Goal: Task Accomplishment & Management: Manage account settings

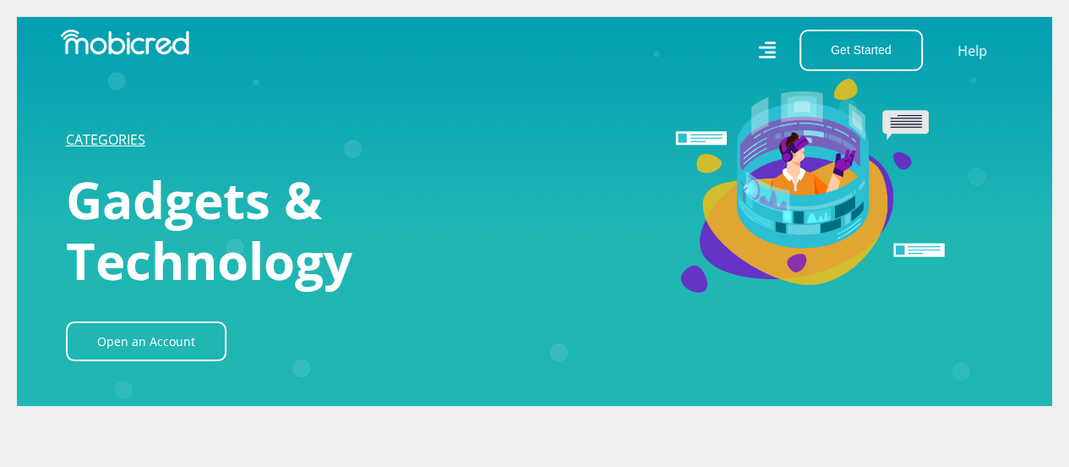
click at [120, 133] on link "CATEGORIES" at bounding box center [105, 139] width 79 height 19
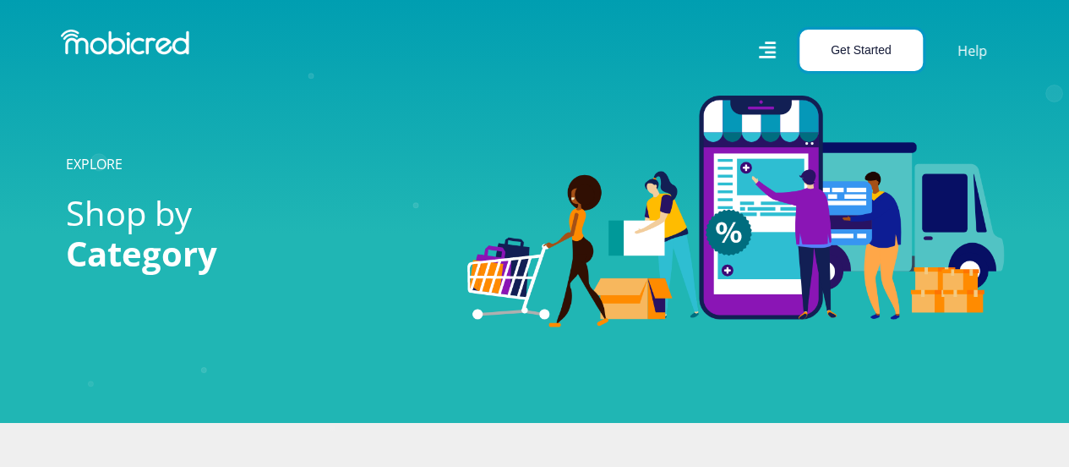
click at [864, 57] on button "Get Started" at bounding box center [861, 50] width 123 height 41
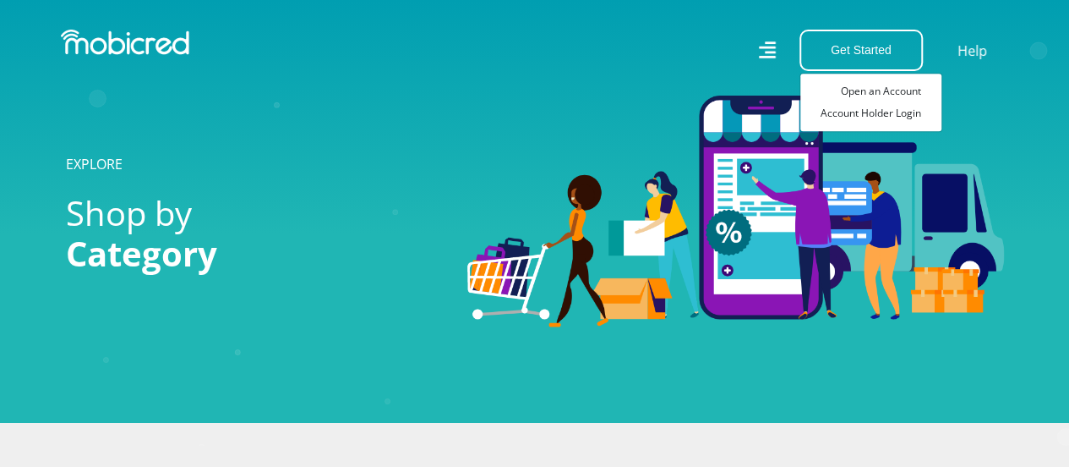
click at [352, 167] on h1 "EXPLORE" at bounding box center [254, 164] width 376 height 16
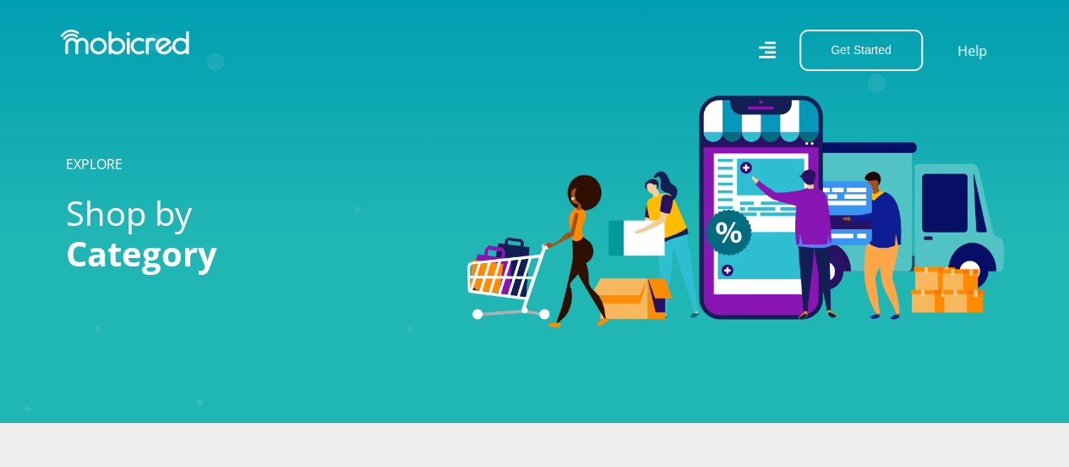
drag, startPoint x: 17, startPoint y: 2, endPoint x: 200, endPoint y: 79, distance: 198.9
click at [200, 79] on nav "Get Started Open an Account Account Holder Login Help" at bounding box center [534, 50] width 1069 height 101
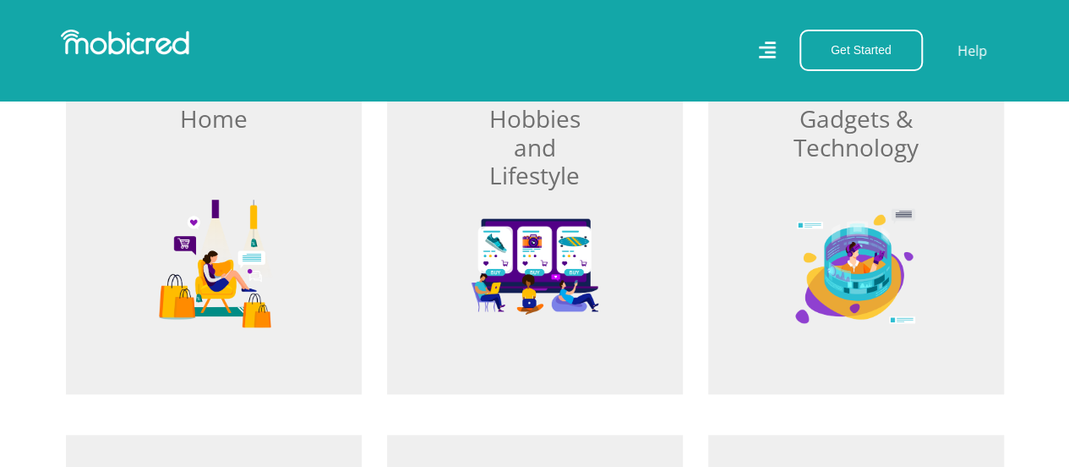
scroll to position [592, 0]
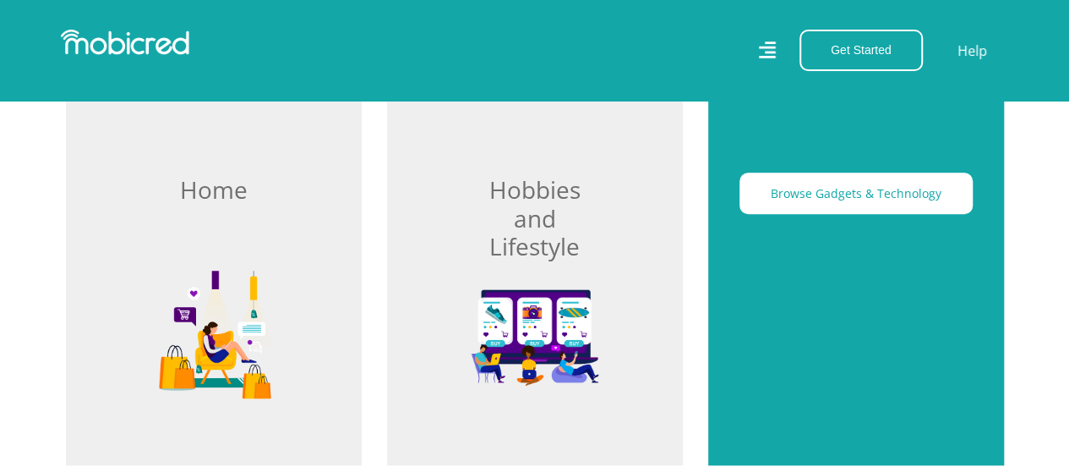
click at [794, 219] on div "Browse Gadgets & Technology" at bounding box center [856, 259] width 296 height 411
click at [801, 199] on button "Browse Gadgets & Technology" at bounding box center [856, 192] width 233 height 41
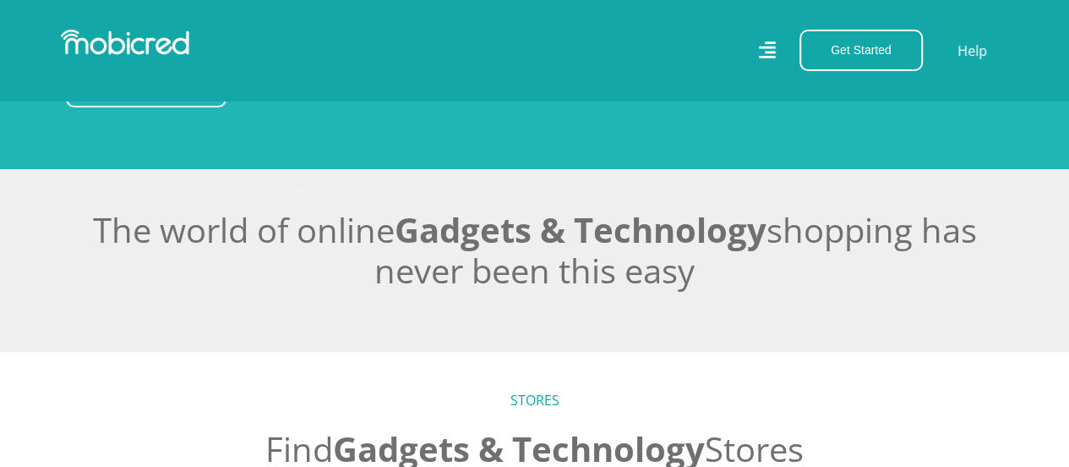
scroll to position [254, 0]
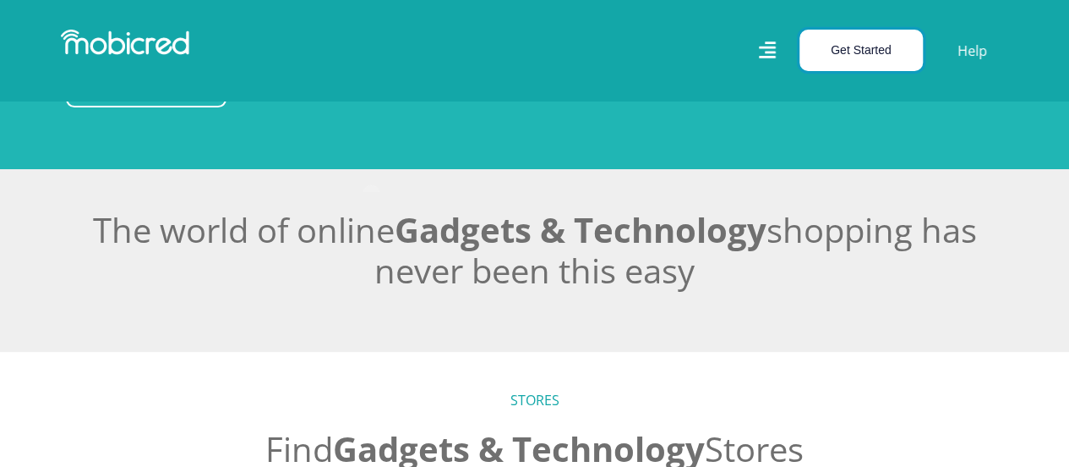
click at [824, 46] on button "Get Started" at bounding box center [861, 50] width 123 height 41
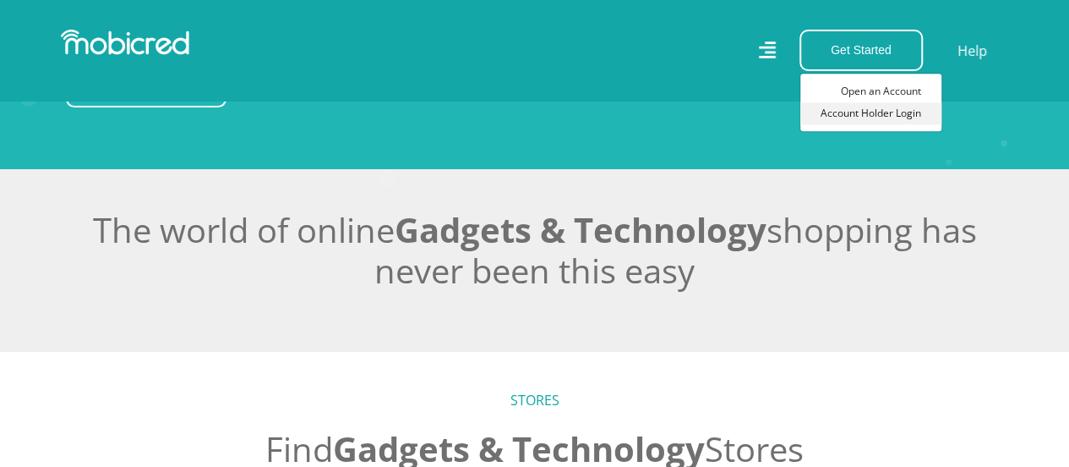
click at [845, 107] on link "Account Holder Login" at bounding box center [870, 113] width 141 height 22
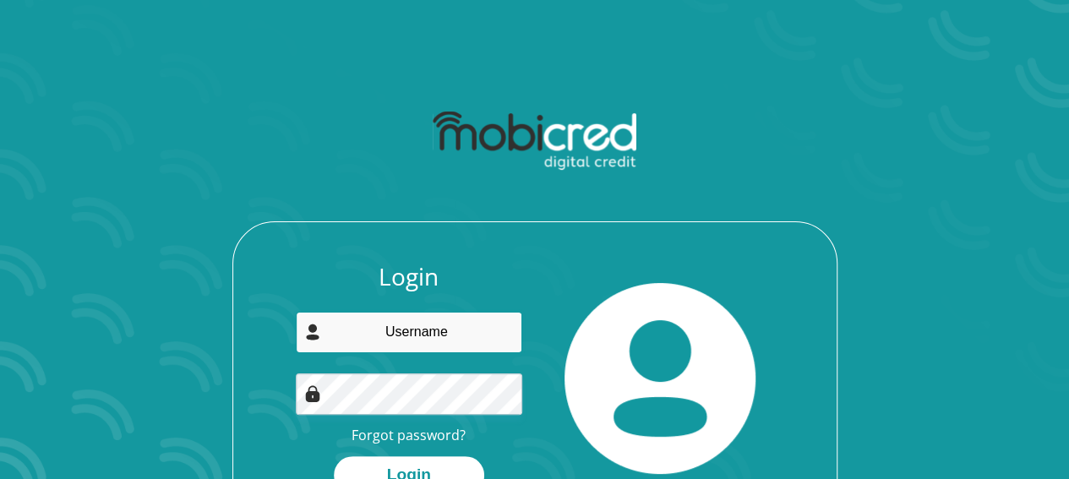
type input "esleencloete@gmail.com"
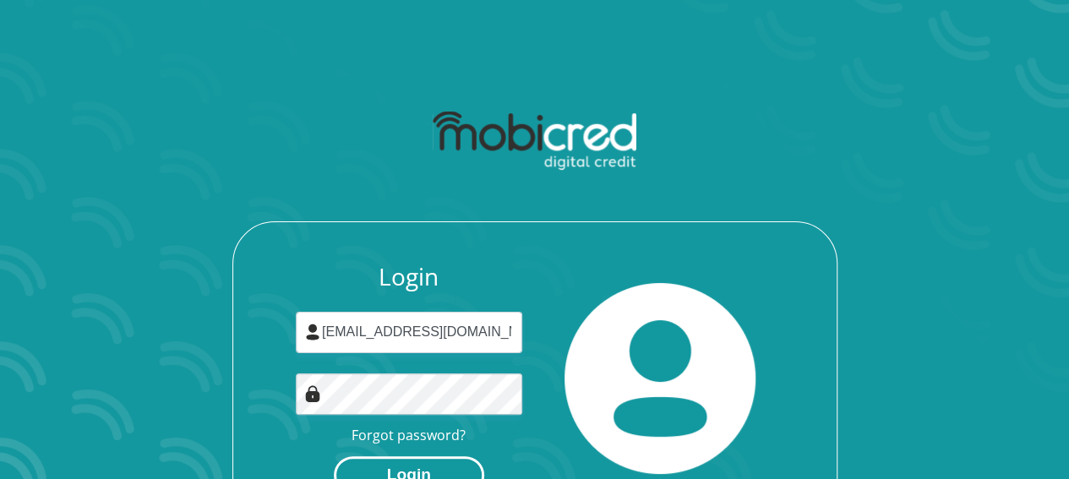
click at [433, 477] on button "Login" at bounding box center [409, 475] width 150 height 38
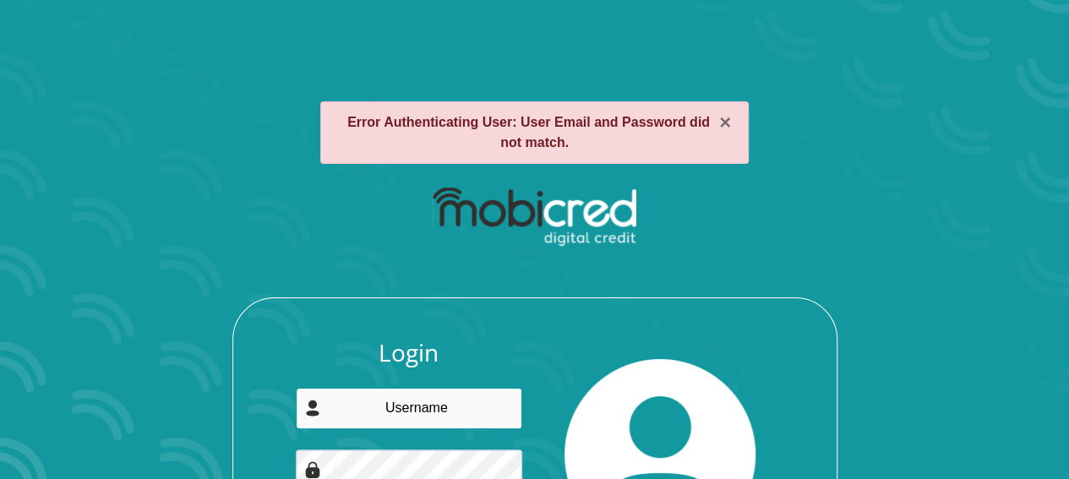
type input "[EMAIL_ADDRESS][DOMAIN_NAME]"
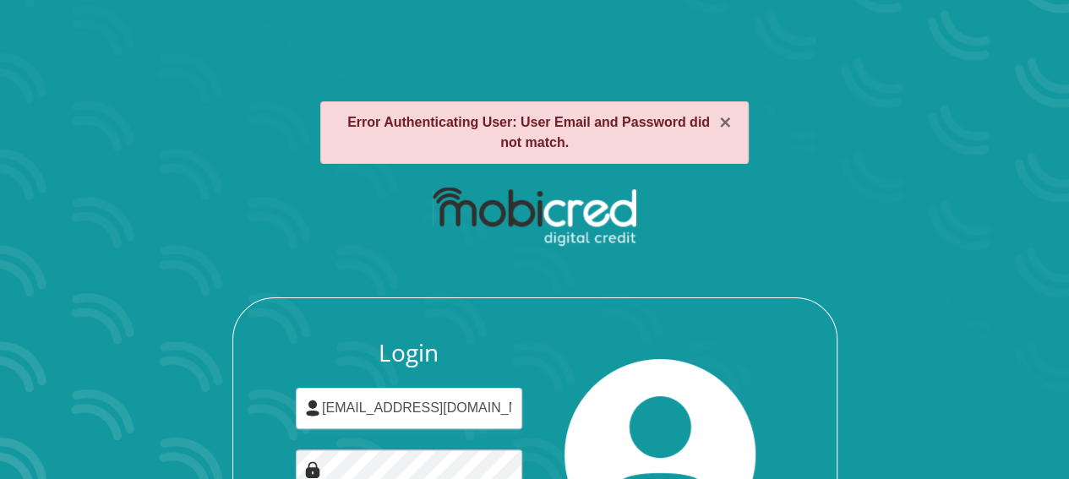
drag, startPoint x: 595, startPoint y: 134, endPoint x: 615, endPoint y: 137, distance: 20.6
drag, startPoint x: 615, startPoint y: 137, endPoint x: 538, endPoint y: 19, distance: 140.9
click at [538, 19] on section "× Error Authenticating User: User Email and Password did not match. Login [EMAI…" at bounding box center [534, 239] width 1069 height 479
click at [729, 130] on button "×" at bounding box center [725, 122] width 12 height 20
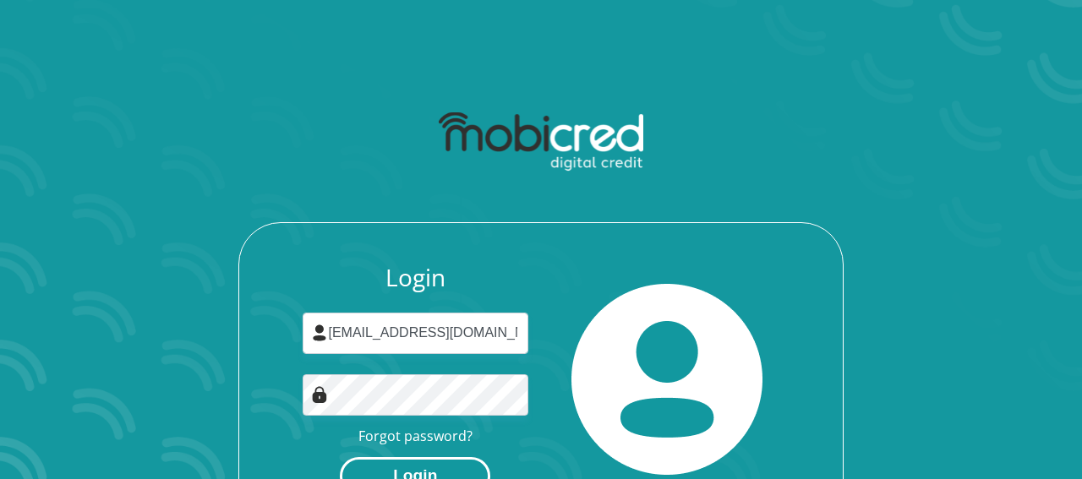
click at [444, 461] on button "Login" at bounding box center [415, 476] width 150 height 38
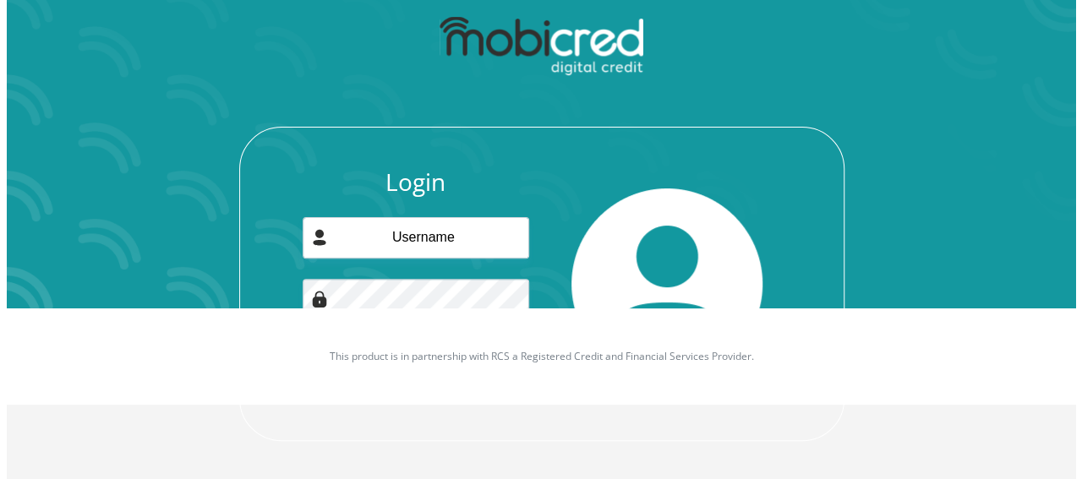
scroll to position [86, 0]
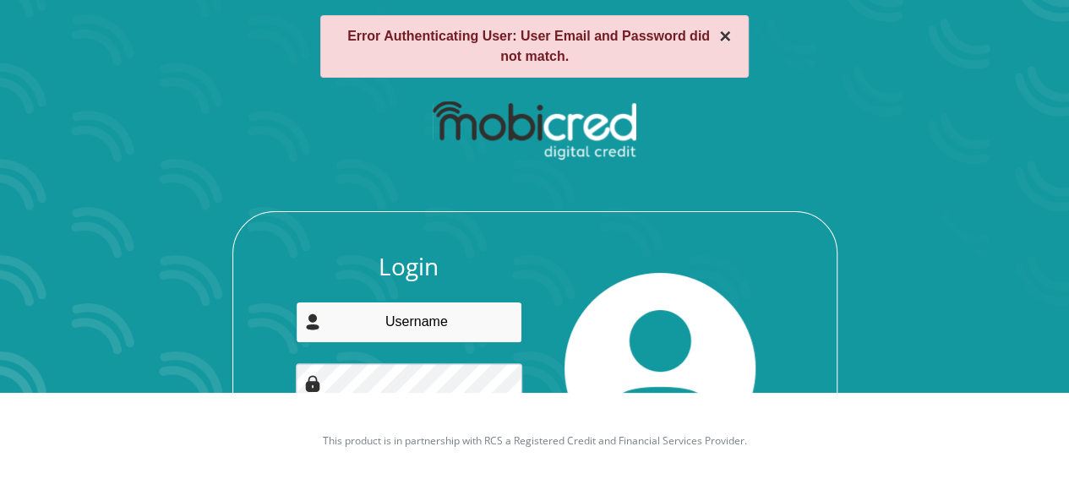
type input "[EMAIL_ADDRESS][DOMAIN_NAME]"
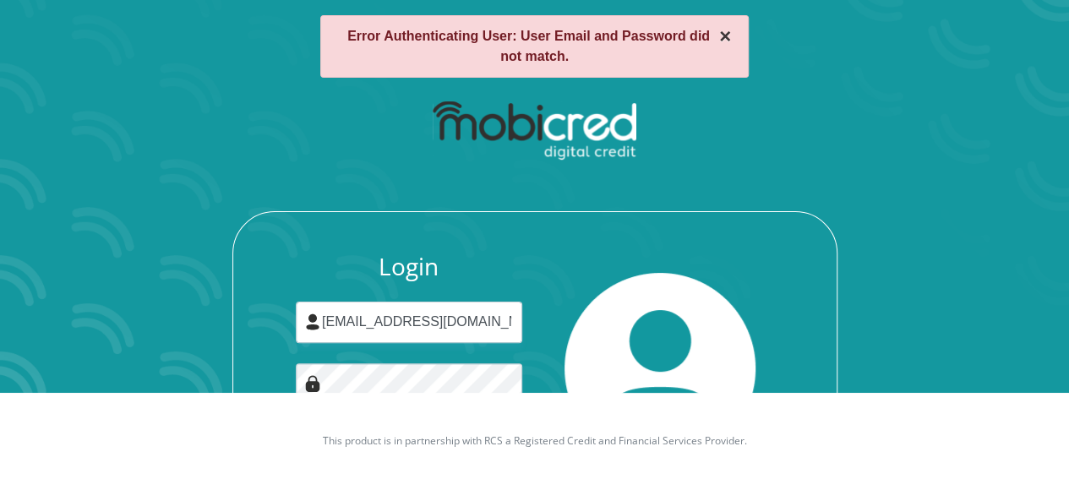
click at [722, 35] on button "×" at bounding box center [725, 36] width 12 height 20
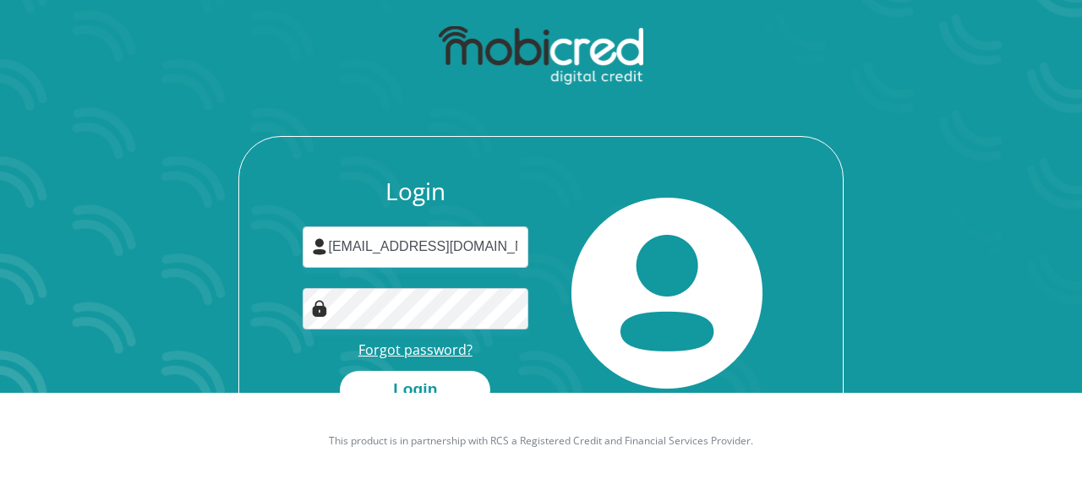
click at [456, 347] on link "Forgot password?" at bounding box center [415, 350] width 114 height 19
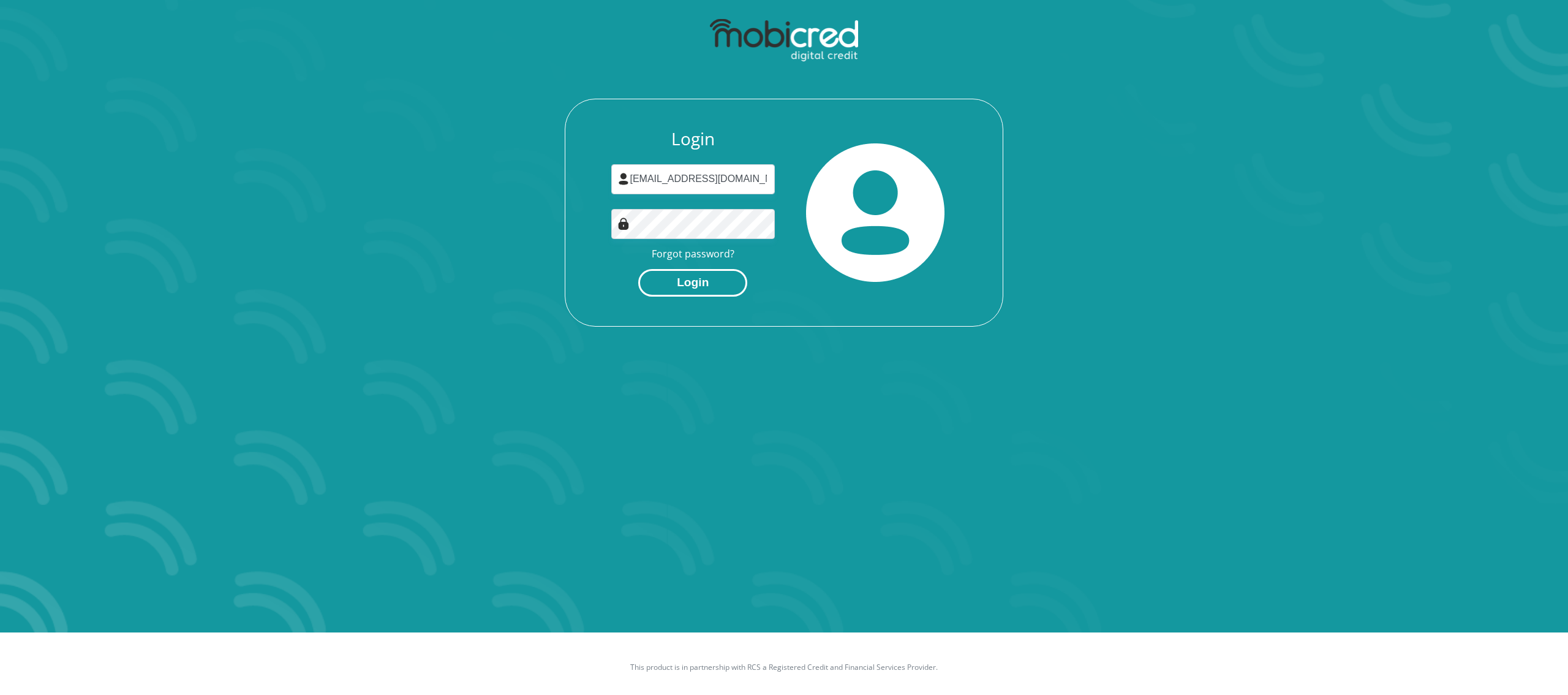
click at [667, 281] on button "Login" at bounding box center [693, 283] width 109 height 28
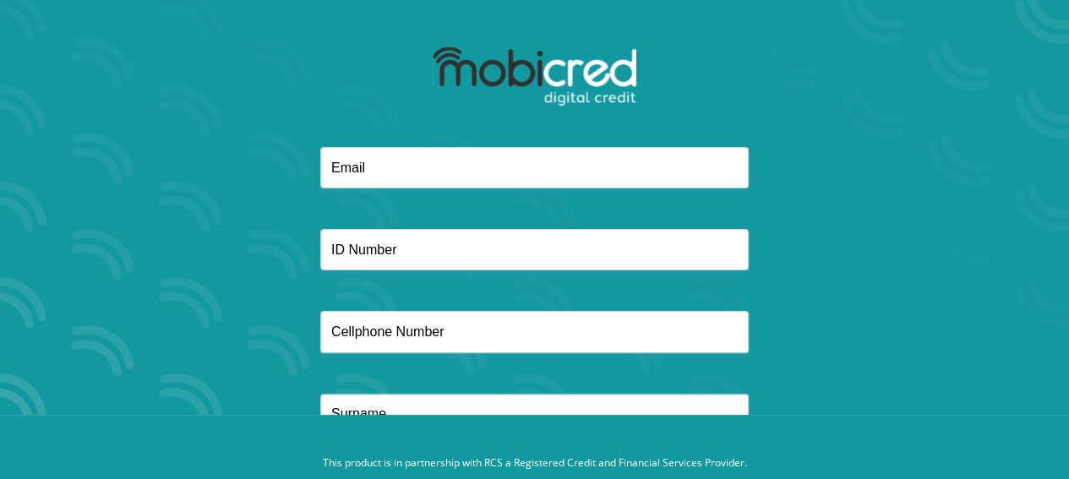
scroll to position [138, 0]
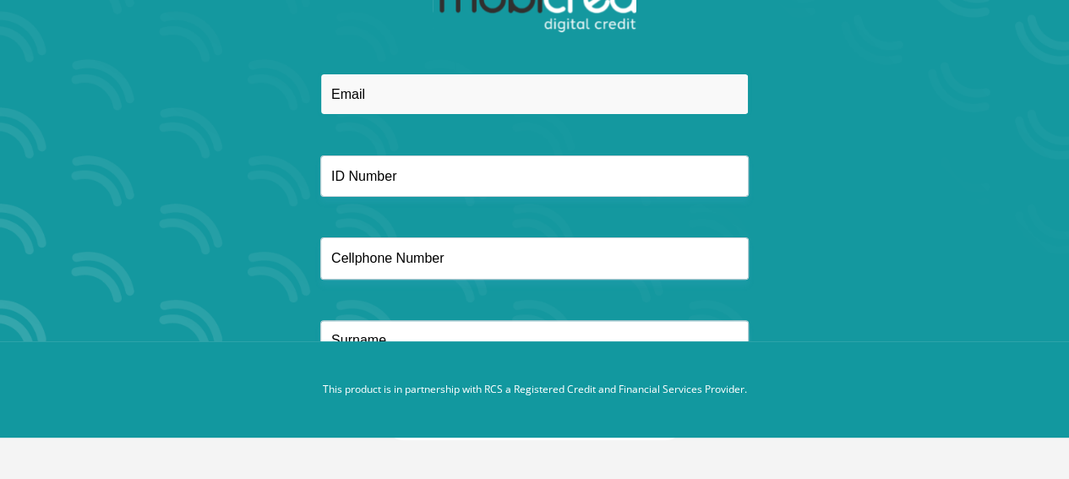
click at [505, 102] on input "email" at bounding box center [534, 94] width 429 height 41
type input "[EMAIL_ADDRESS][DOMAIN_NAME]"
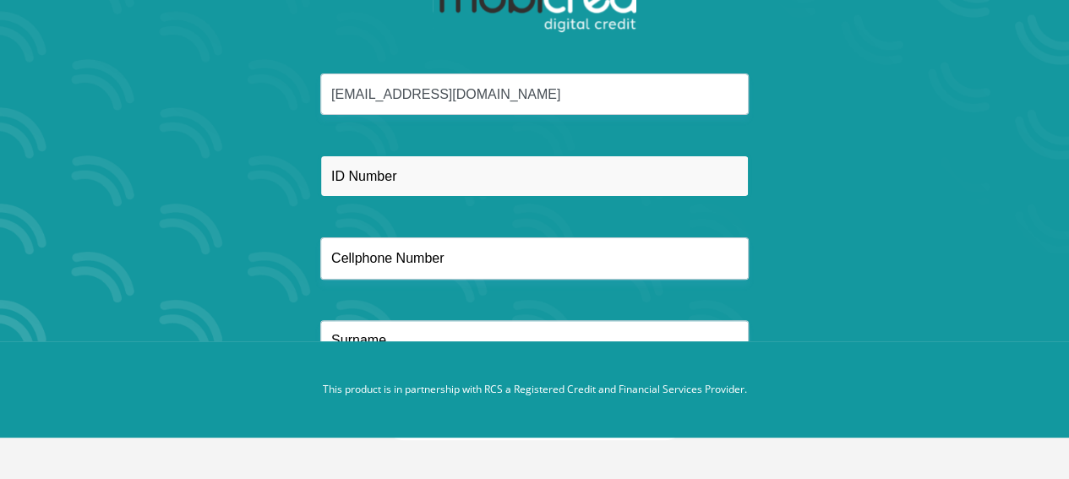
click at [456, 171] on input "text" at bounding box center [534, 176] width 429 height 41
type input "7607260227082"
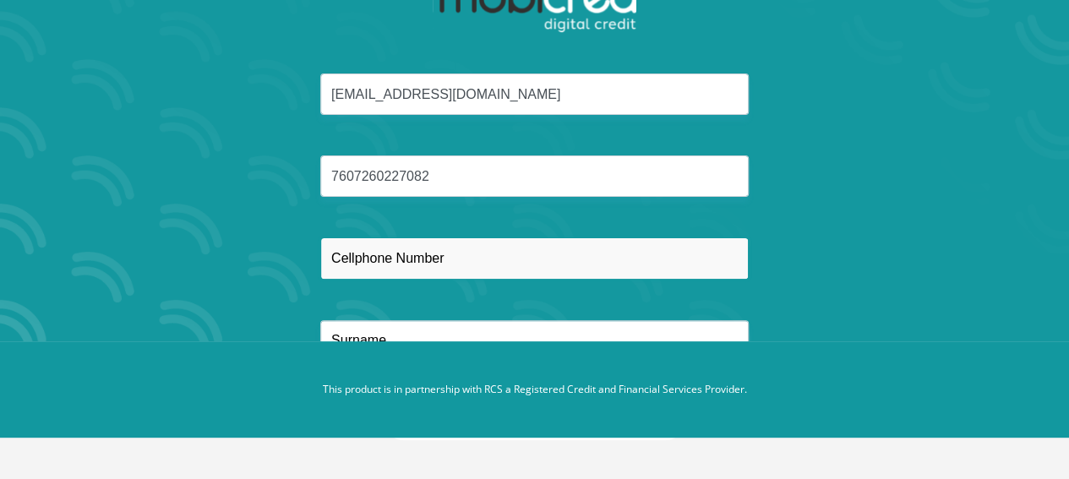
click at [537, 265] on input "text" at bounding box center [534, 258] width 429 height 41
type input "0742390389"
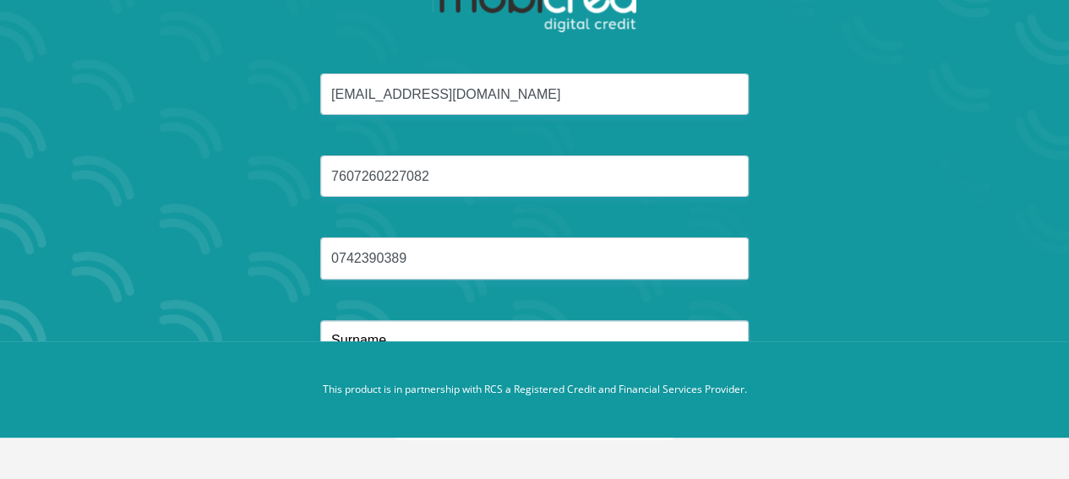
type input "Cloete"
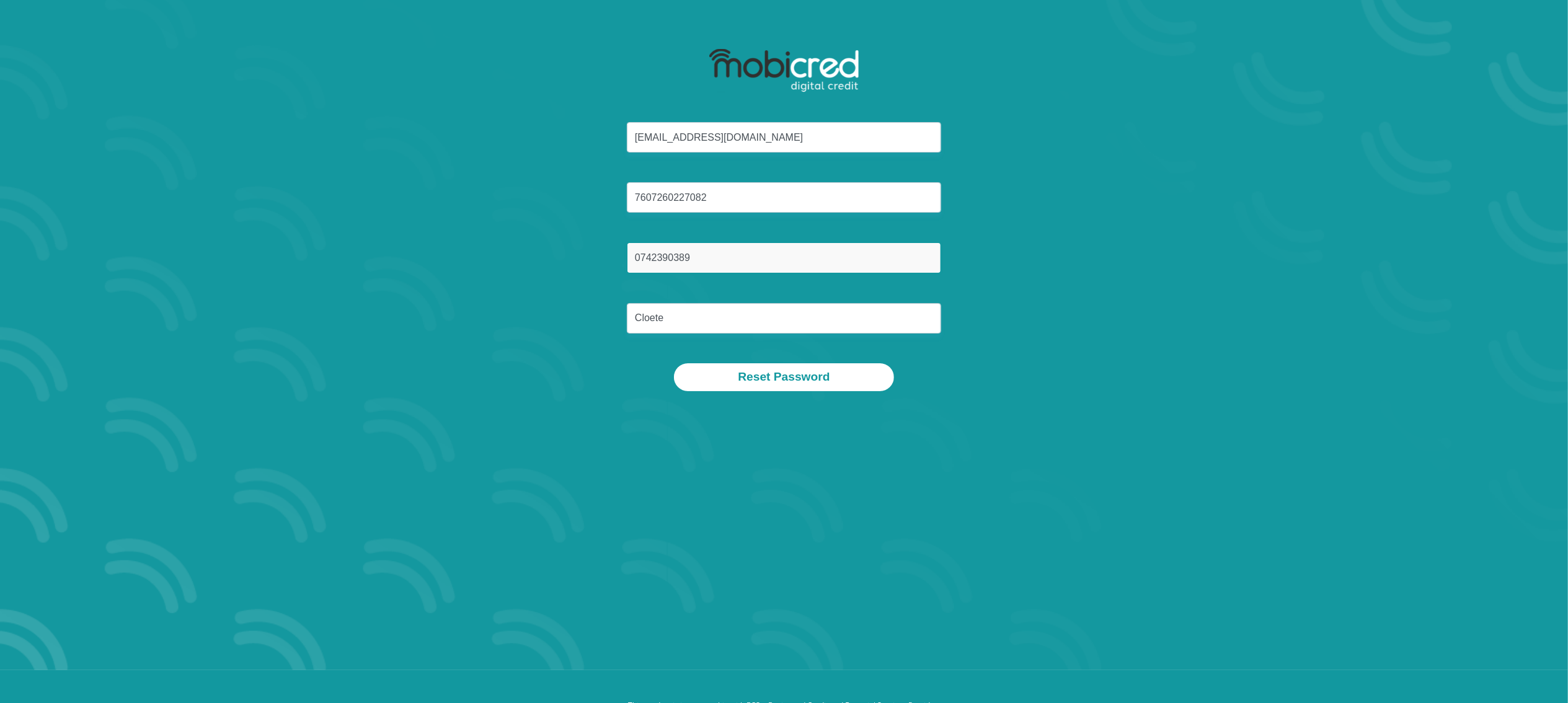
scroll to position [0, 0]
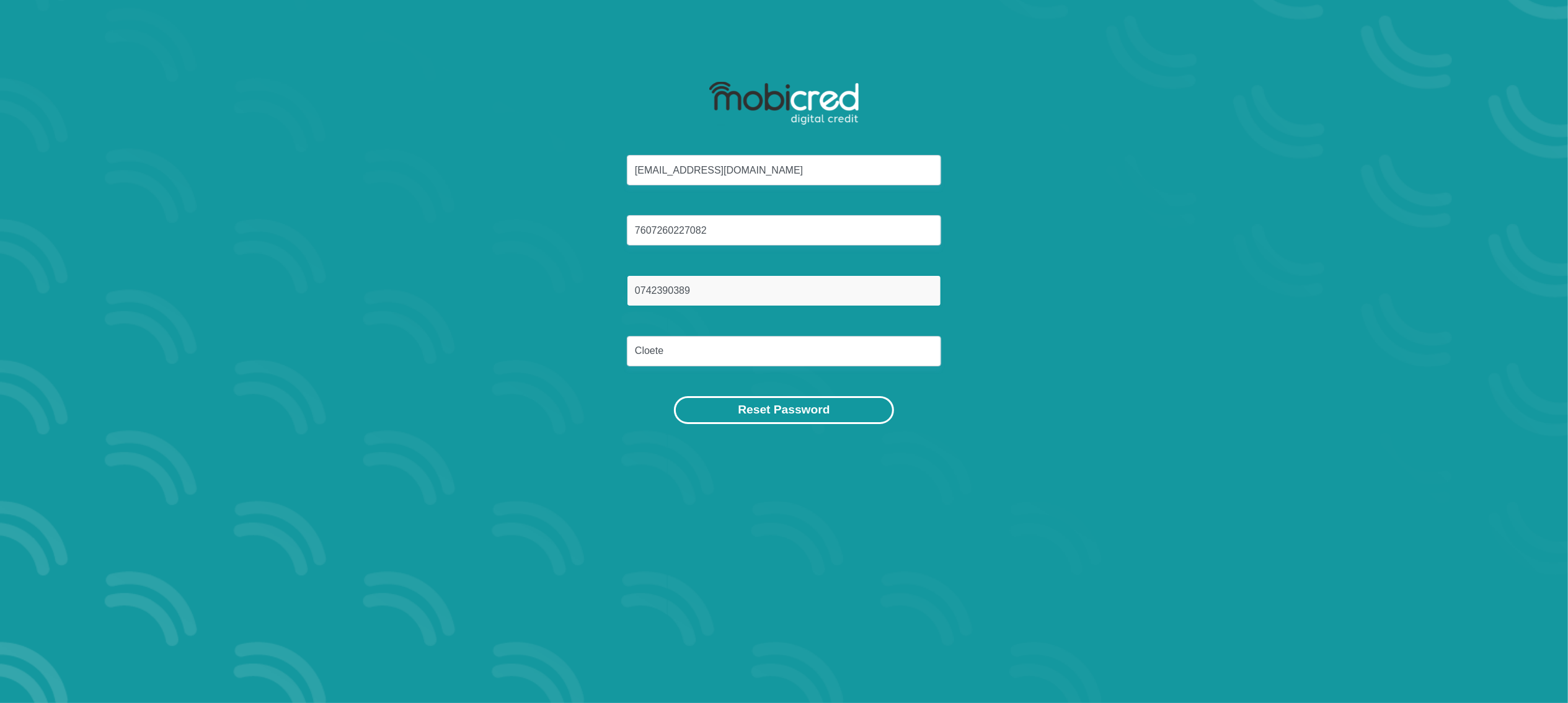
type input "0742390389"
click at [783, 350] on button "Reset Password" at bounding box center [783, 410] width 219 height 28
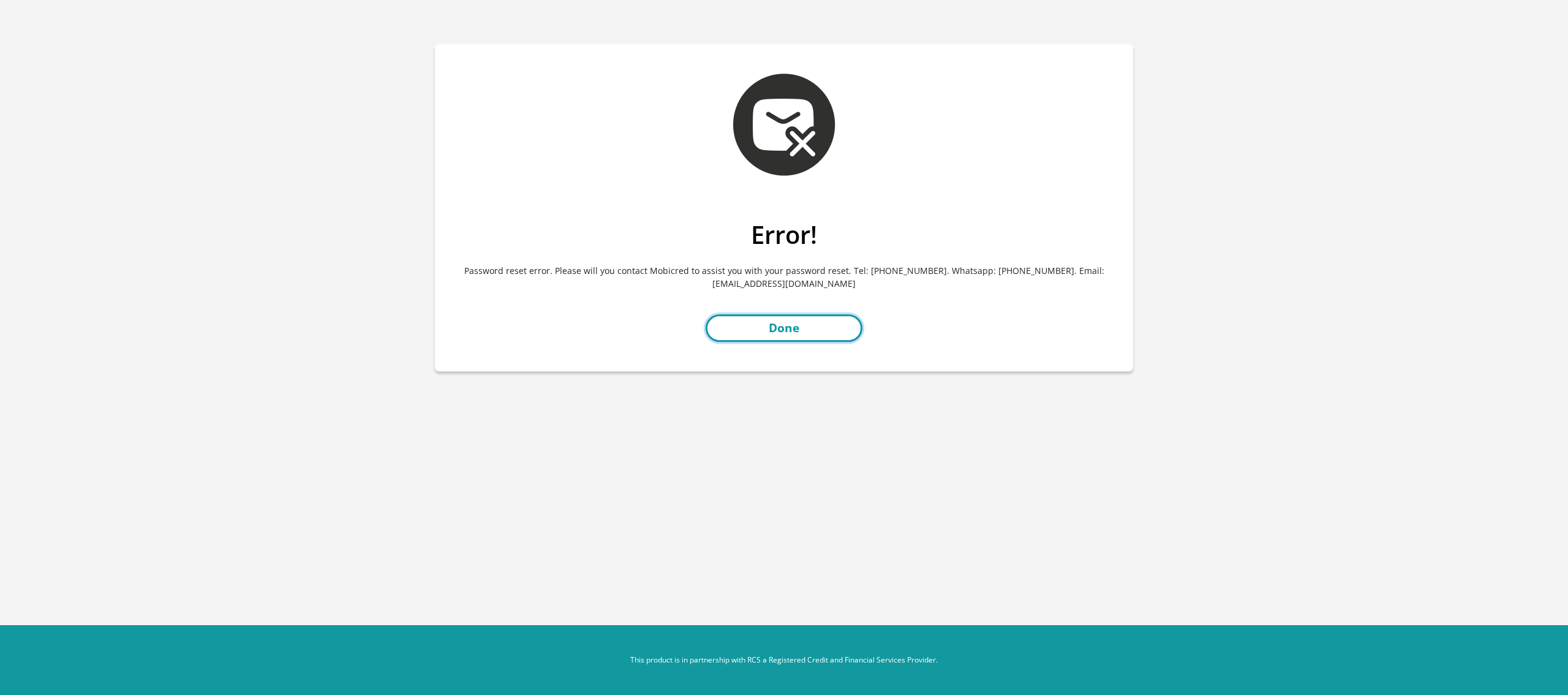
click at [764, 332] on link "Done" at bounding box center [784, 328] width 157 height 28
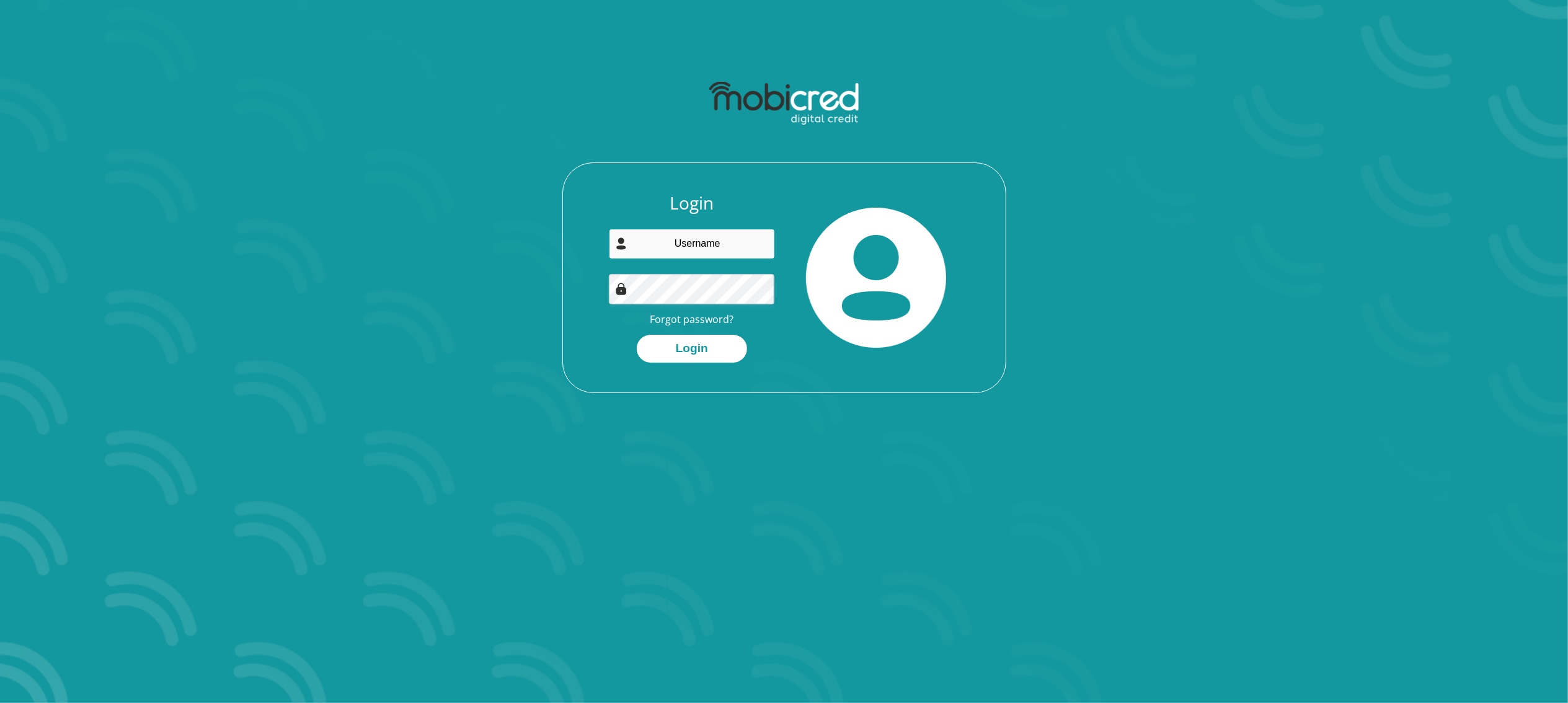
type input "[EMAIL_ADDRESS][DOMAIN_NAME]"
click at [699, 350] on button "Login" at bounding box center [692, 348] width 110 height 28
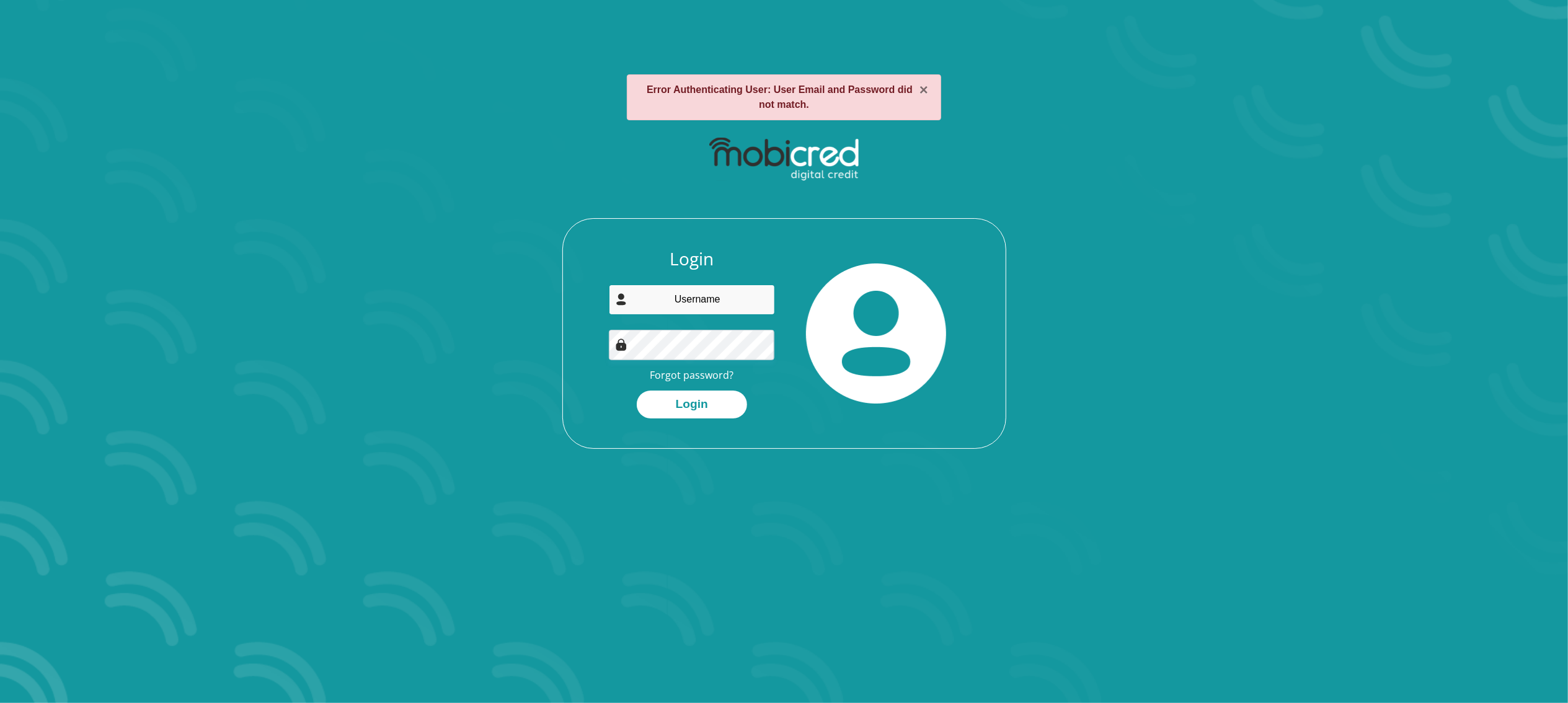
type input "[EMAIL_ADDRESS][DOMAIN_NAME]"
click at [707, 290] on input "[EMAIL_ADDRESS][DOMAIN_NAME]" at bounding box center [692, 299] width 166 height 30
click at [926, 90] on button "×" at bounding box center [924, 89] width 9 height 15
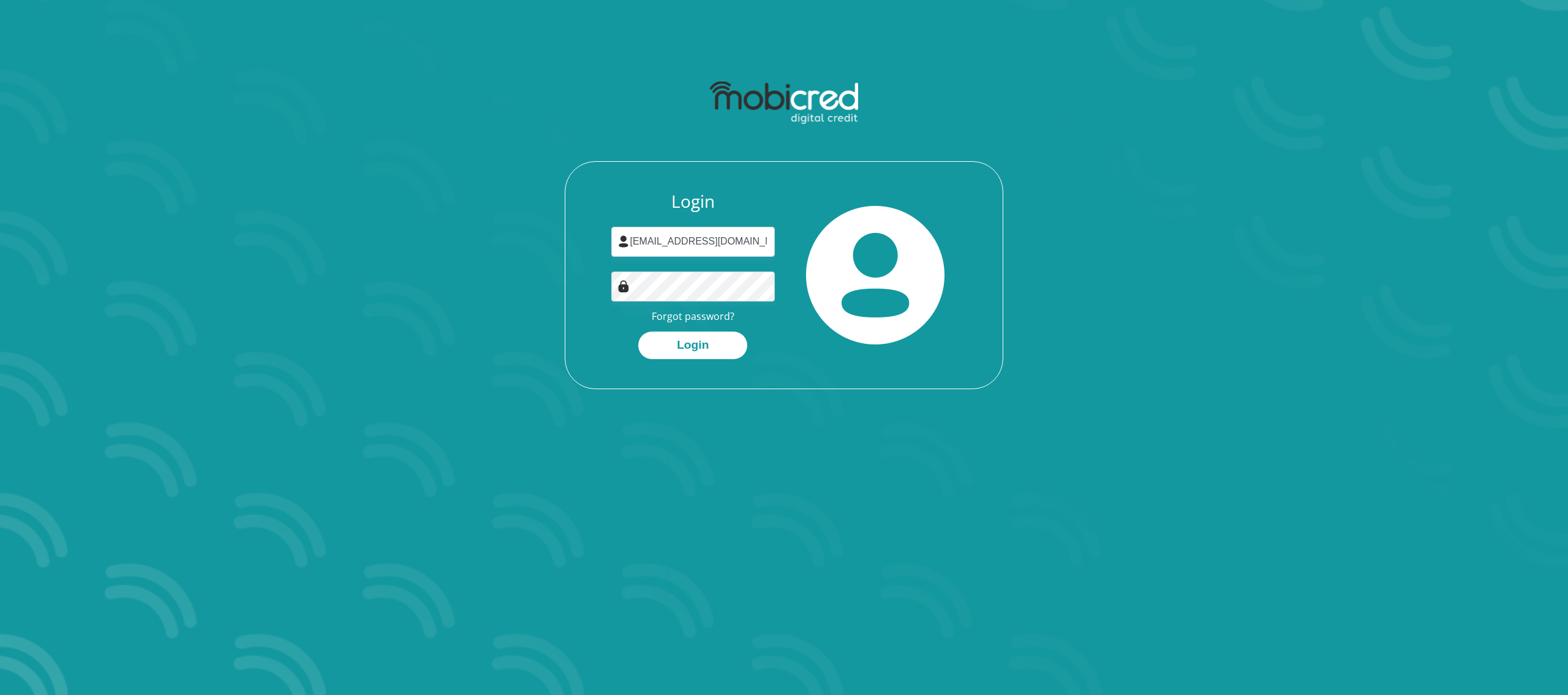
click at [1155, 423] on section "Login [EMAIL_ADDRESS][DOMAIN_NAME] Forgot password? Login" at bounding box center [784, 347] width 1568 height 695
click at [674, 347] on button "Login" at bounding box center [693, 345] width 109 height 28
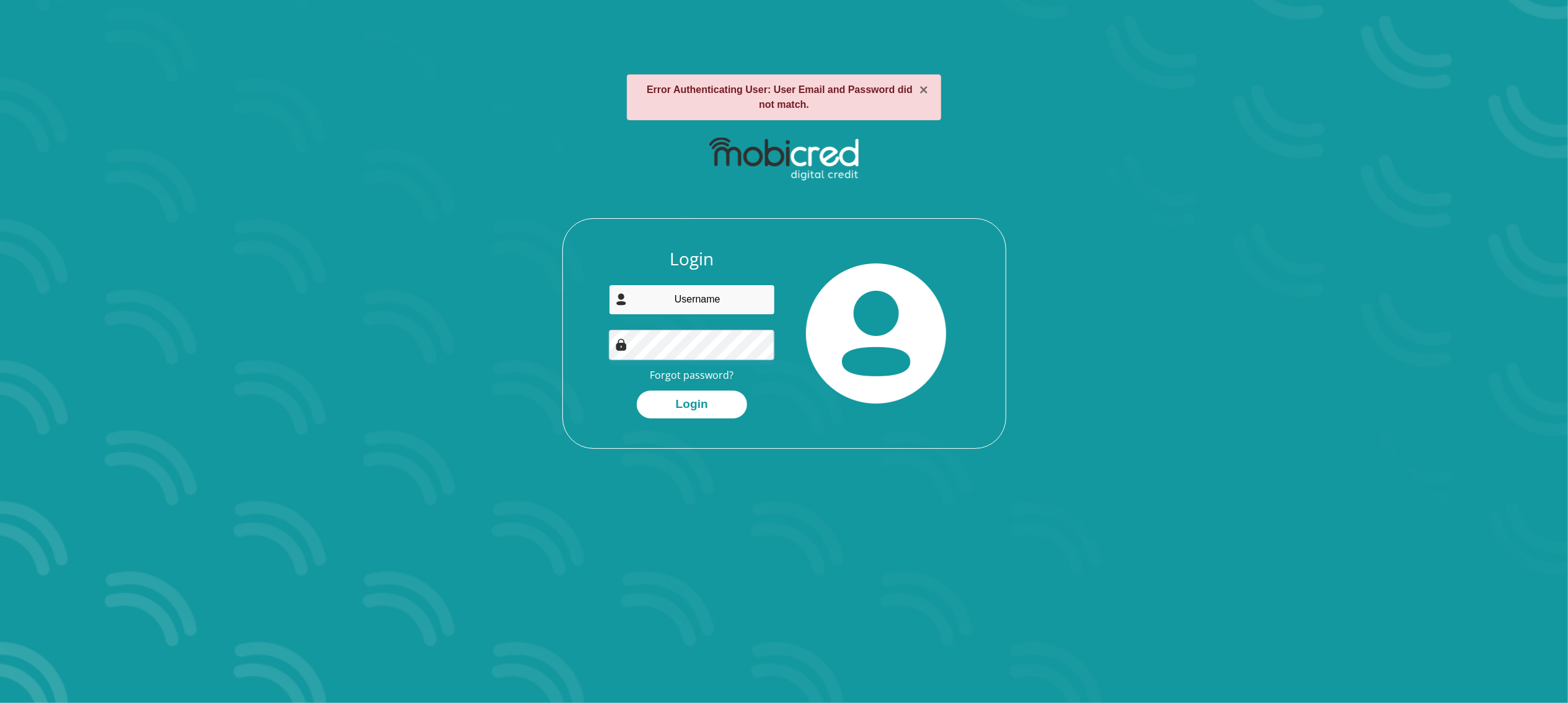
type input "[EMAIL_ADDRESS][DOMAIN_NAME]"
click at [747, 302] on input "[EMAIL_ADDRESS][DOMAIN_NAME]" at bounding box center [692, 299] width 166 height 30
click at [598, 388] on div "Login esleencloete@gmail.com Forgot password? Login" at bounding box center [784, 348] width 443 height 199
click at [667, 404] on button "Login" at bounding box center [692, 405] width 110 height 28
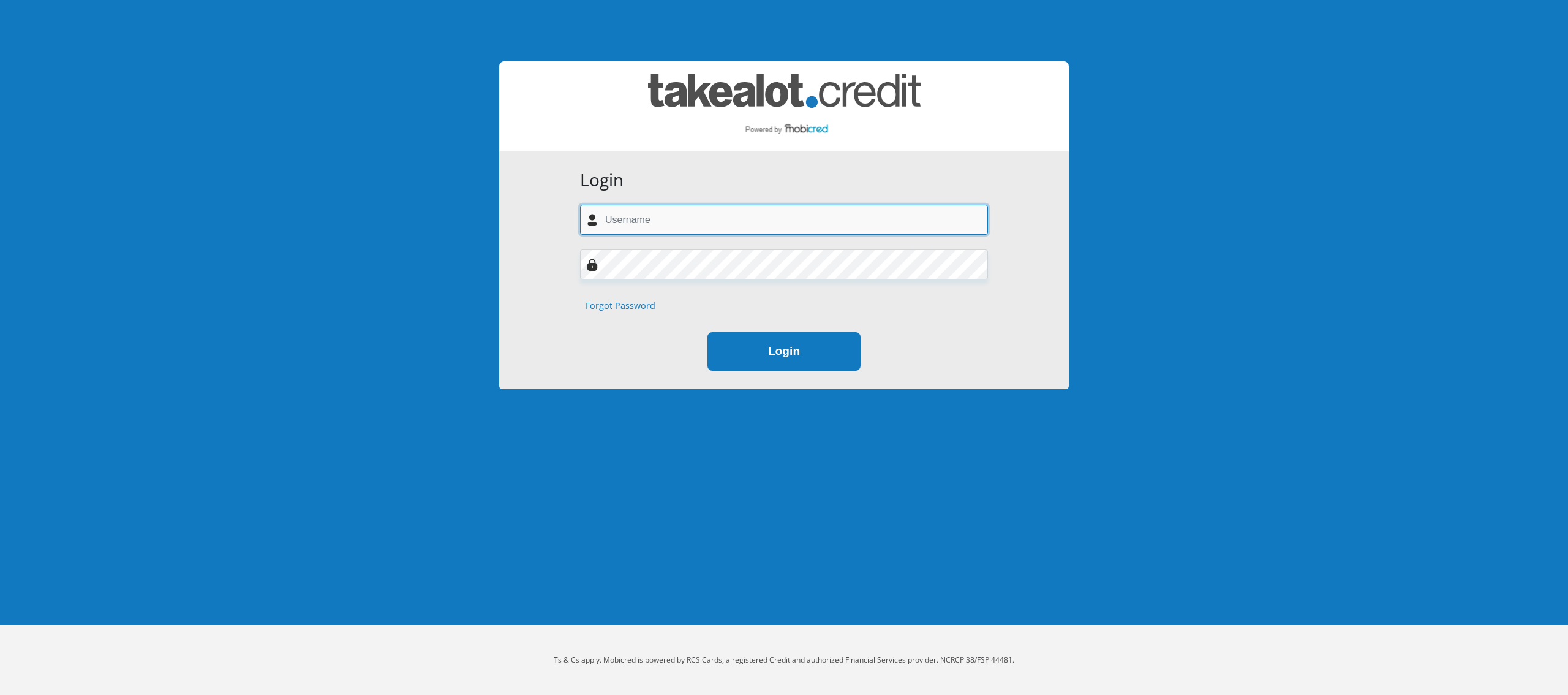
type input "[EMAIL_ADDRESS][DOMAIN_NAME]"
click at [741, 346] on button "Login" at bounding box center [783, 351] width 153 height 38
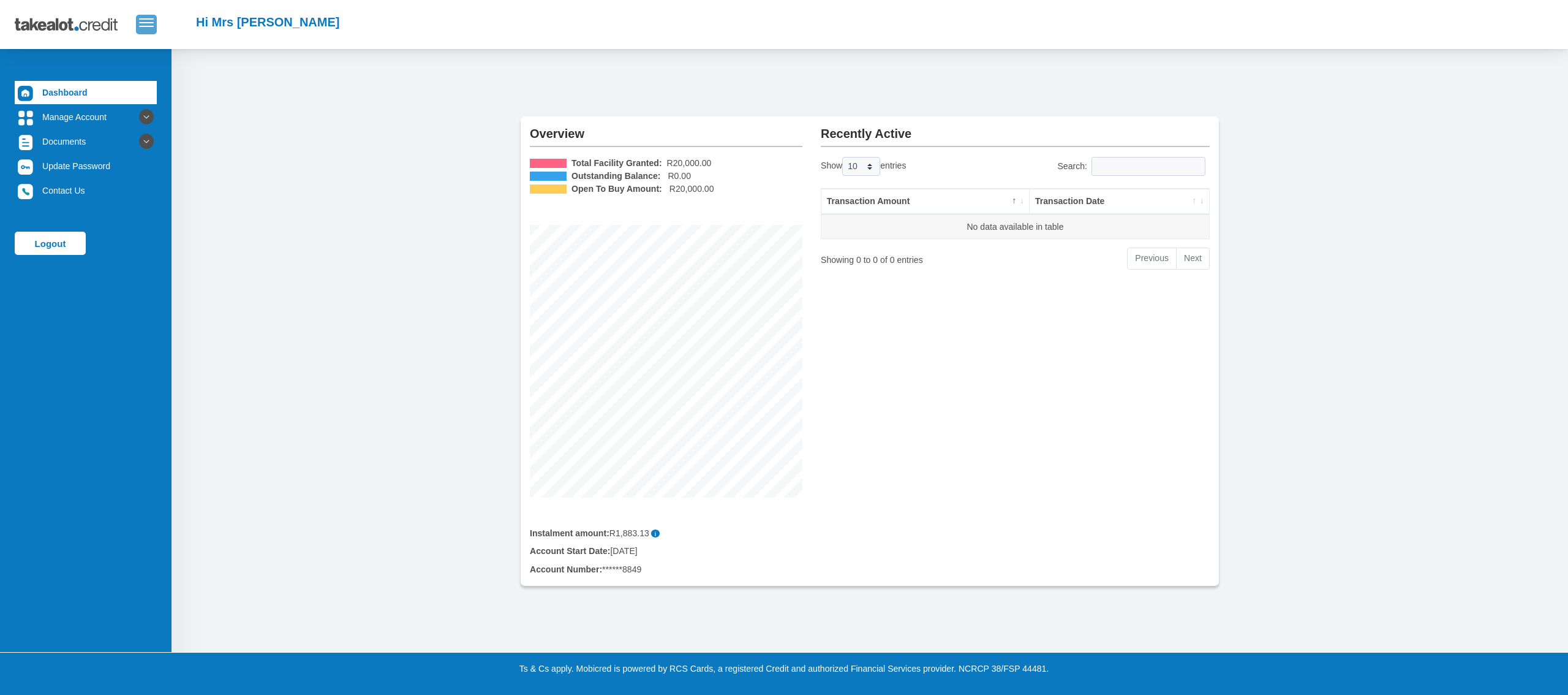
click at [146, 17] on button "button" at bounding box center [146, 24] width 21 height 19
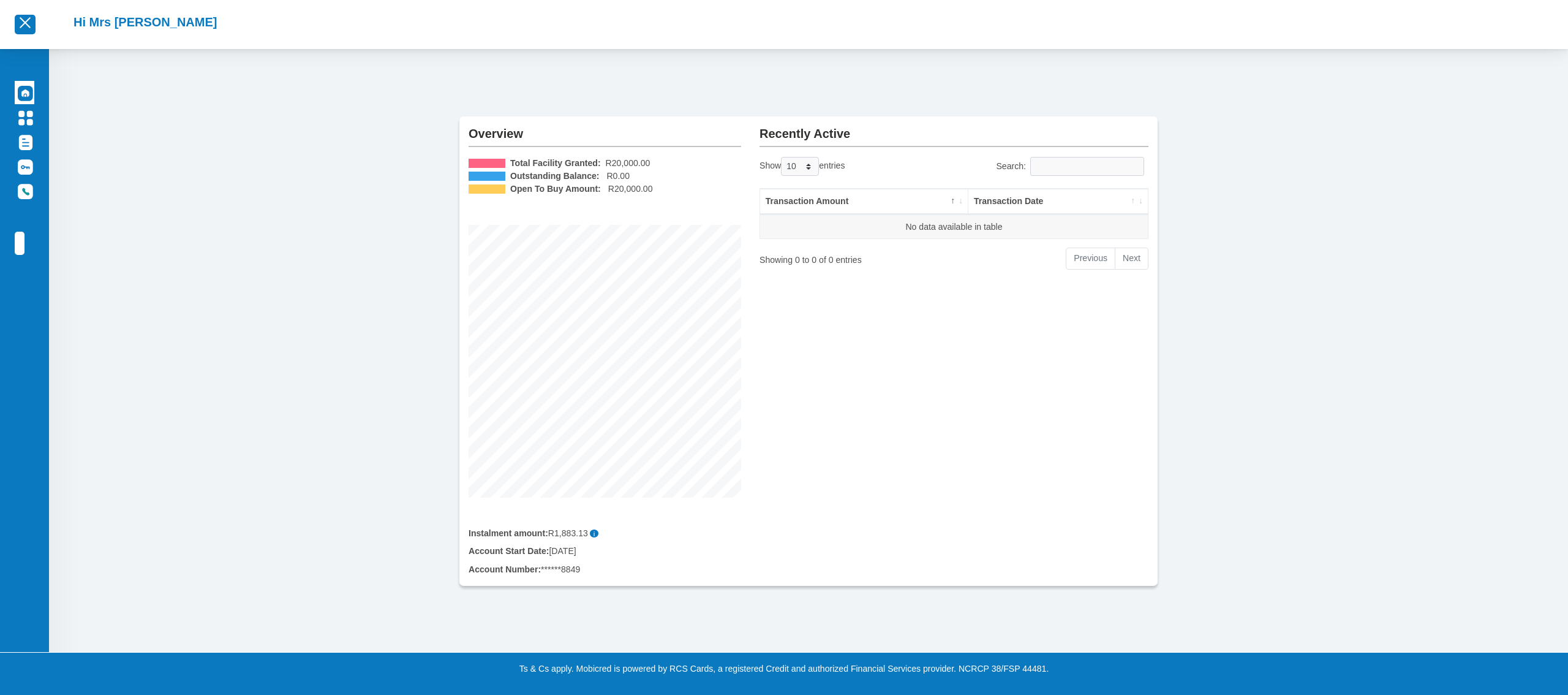
click at [143, 23] on h2 "Hi Mrs E Cloete" at bounding box center [145, 22] width 143 height 14
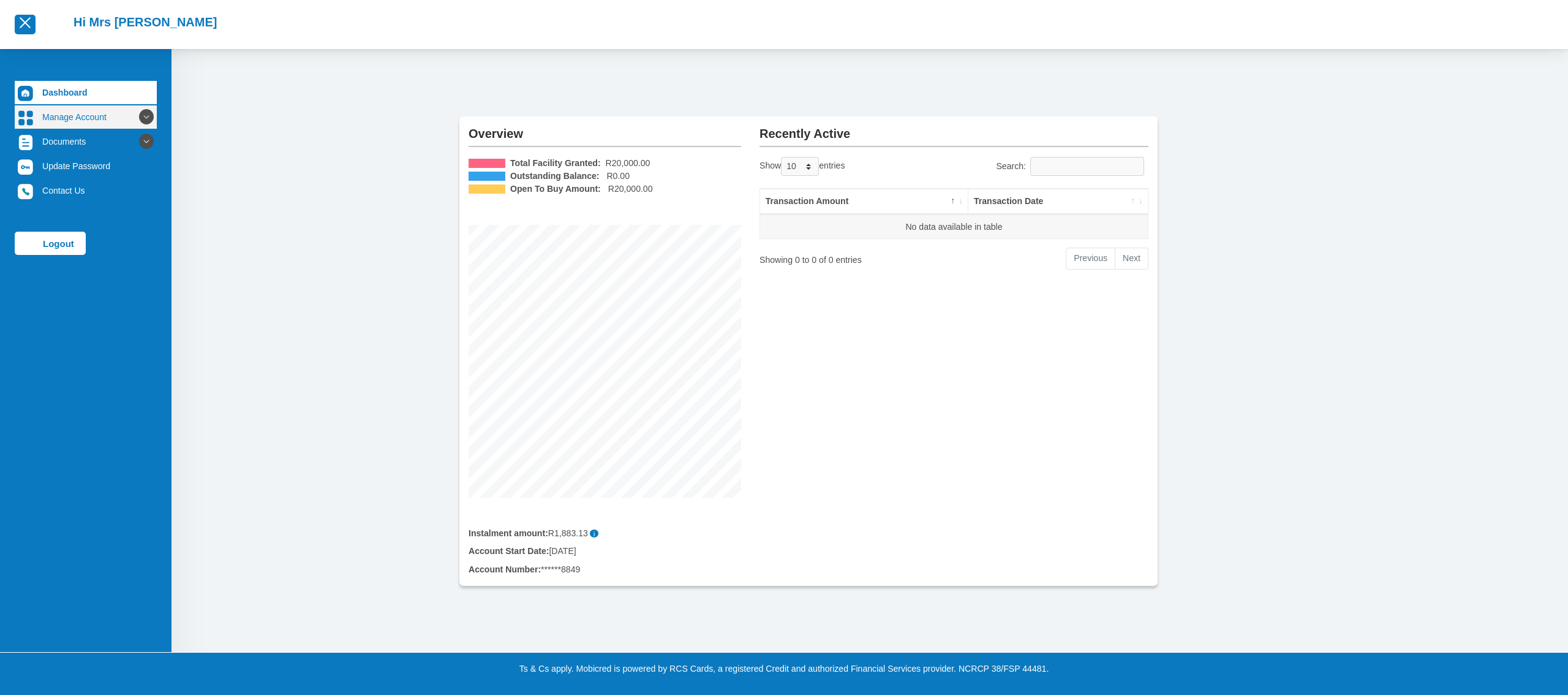
click at [45, 114] on link "Manage Account" at bounding box center [86, 117] width 142 height 23
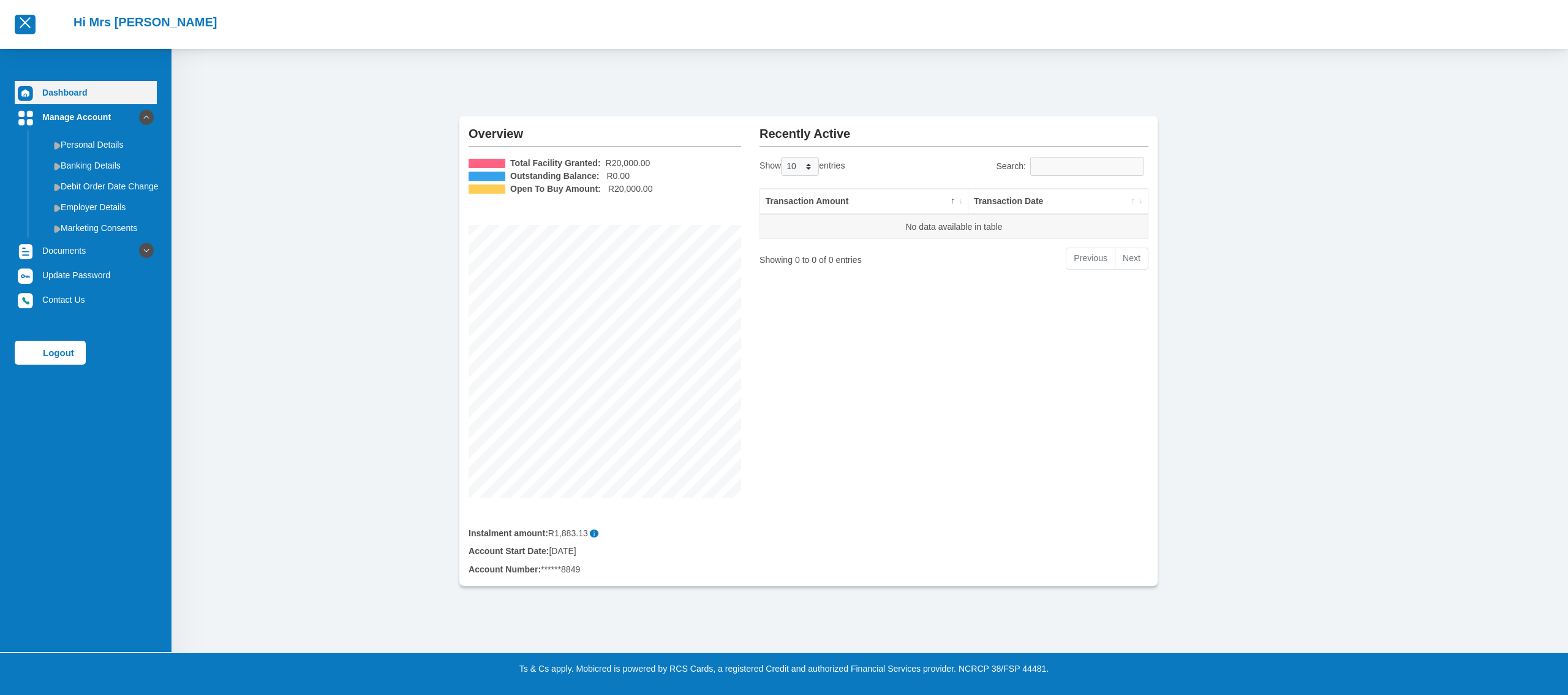
click at [73, 93] on link "Dashboard" at bounding box center [86, 93] width 142 height 23
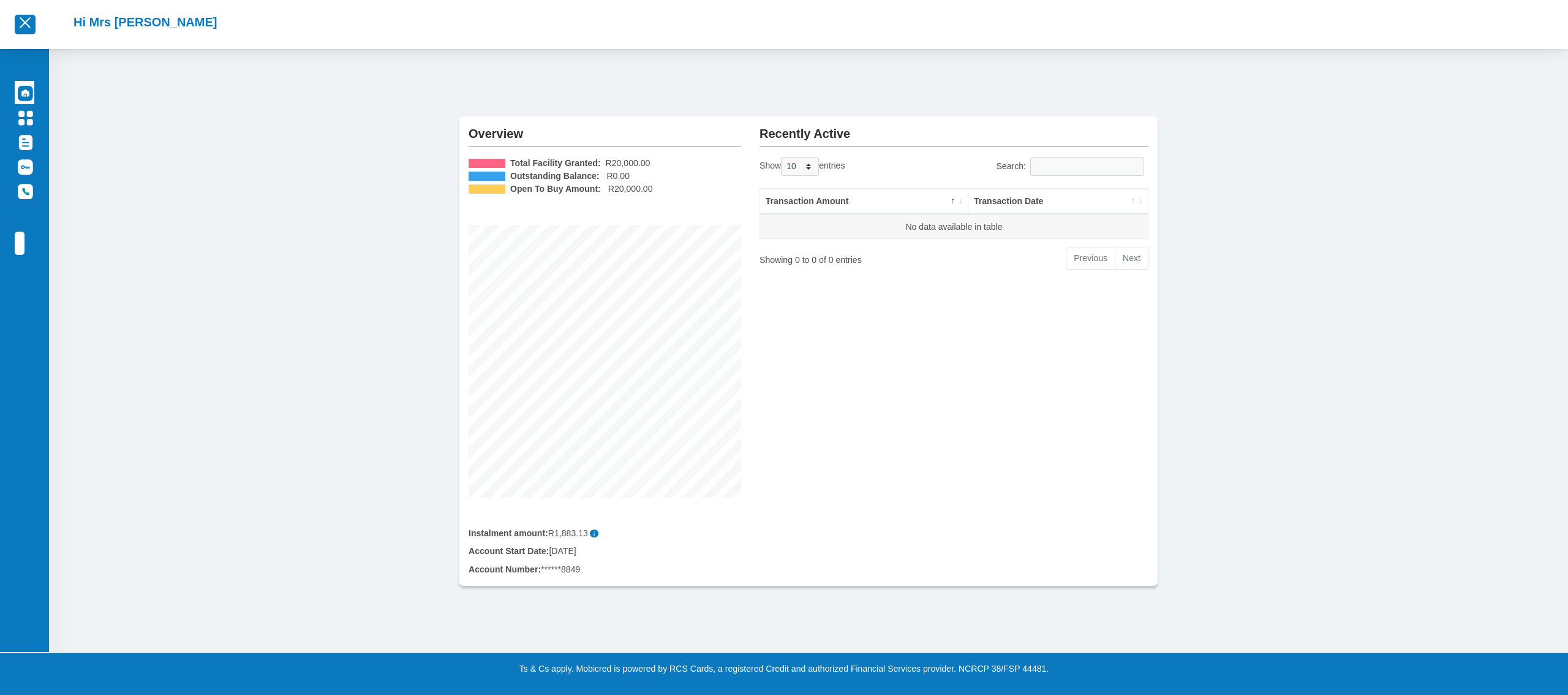
click at [107, 33] on li "Hi Mrs [PERSON_NAME]" at bounding box center [145, 24] width 143 height 20
click at [112, 26] on h2 "Hi Mrs [PERSON_NAME]" at bounding box center [145, 22] width 143 height 14
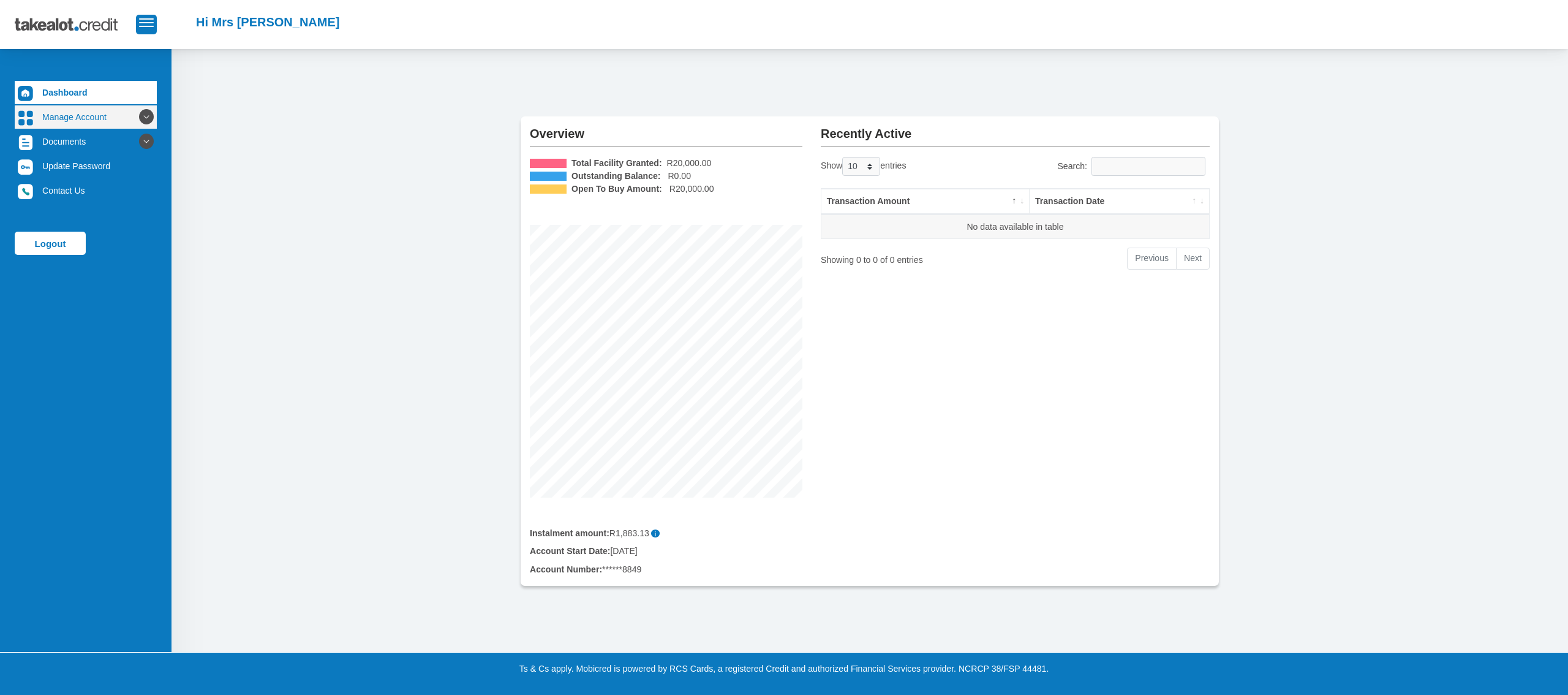
click at [96, 124] on link "Manage Account" at bounding box center [86, 117] width 142 height 23
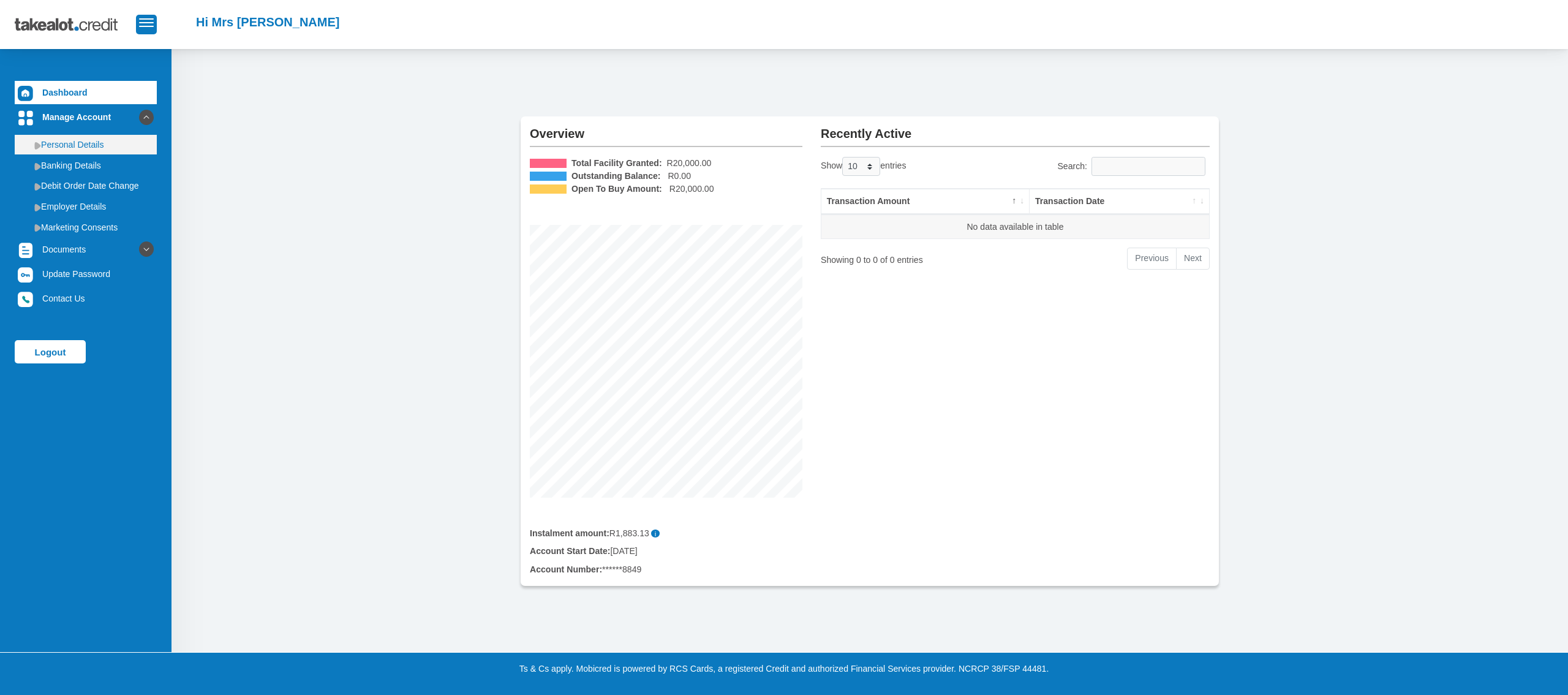
click at [98, 142] on link "Personal Details" at bounding box center [86, 144] width 142 height 20
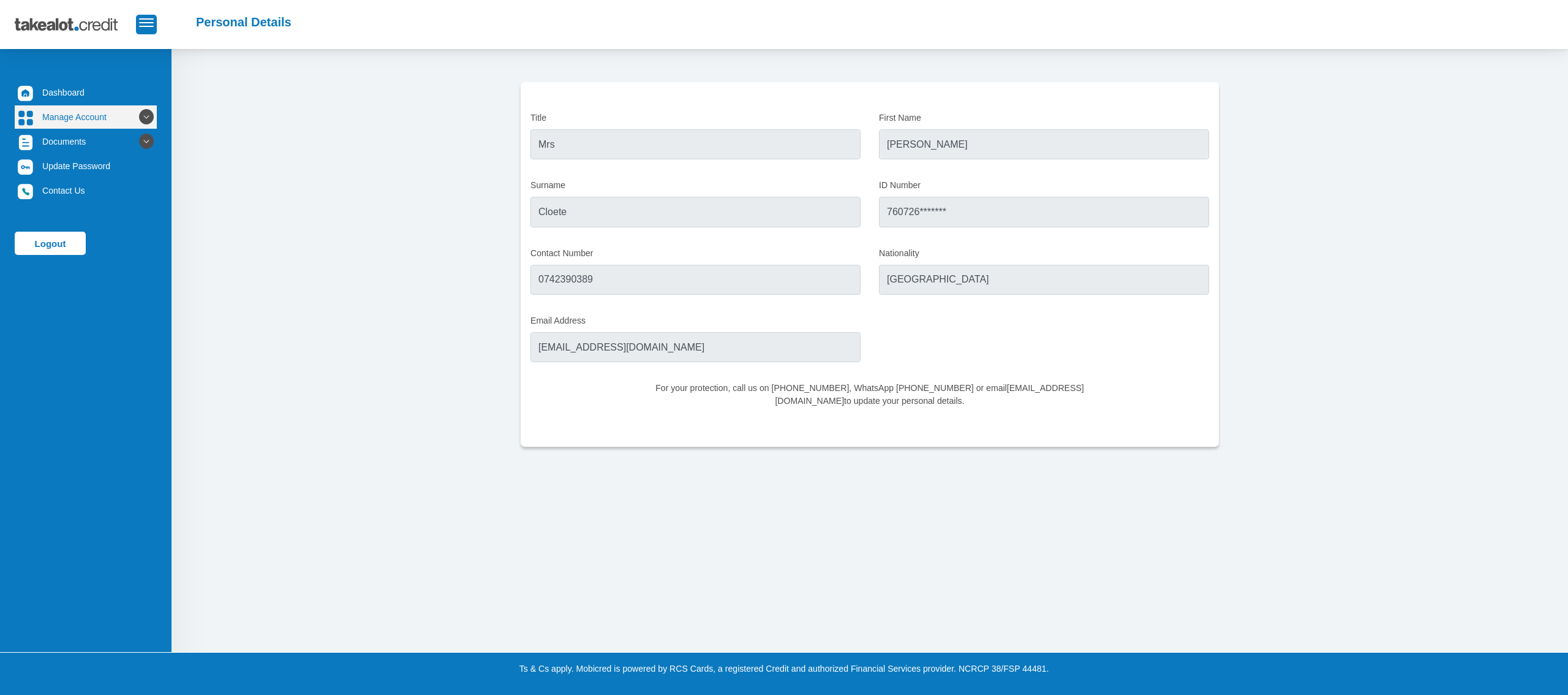
click at [104, 122] on link "Manage Account" at bounding box center [86, 117] width 142 height 23
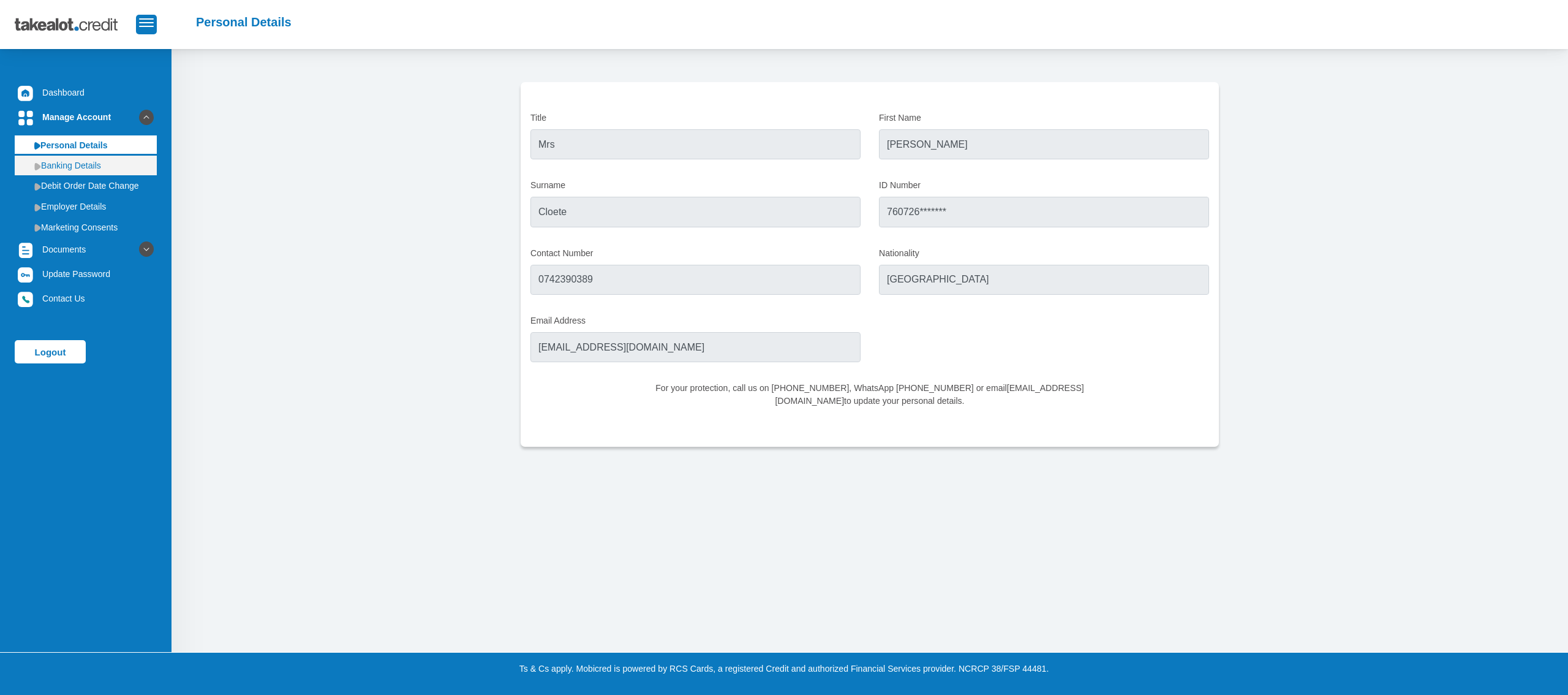
click at [111, 168] on link "Banking Details" at bounding box center [86, 165] width 142 height 20
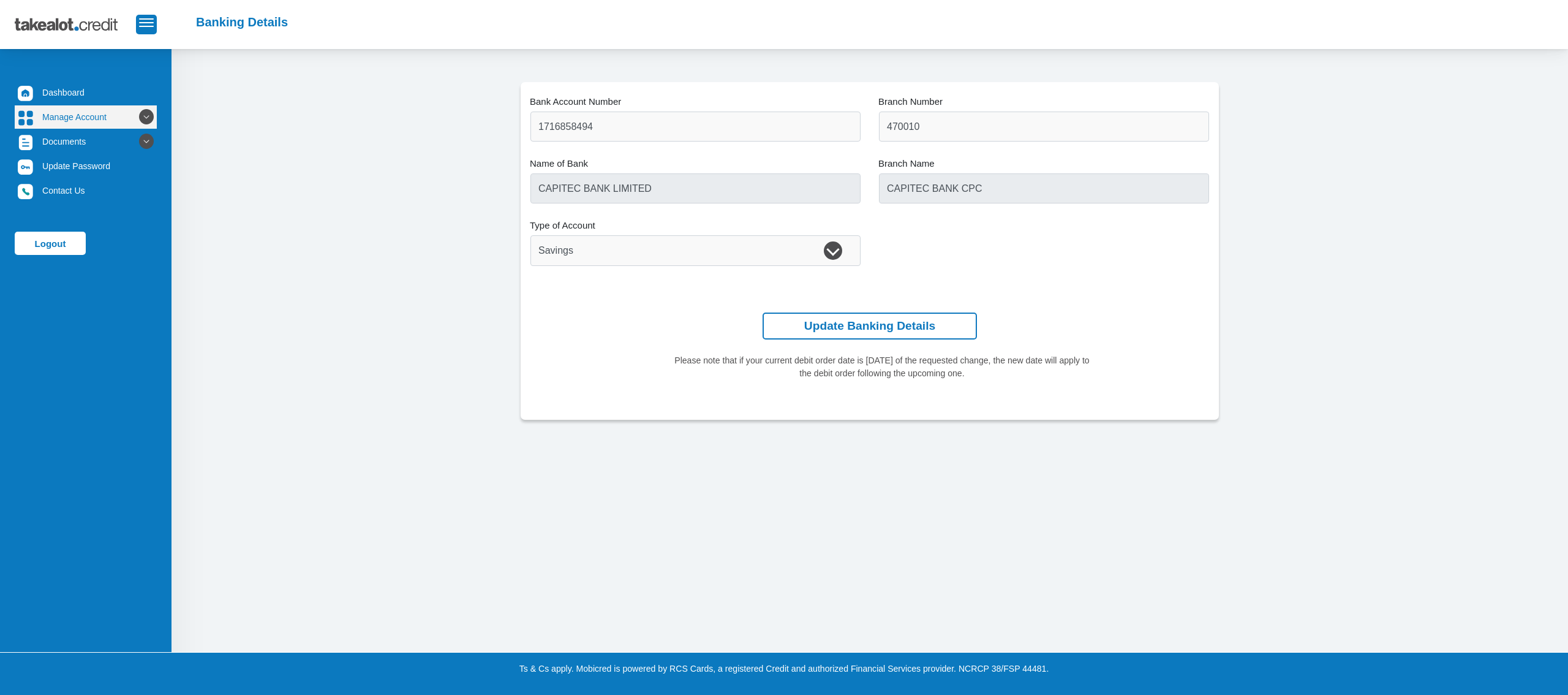
click at [136, 115] on icon at bounding box center [146, 117] width 21 height 21
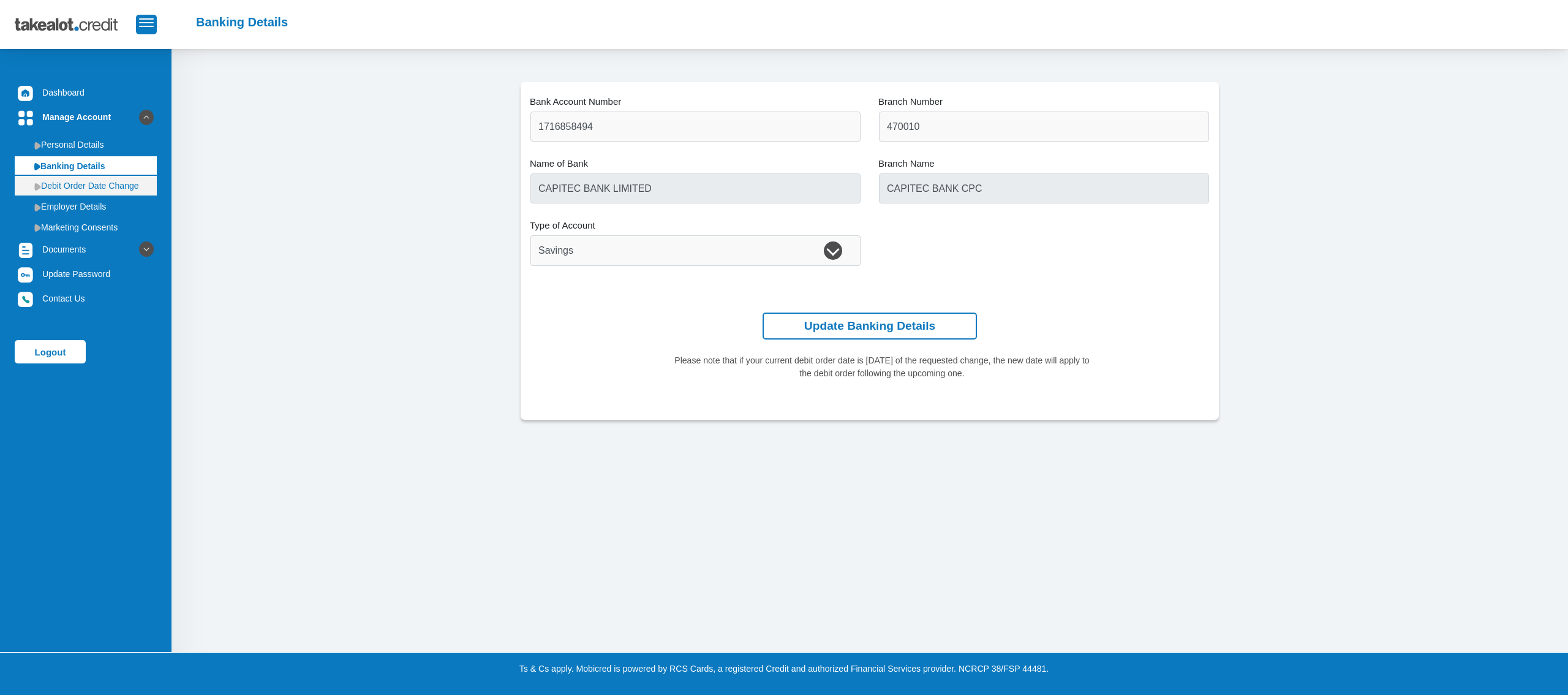
click at [103, 188] on link "Debit Order Date Change" at bounding box center [86, 186] width 142 height 20
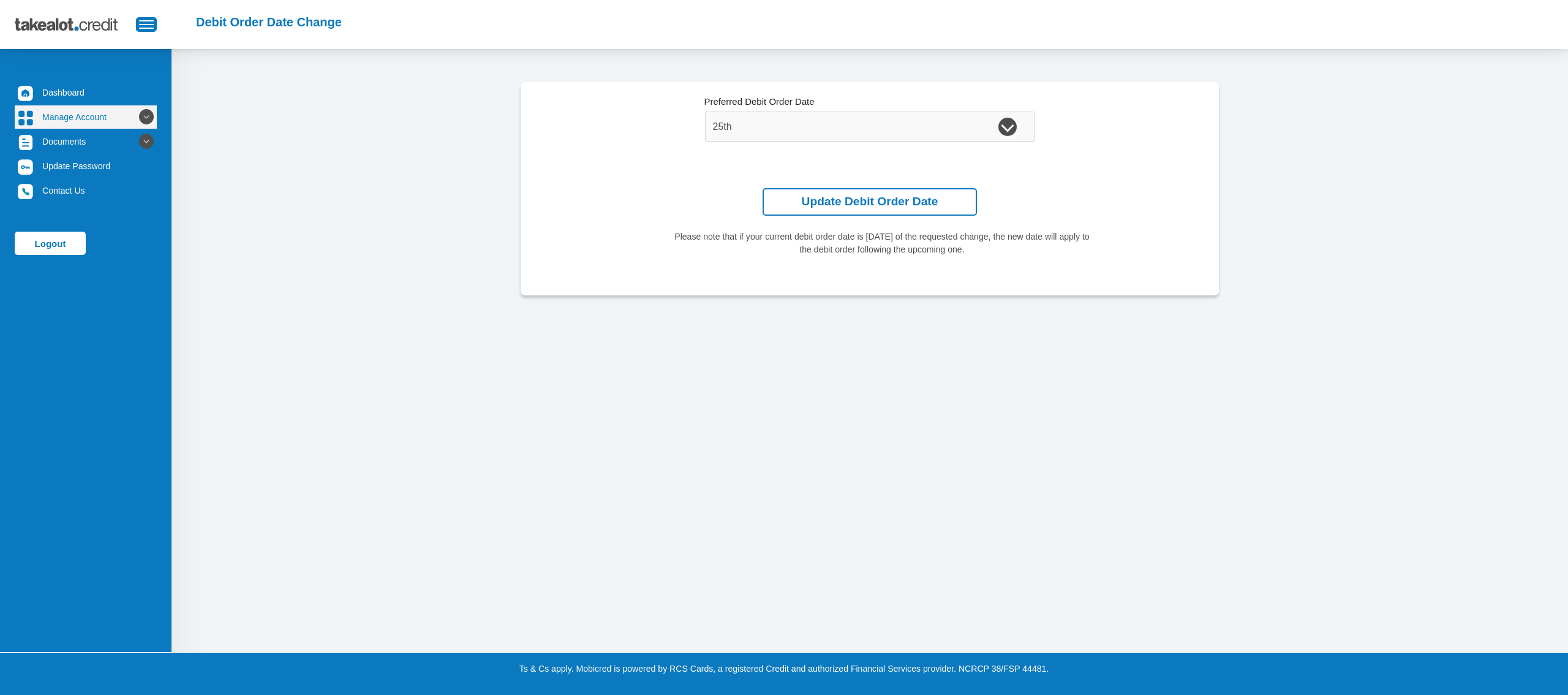
click at [108, 114] on link "Manage Account" at bounding box center [86, 117] width 142 height 23
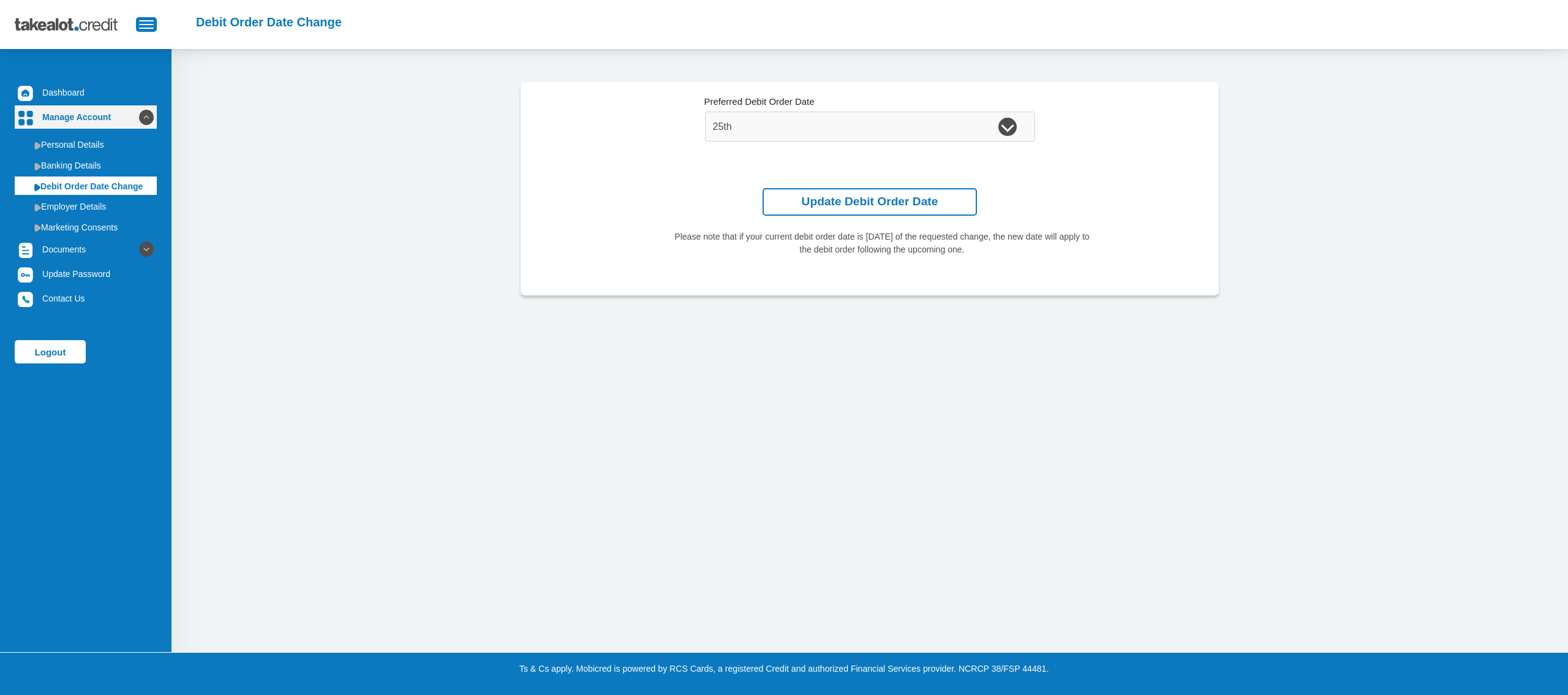
click at [104, 112] on link "Manage Account" at bounding box center [86, 117] width 142 height 23
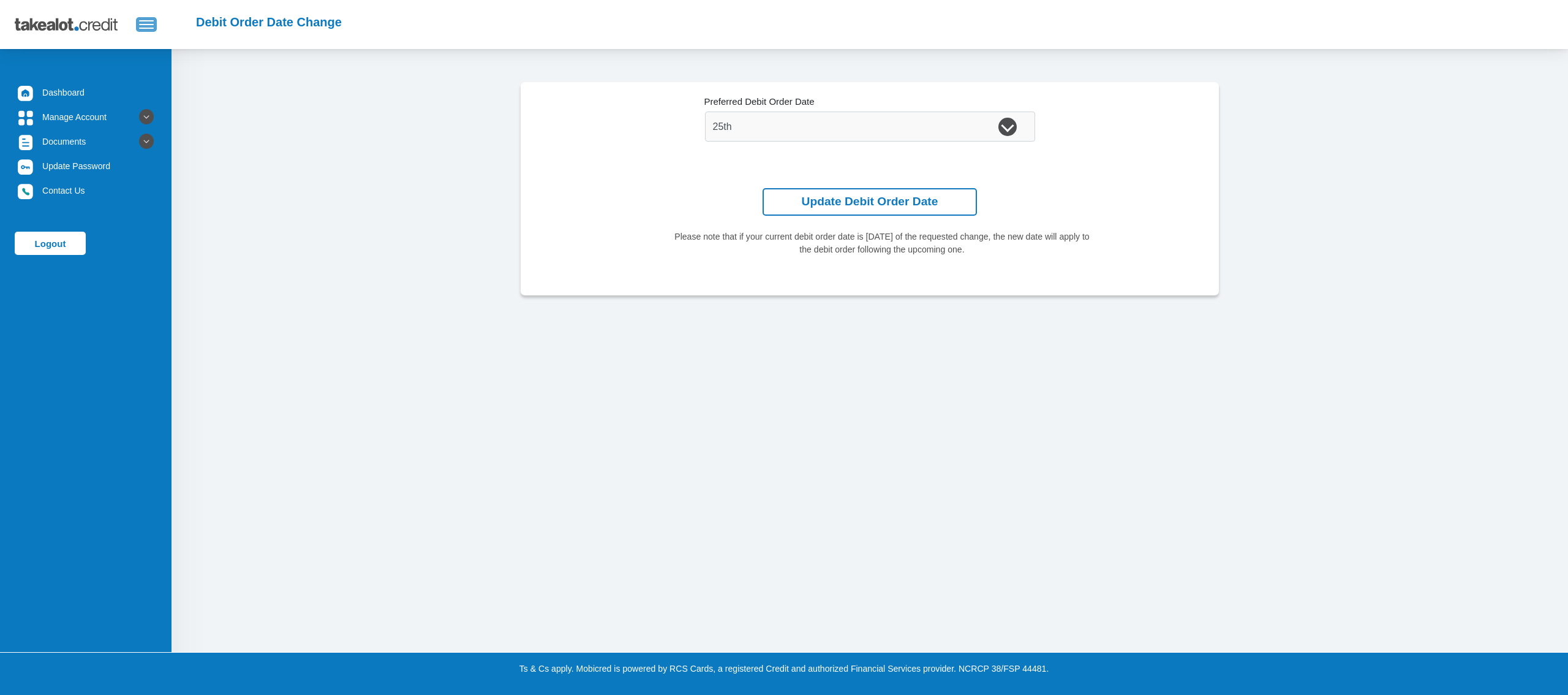
click at [152, 30] on button "button" at bounding box center [146, 25] width 21 height 14
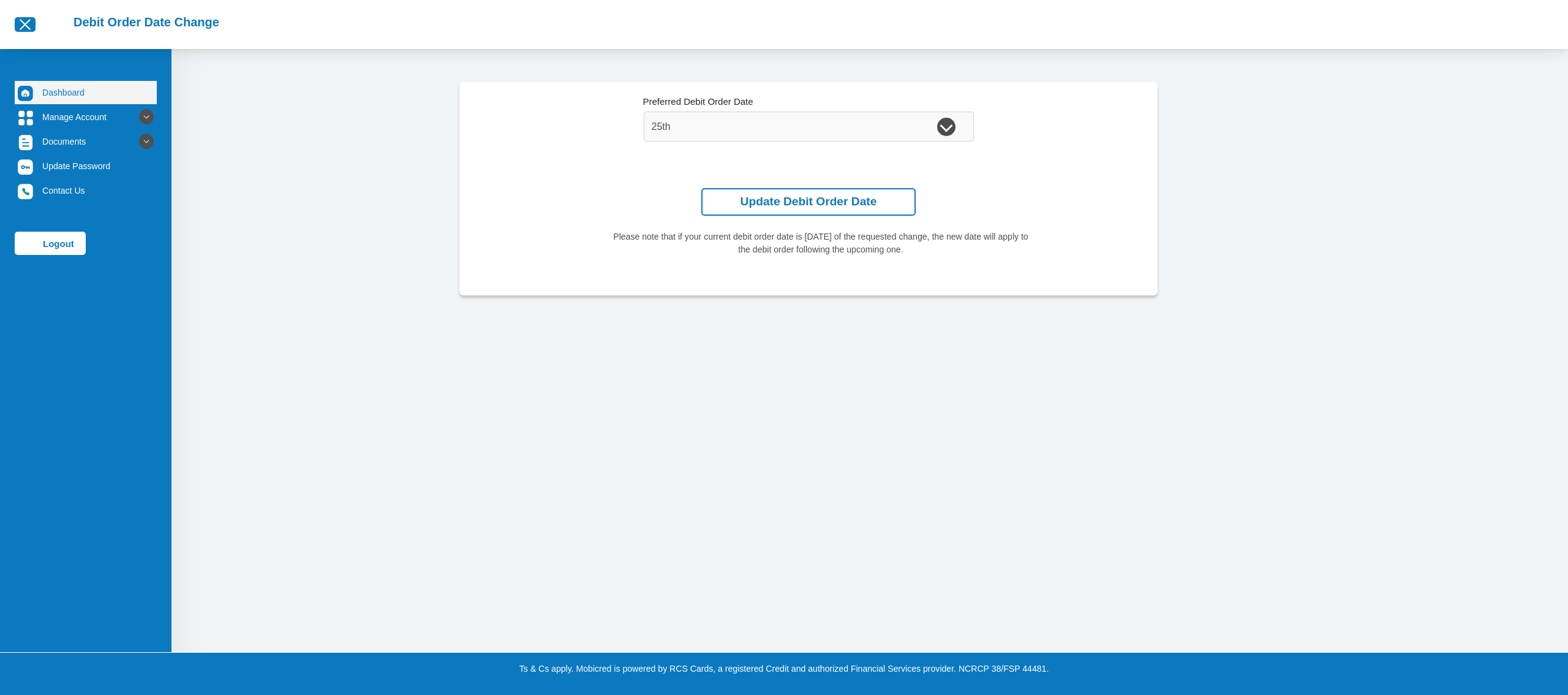
click at [86, 96] on link "Dashboard" at bounding box center [86, 93] width 142 height 23
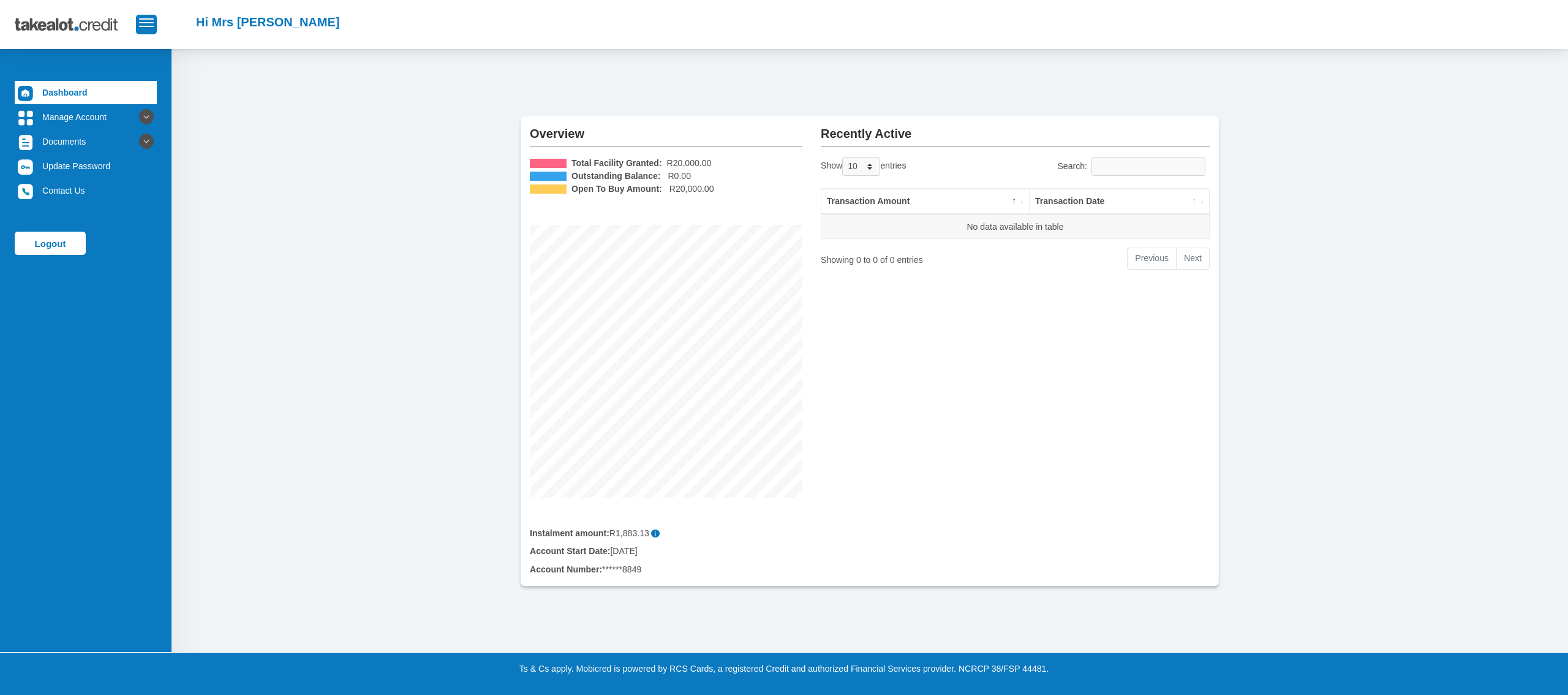
click at [76, 25] on img at bounding box center [75, 25] width 121 height 30
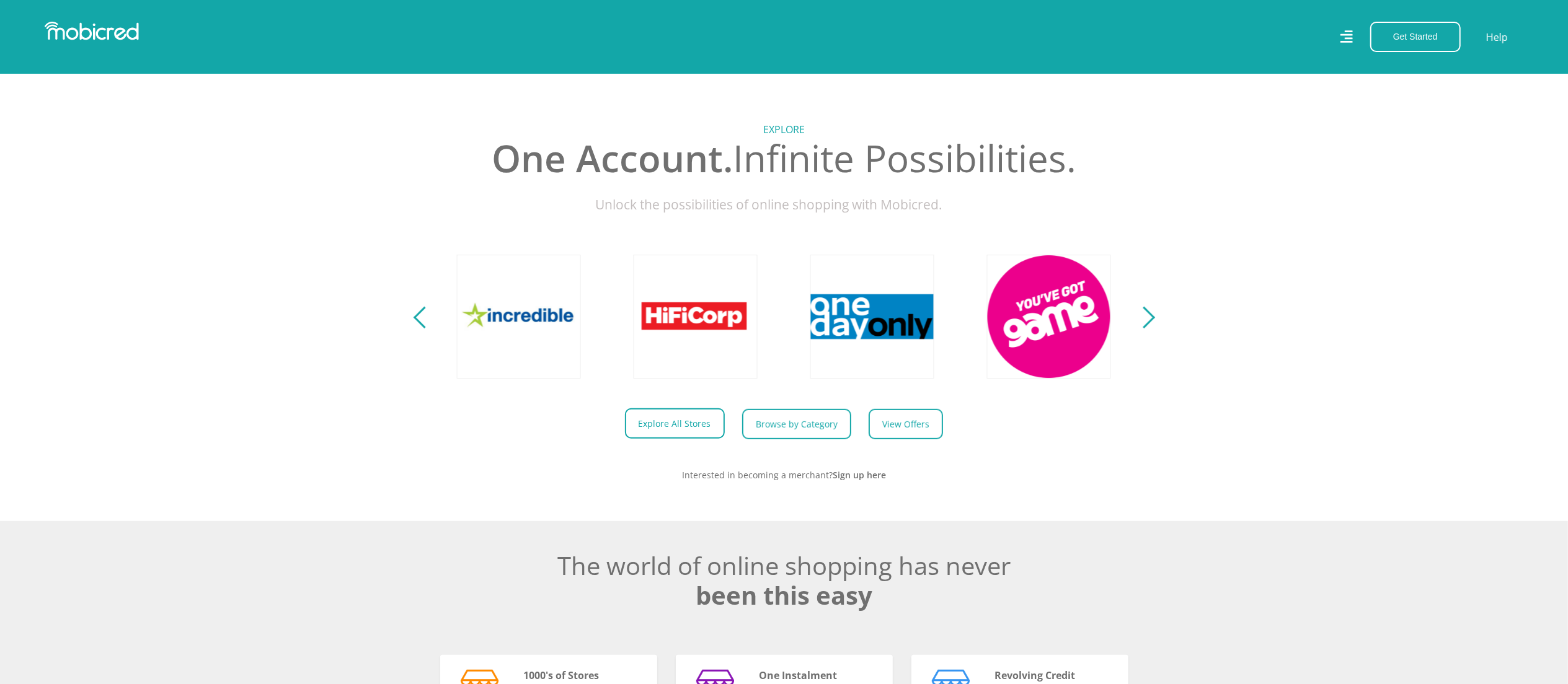
scroll to position [0, 2297]
click at [691, 438] on link "Explore All Stores" at bounding box center [675, 423] width 100 height 30
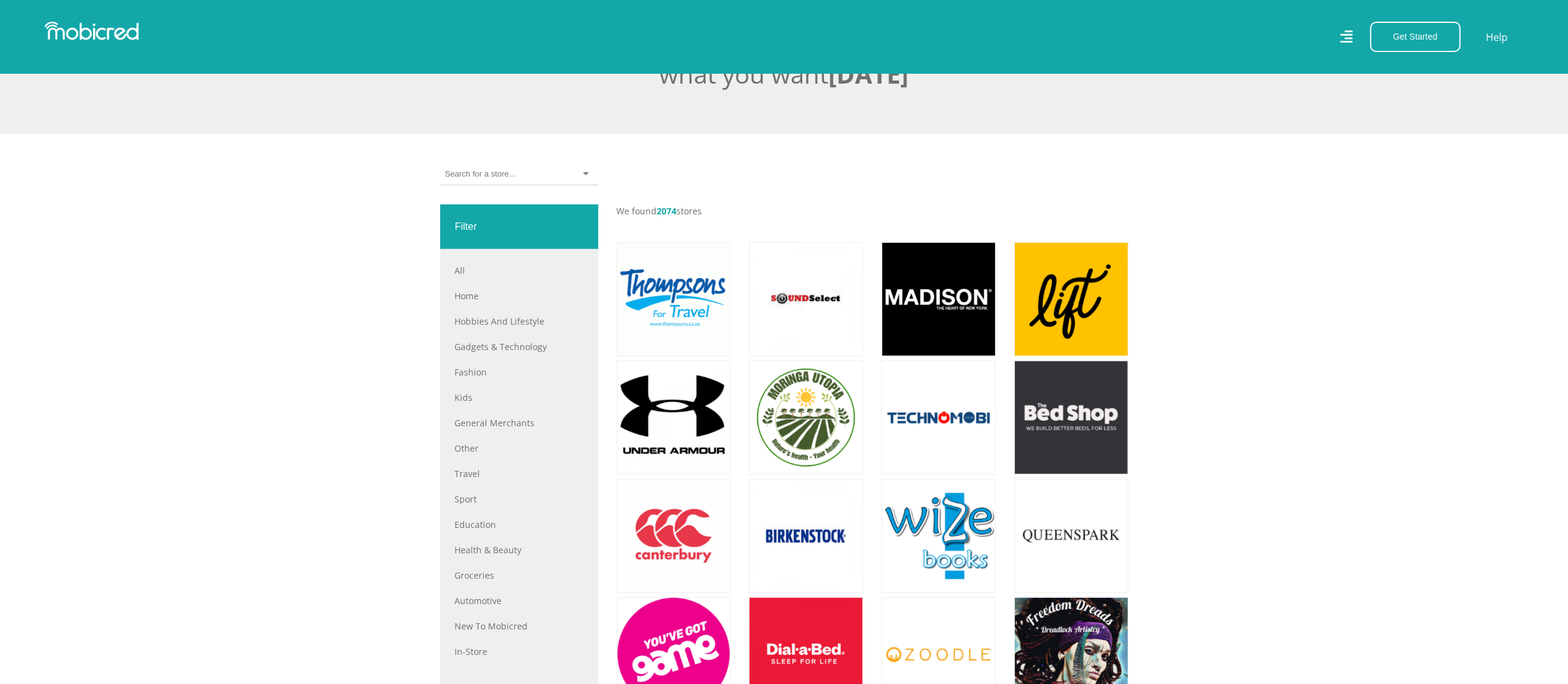
scroll to position [372, 0]
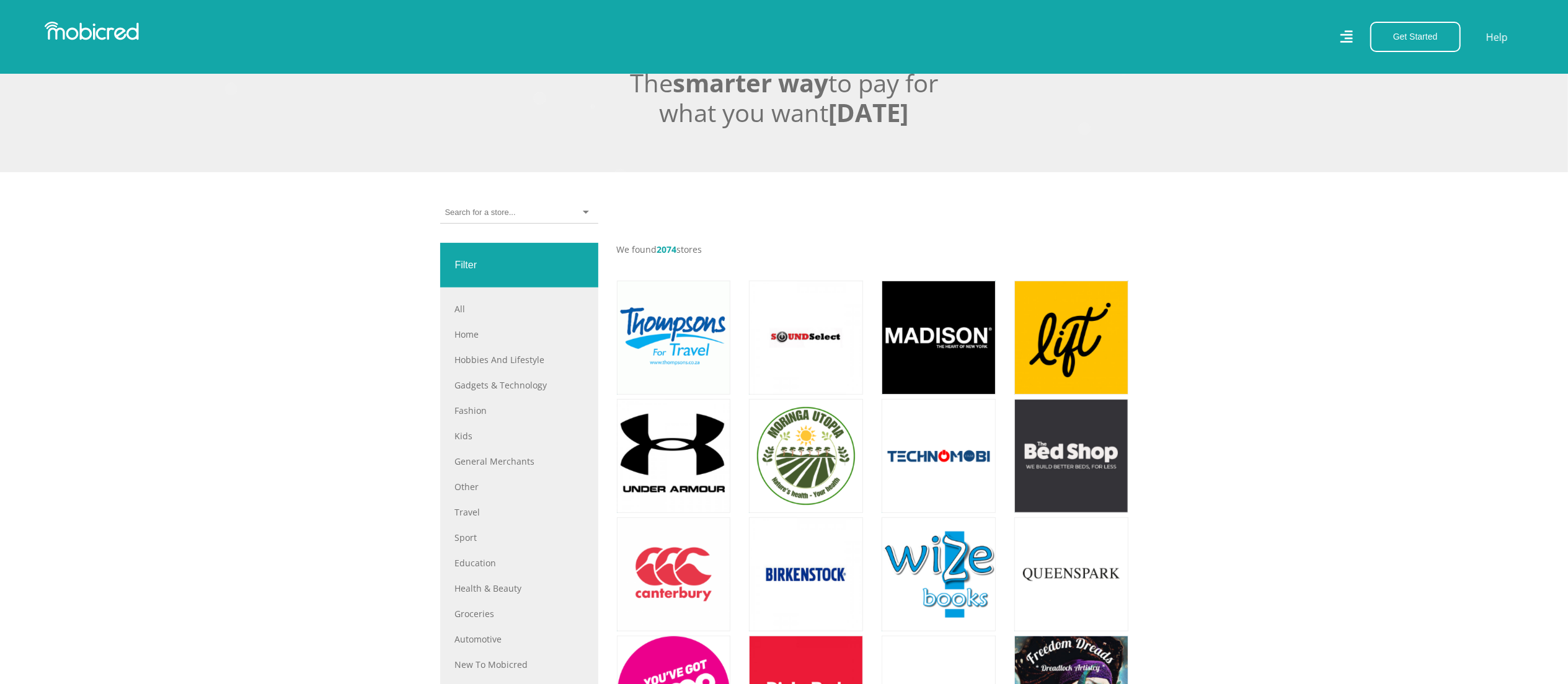
click at [524, 306] on div "All All Home Hobbies and Lifestyle Gadgets & Technology Fashion Kids General Me…" at bounding box center [519, 505] width 158 height 436
click at [458, 315] on link "All" at bounding box center [519, 309] width 128 height 13
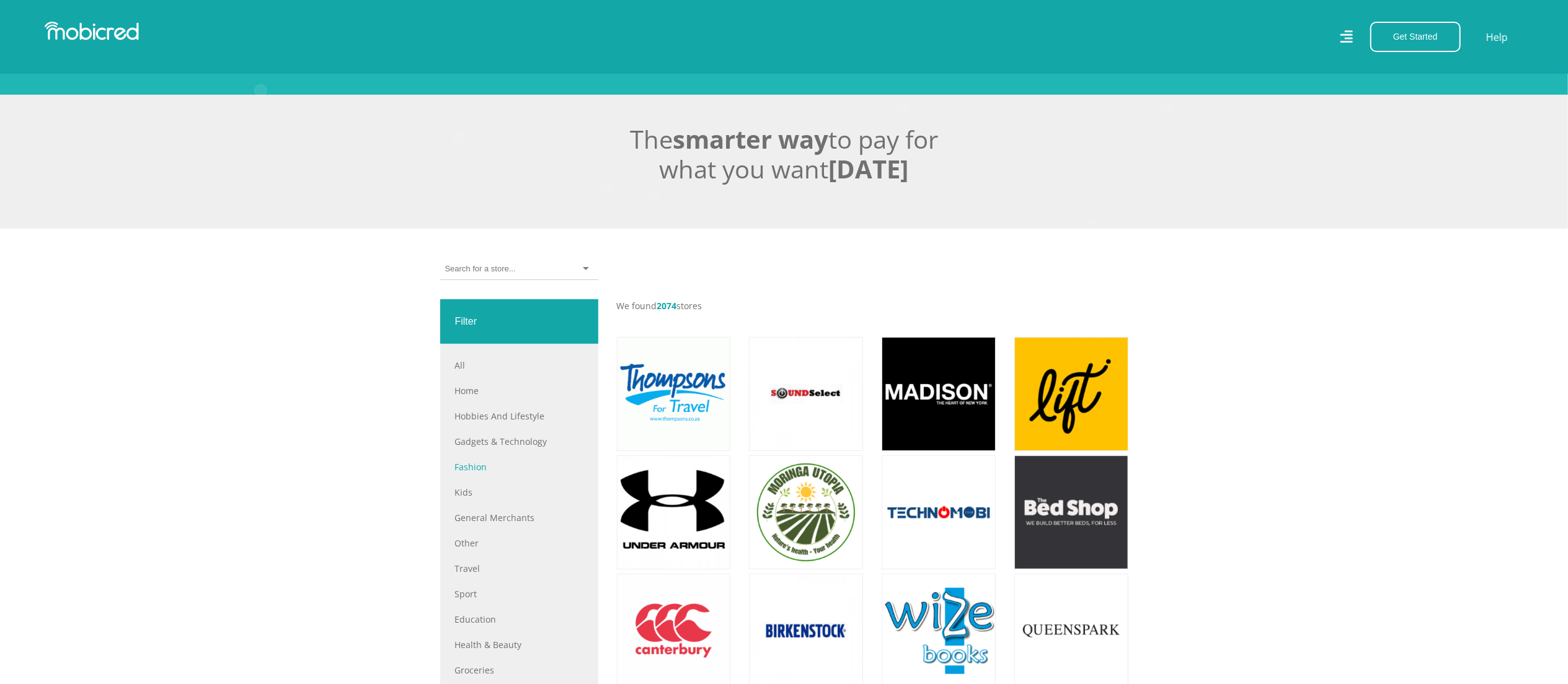
scroll to position [372, 0]
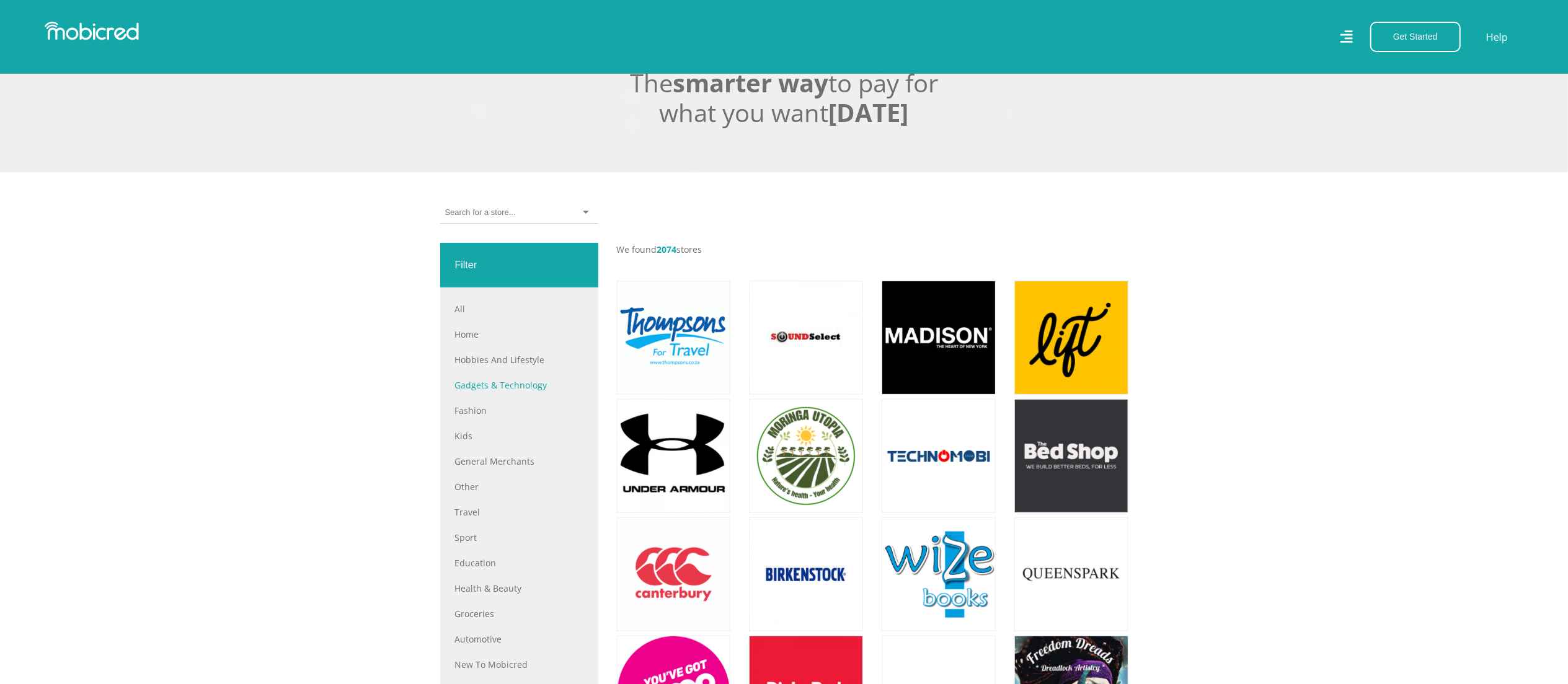
click at [479, 391] on link "Gadgets & Technology" at bounding box center [519, 385] width 128 height 13
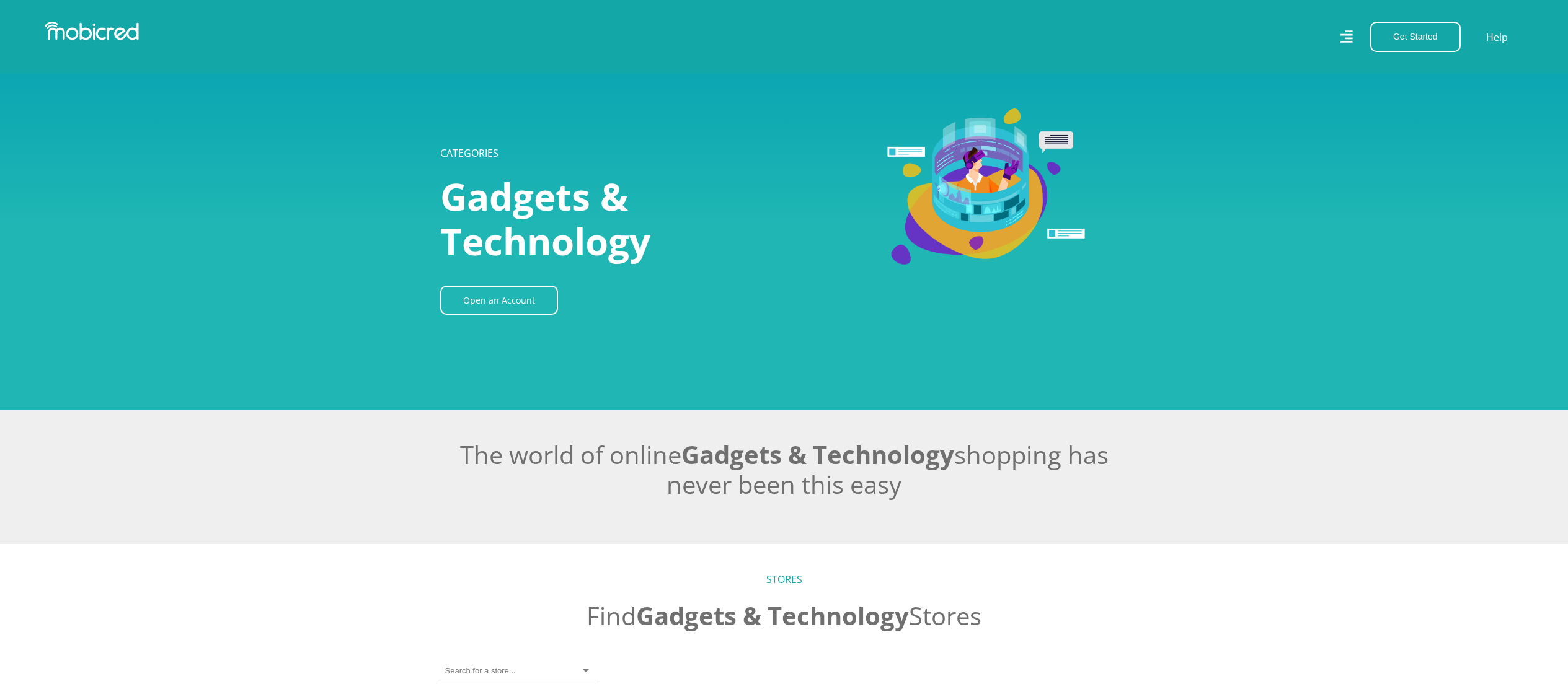
scroll to position [496, 0]
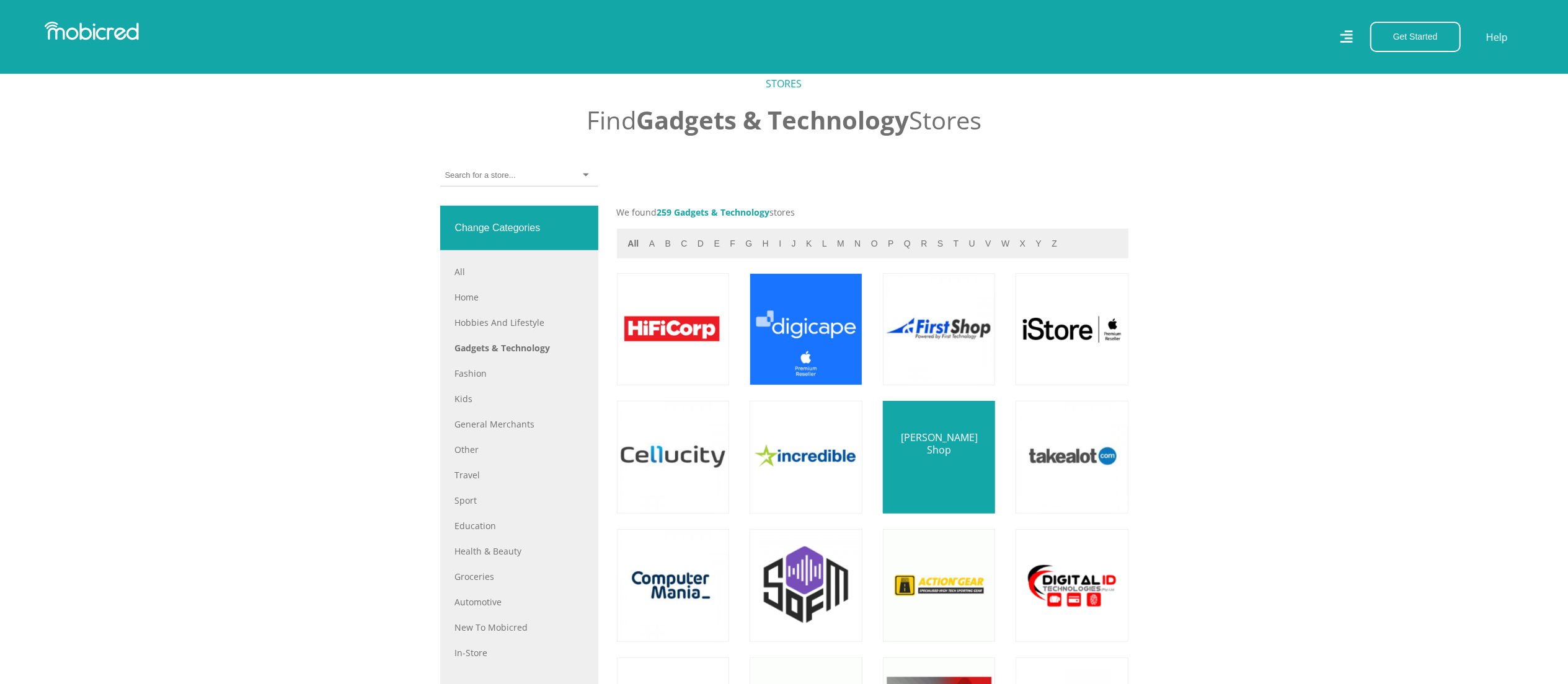
click at [928, 461] on link at bounding box center [939, 457] width 132 height 132
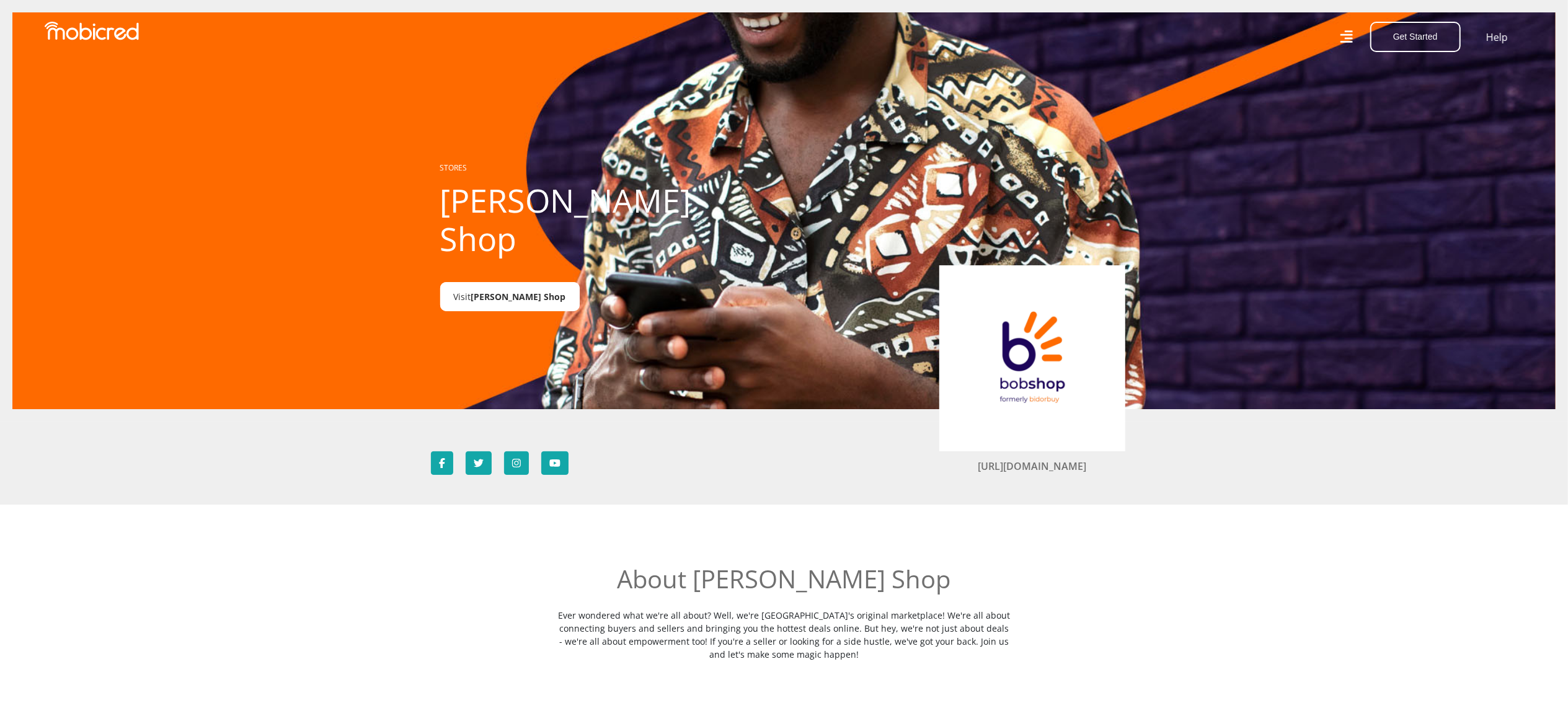
click at [504, 290] on span "Bob Shop" at bounding box center [518, 296] width 95 height 12
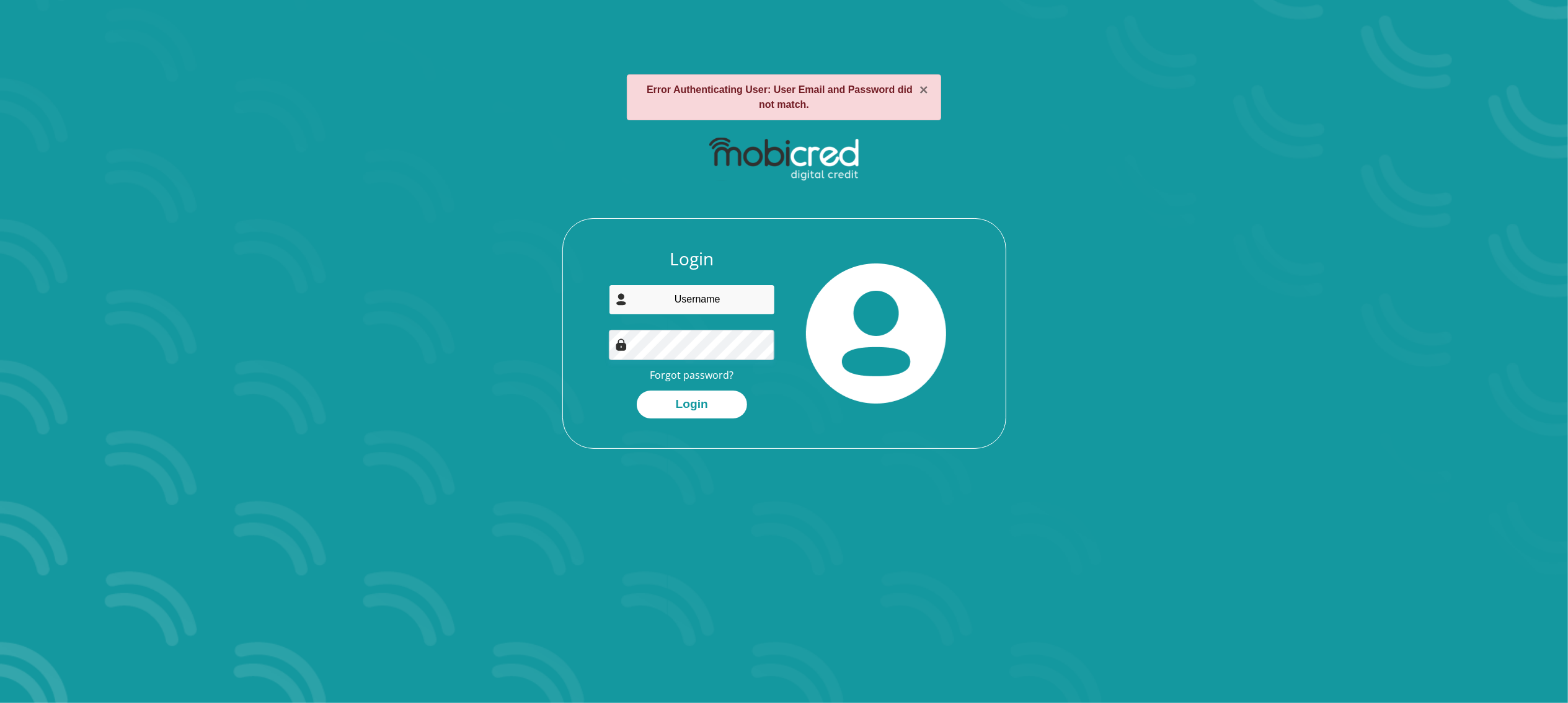
type input "[EMAIL_ADDRESS][DOMAIN_NAME]"
click at [1049, 327] on div "Login [EMAIL_ADDRESS][DOMAIN_NAME] Forgot password? Login" at bounding box center [784, 290] width 666 height 318
click at [660, 409] on button "Login" at bounding box center [692, 405] width 110 height 28
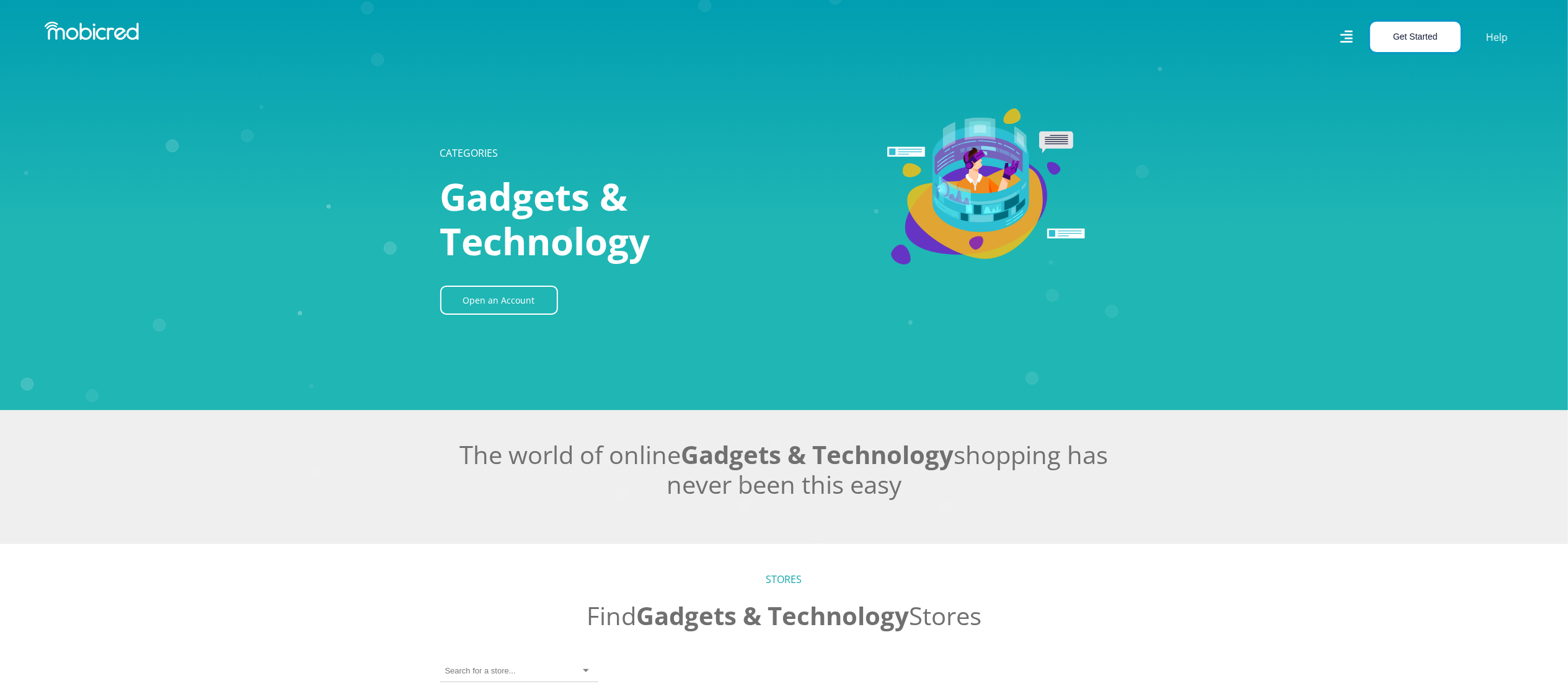
click at [1404, 42] on button "Get Started" at bounding box center [1415, 37] width 90 height 30
click at [1388, 41] on button "Get Started" at bounding box center [1415, 37] width 90 height 30
click at [1400, 39] on button "Get Started" at bounding box center [1415, 37] width 90 height 30
click at [1394, 81] on link "Account Holder Login" at bounding box center [1422, 82] width 103 height 16
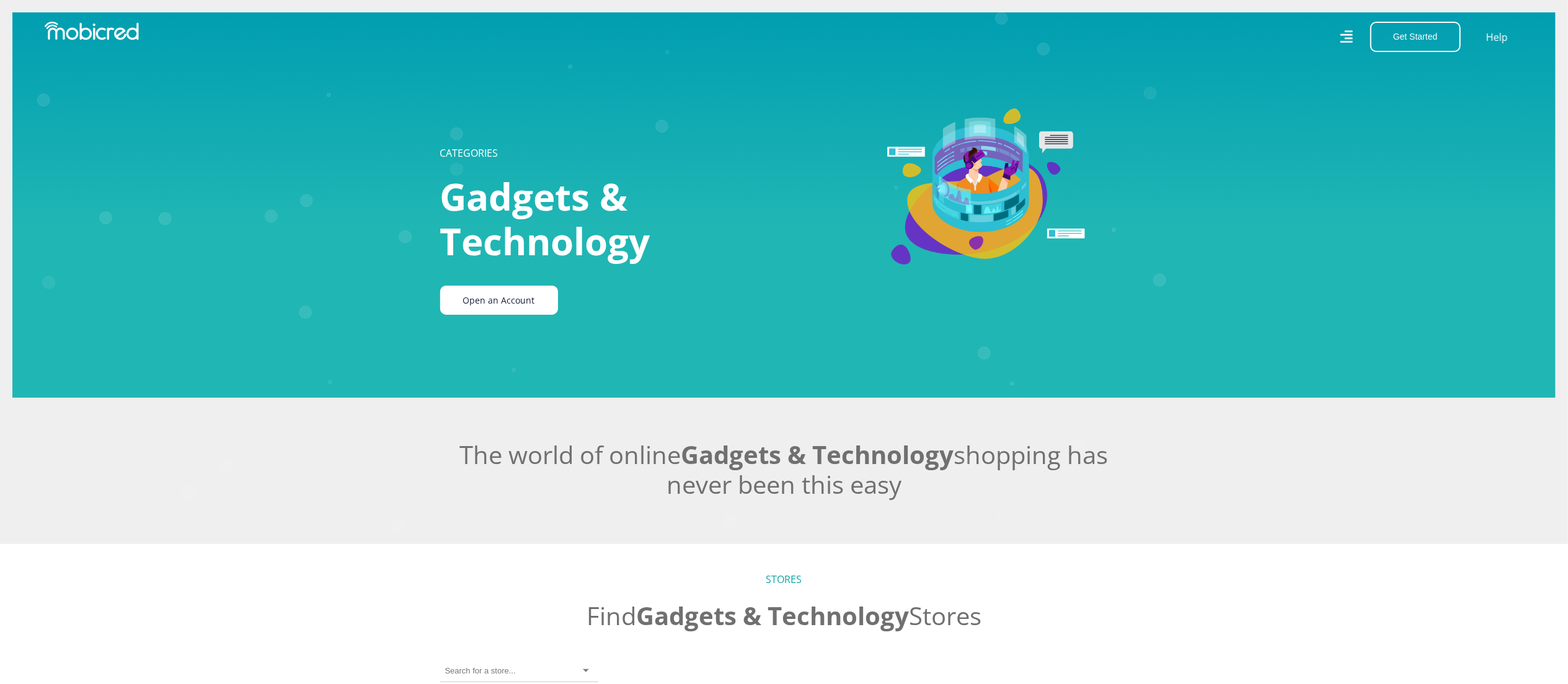
click at [519, 297] on link "Open an Account" at bounding box center [499, 301] width 118 height 29
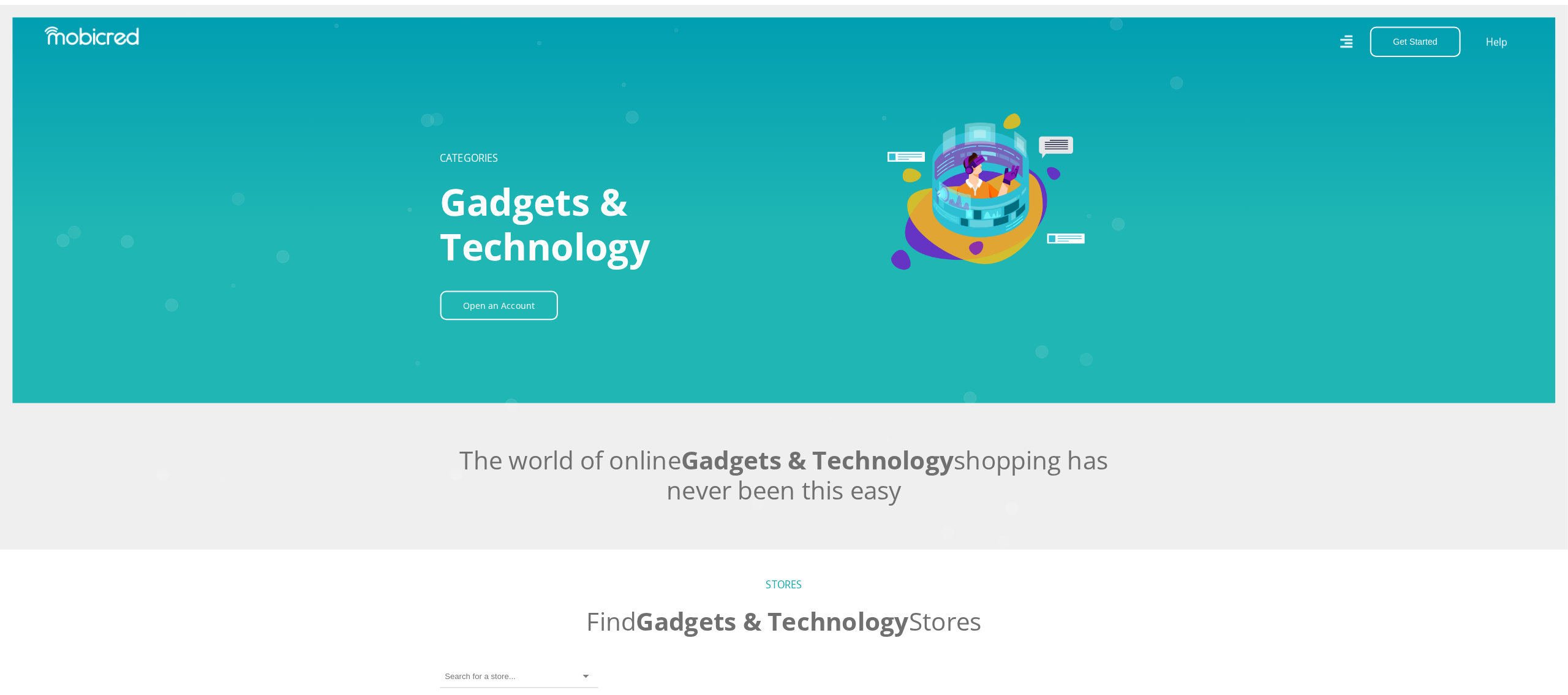
scroll to position [122, 0]
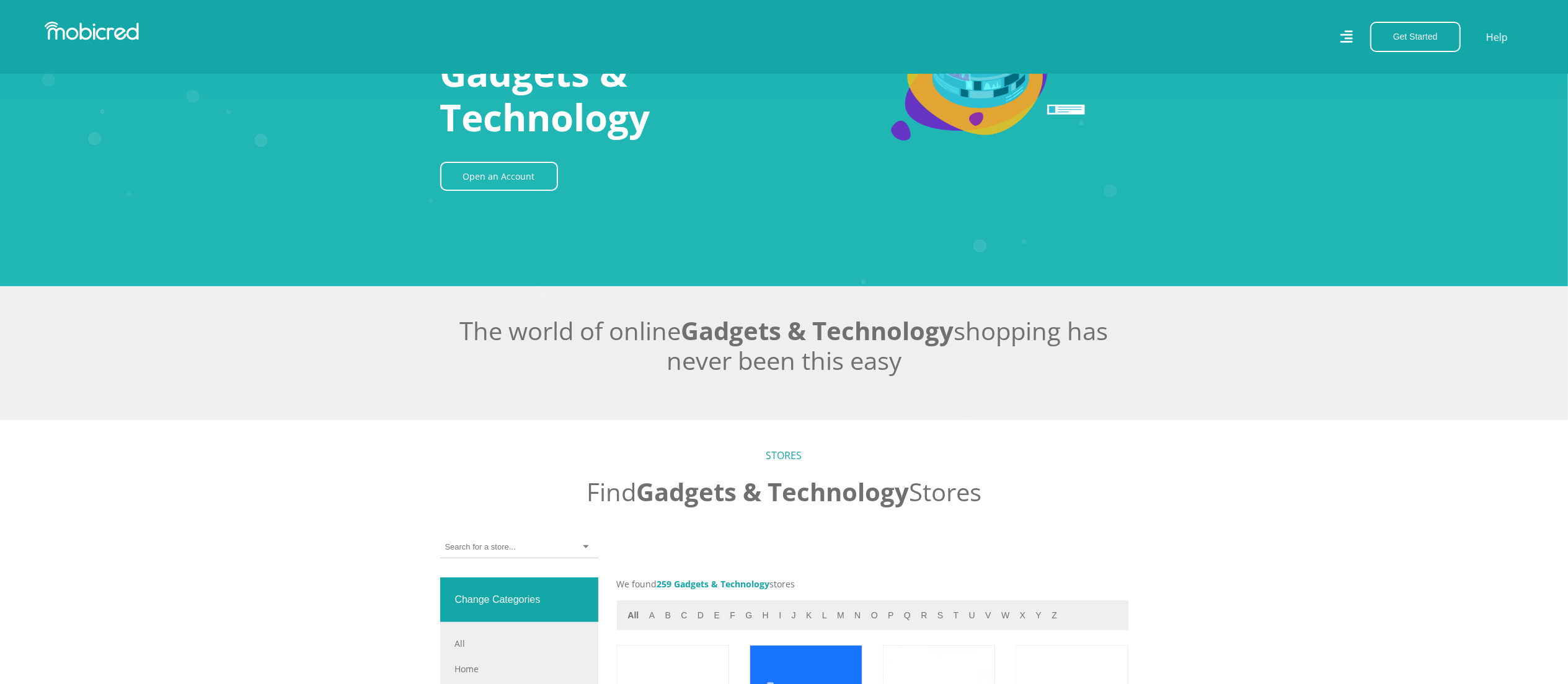
click at [1357, 37] on div "Get Started Open an Account Account Holder Login" at bounding box center [1412, 37] width 113 height 30
click at [1343, 37] on icon at bounding box center [1347, 37] width 13 height 18
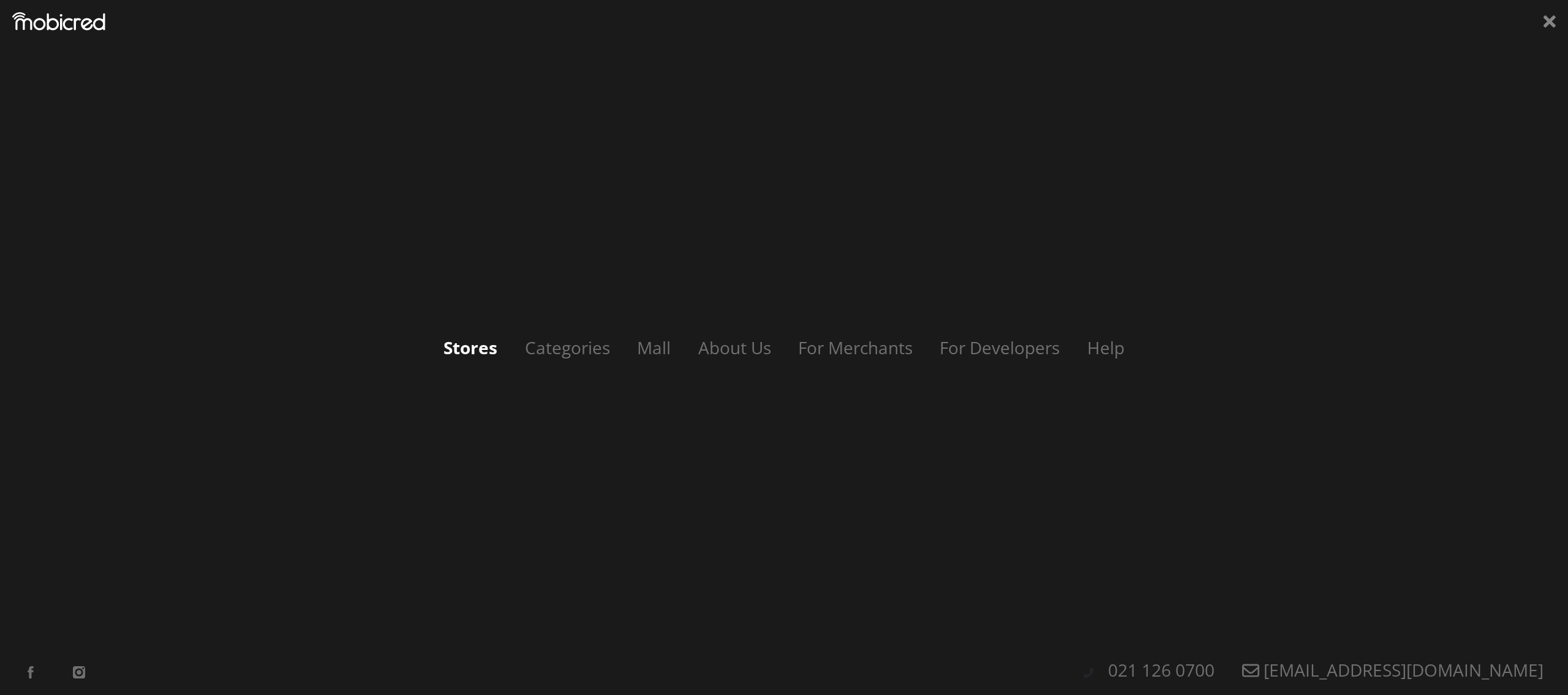
click at [468, 345] on link "Stores" at bounding box center [470, 347] width 78 height 23
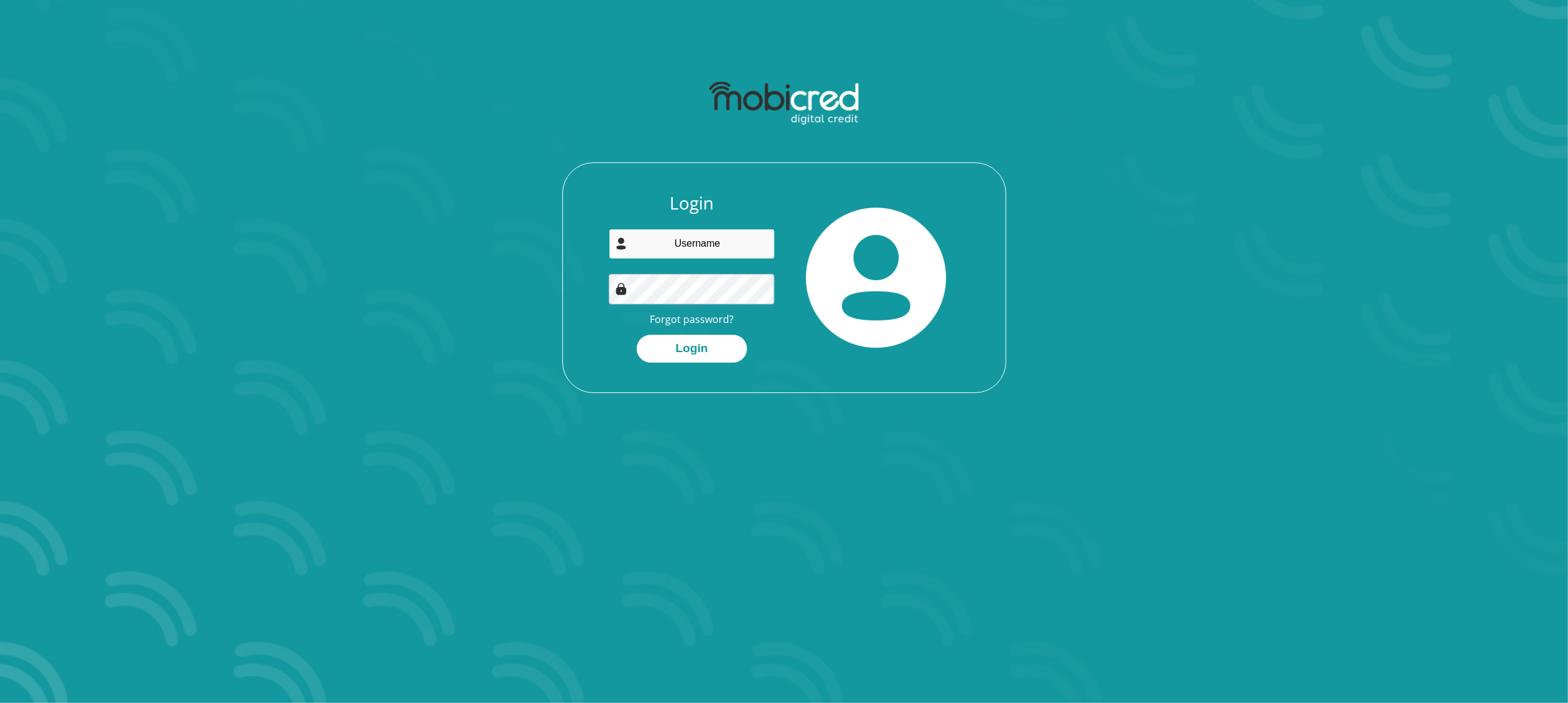
type input "[EMAIL_ADDRESS][DOMAIN_NAME]"
click at [717, 342] on button "Login" at bounding box center [692, 348] width 110 height 28
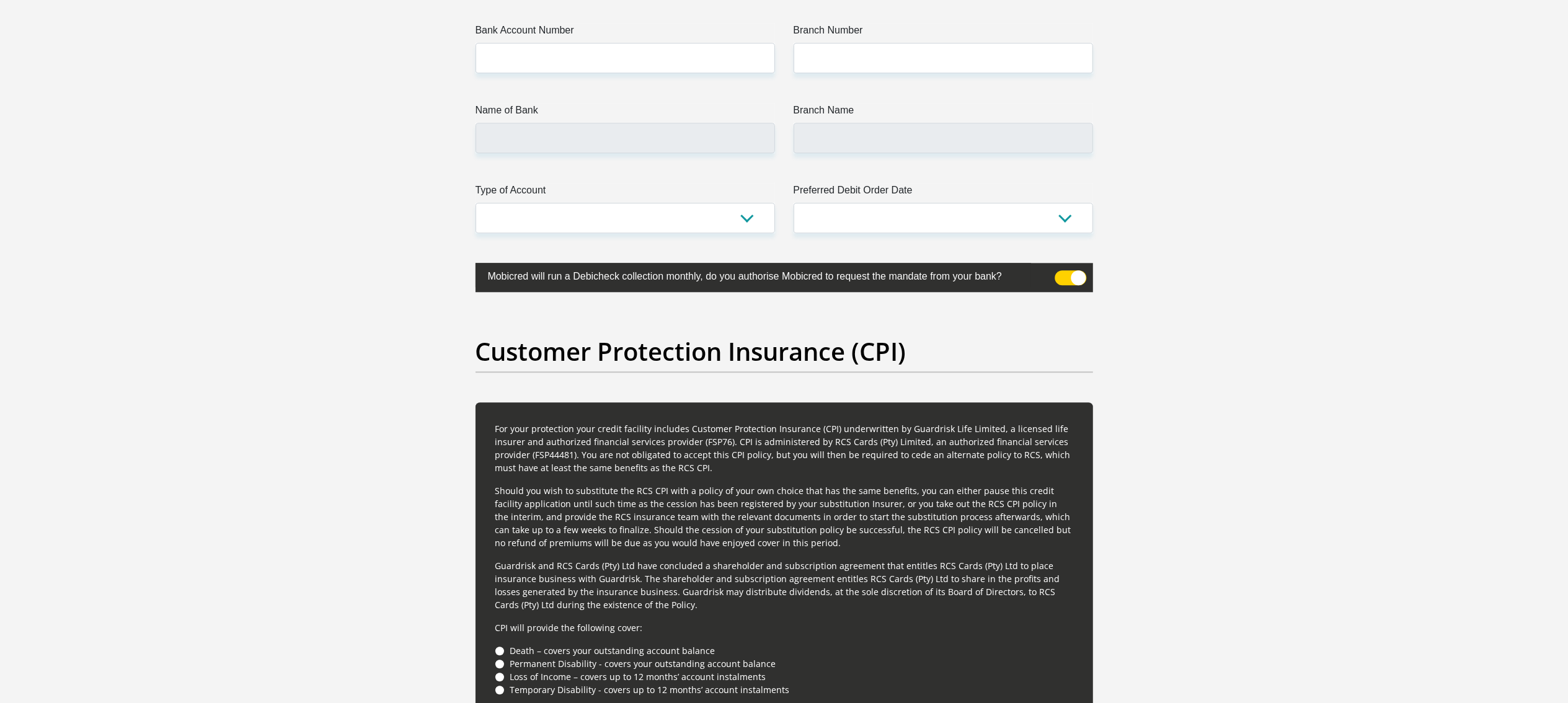
scroll to position [2974, 0]
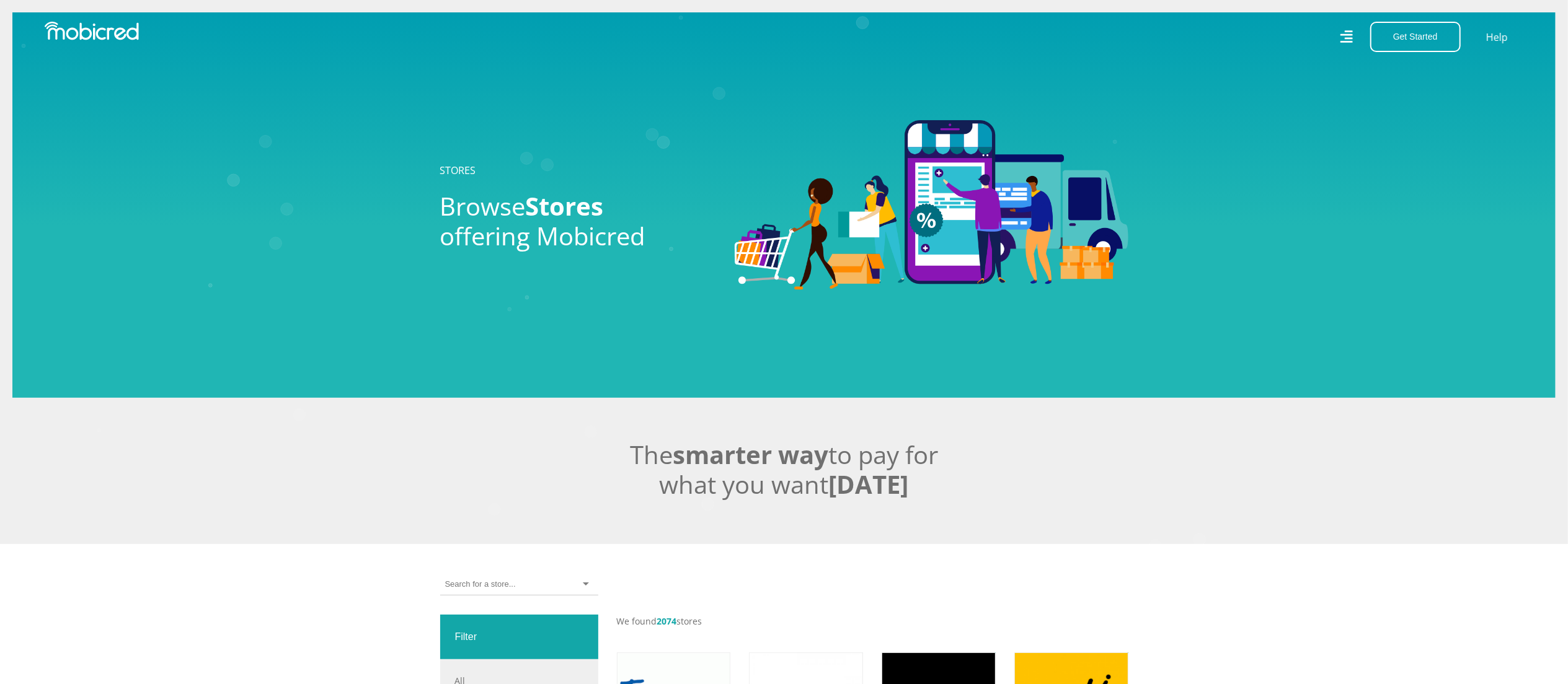
click at [1349, 34] on icon at bounding box center [1346, 36] width 12 height 12
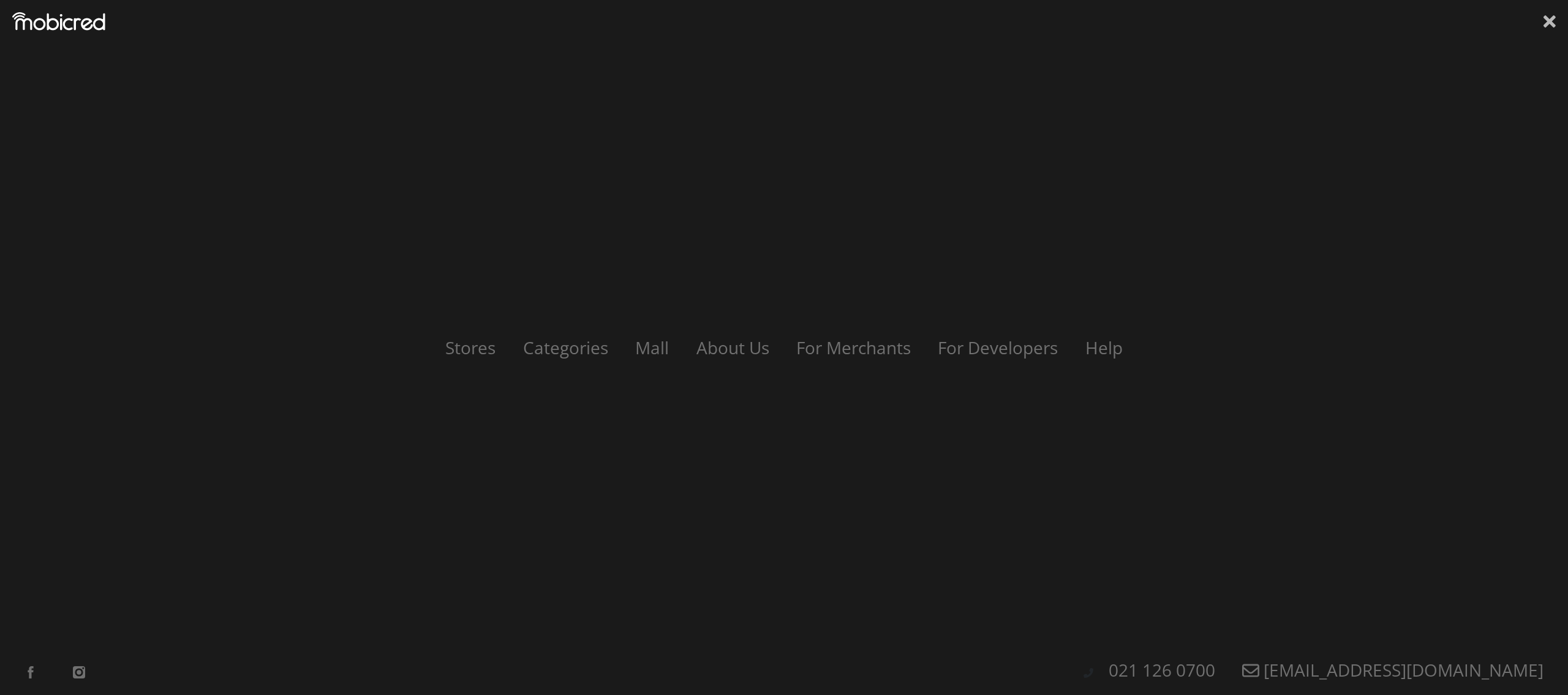
click at [1548, 25] on icon at bounding box center [1549, 21] width 12 height 12
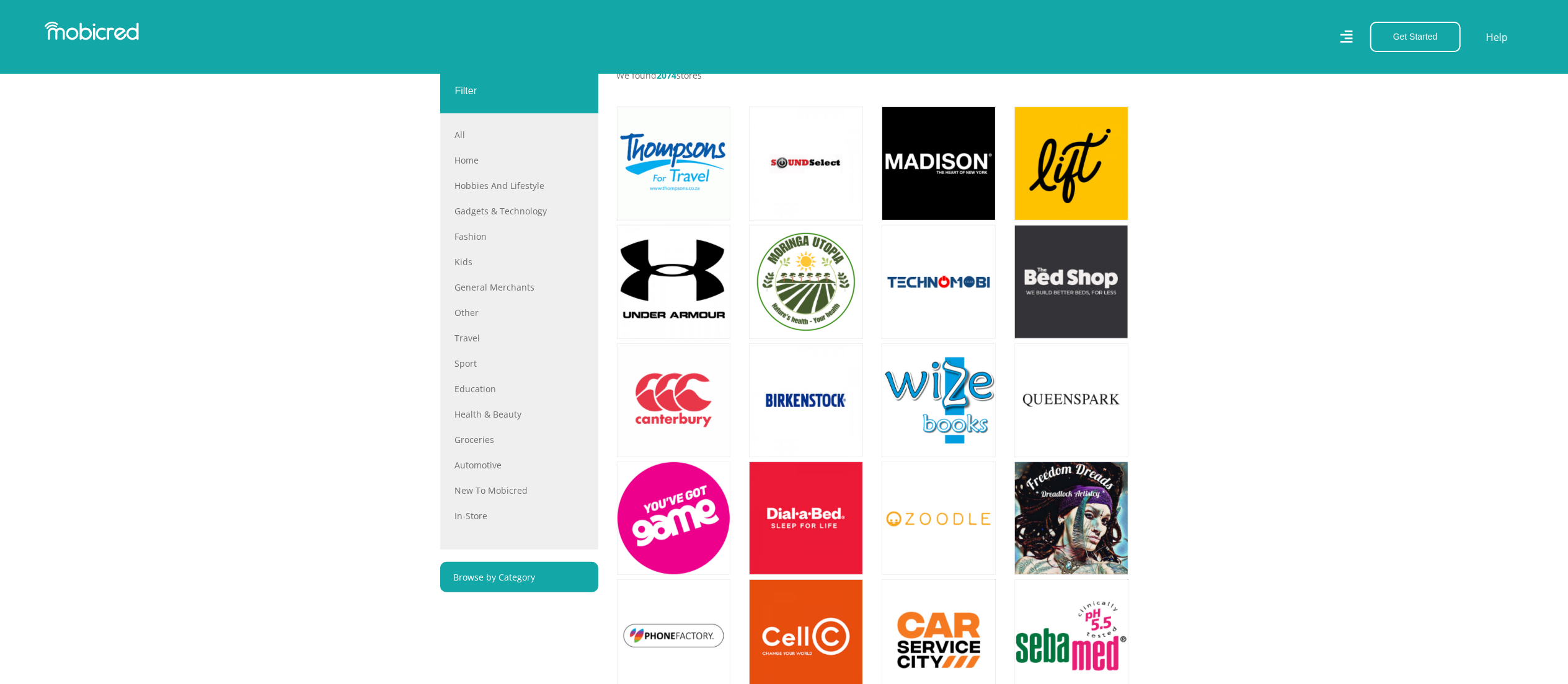
scroll to position [496, 0]
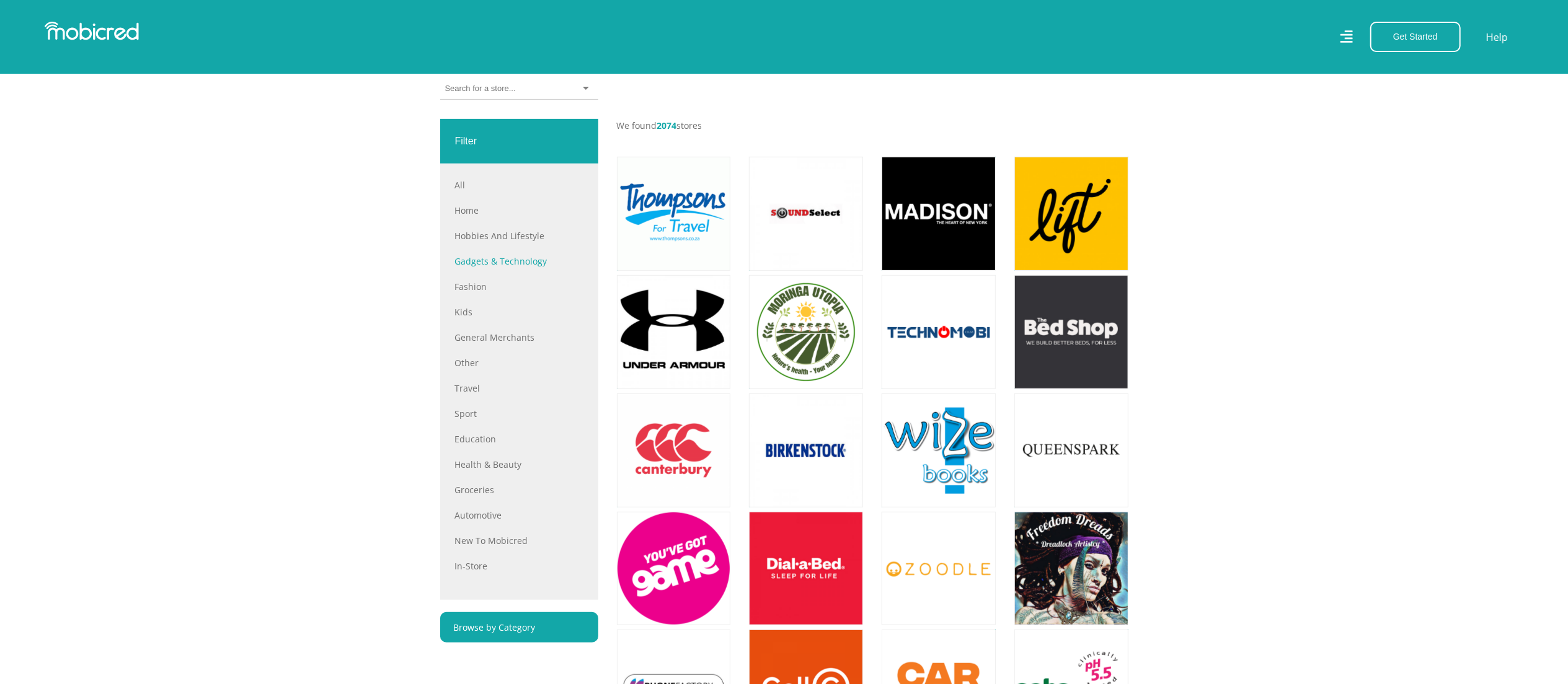
click at [516, 268] on link "Gadgets & Technology" at bounding box center [519, 261] width 128 height 13
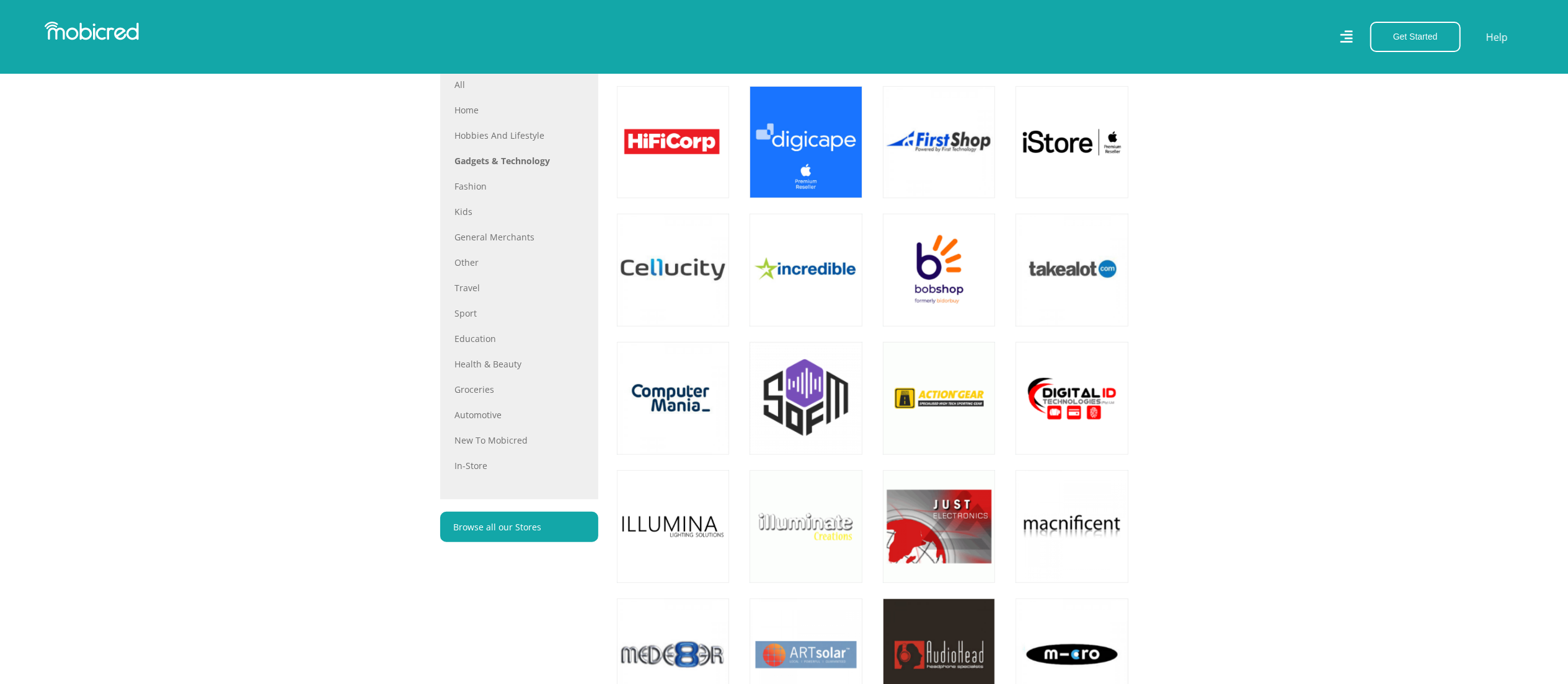
scroll to position [743, 0]
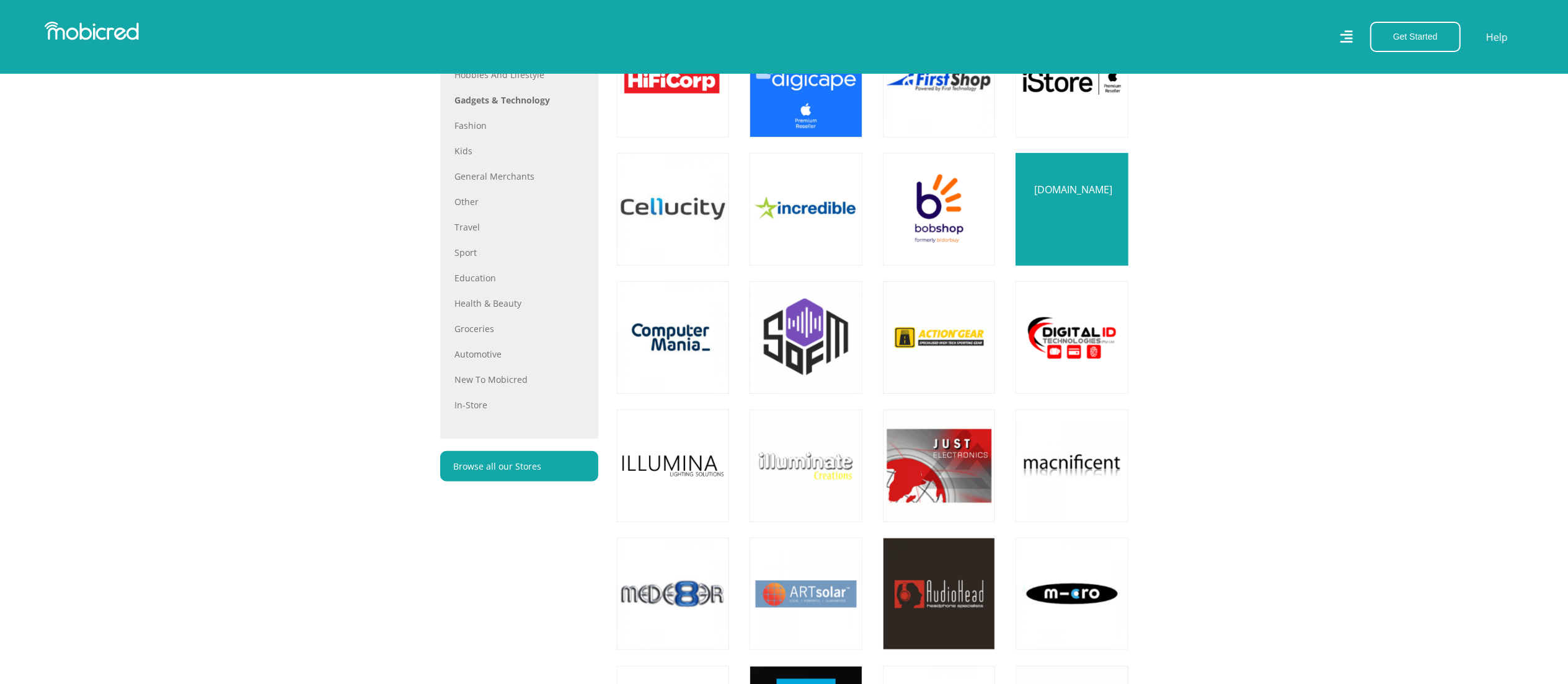
click at [1071, 205] on link at bounding box center [1071, 210] width 132 height 132
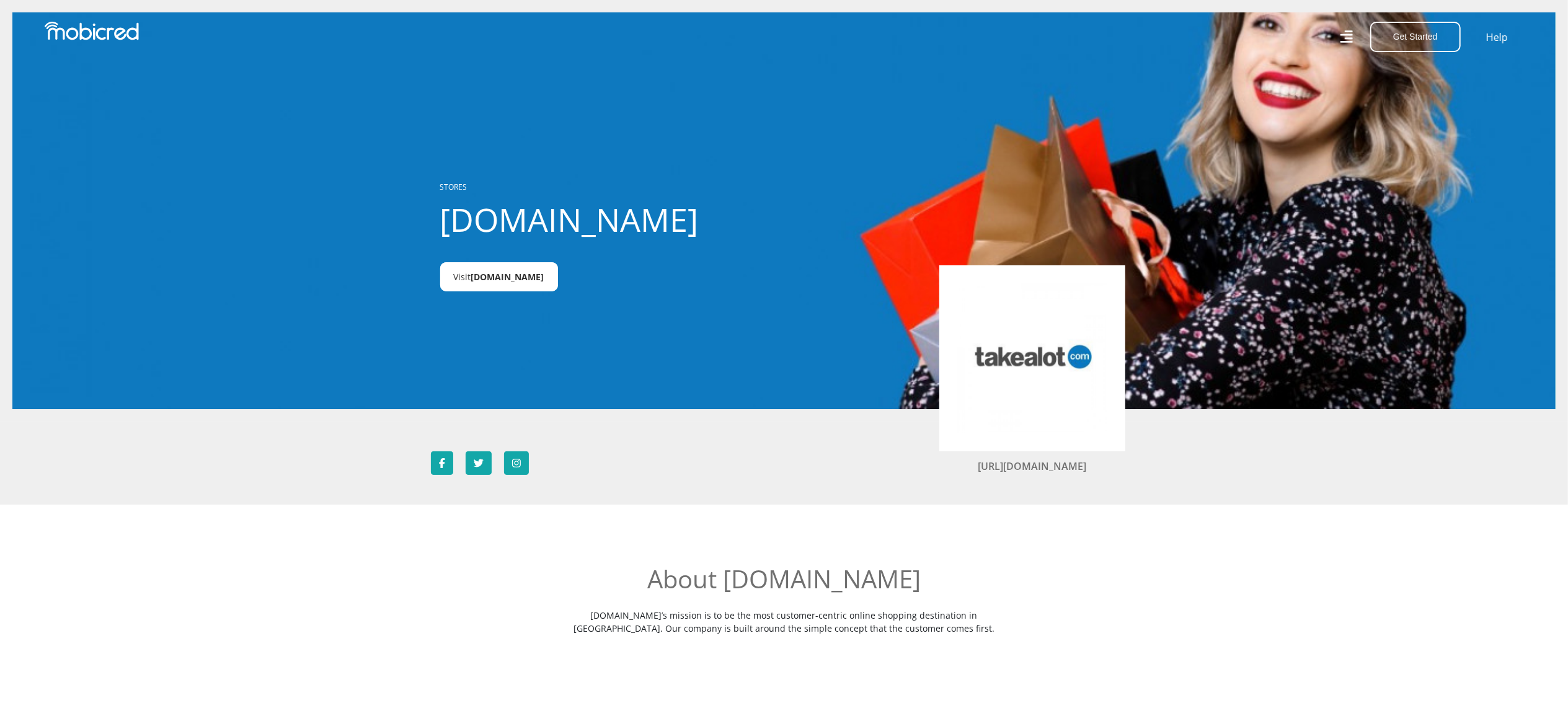
click at [509, 279] on span "Takealot.com" at bounding box center [508, 276] width 73 height 12
click at [1388, 34] on button "Get Started" at bounding box center [1415, 37] width 90 height 30
click at [1407, 82] on link "Account Holder Login" at bounding box center [1422, 82] width 103 height 16
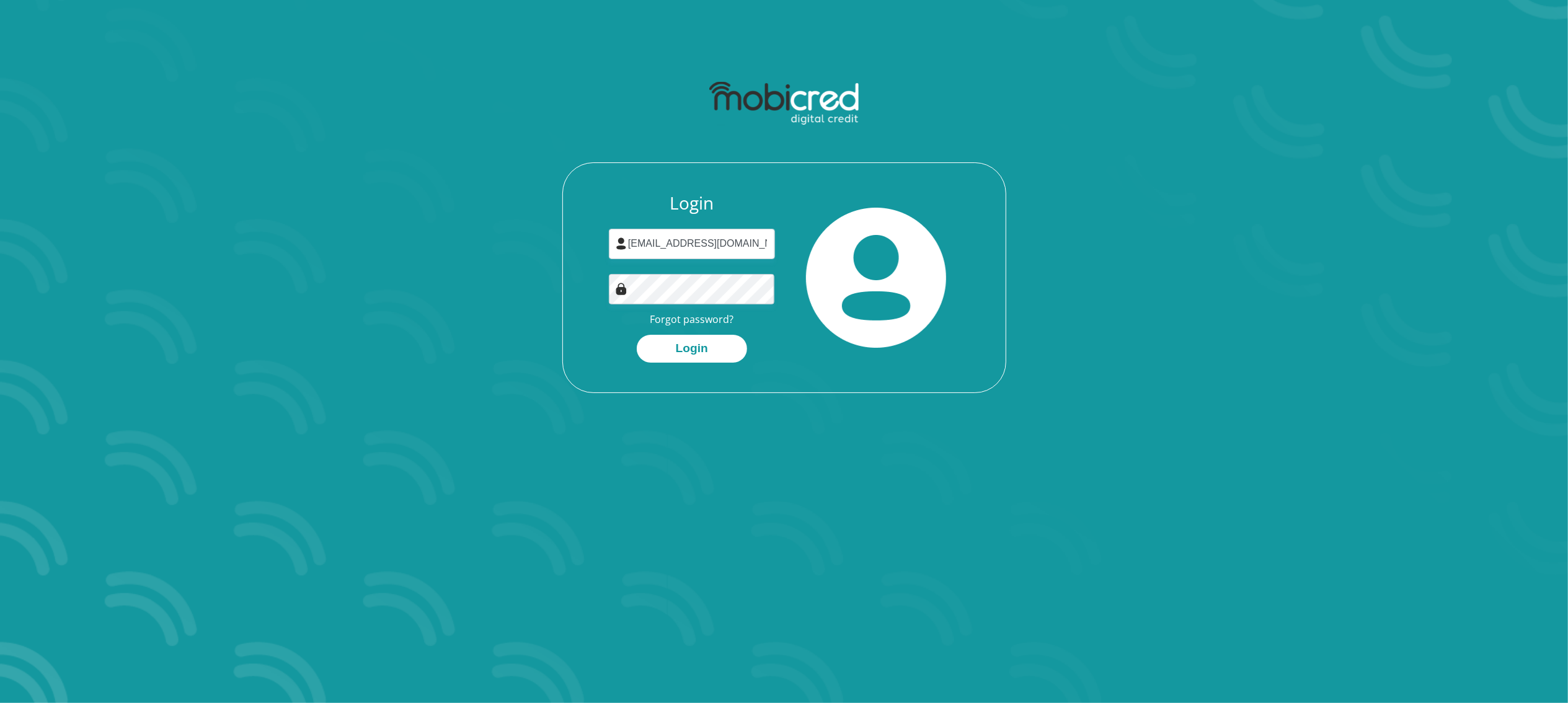
click at [707, 344] on button "Login" at bounding box center [692, 348] width 110 height 28
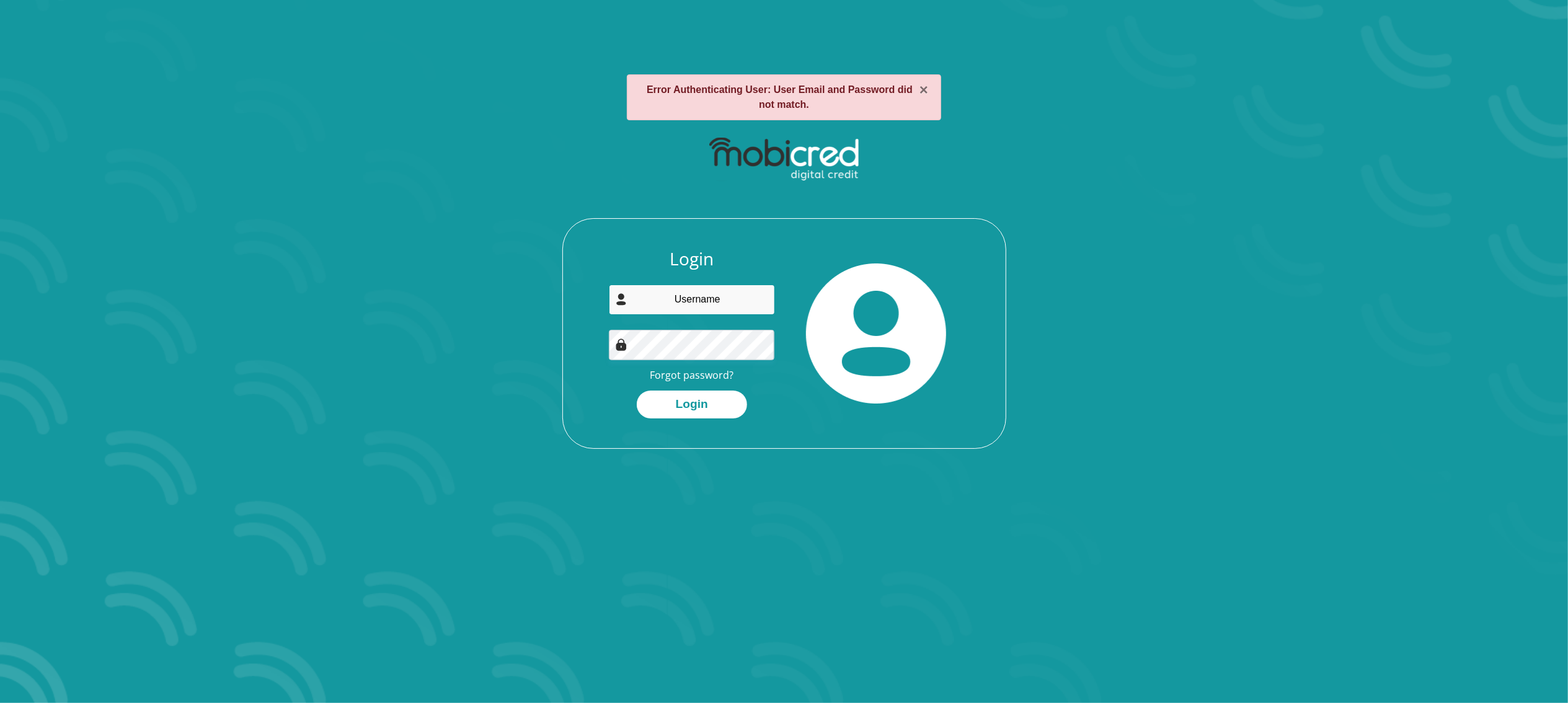
type input "[EMAIL_ADDRESS][DOMAIN_NAME]"
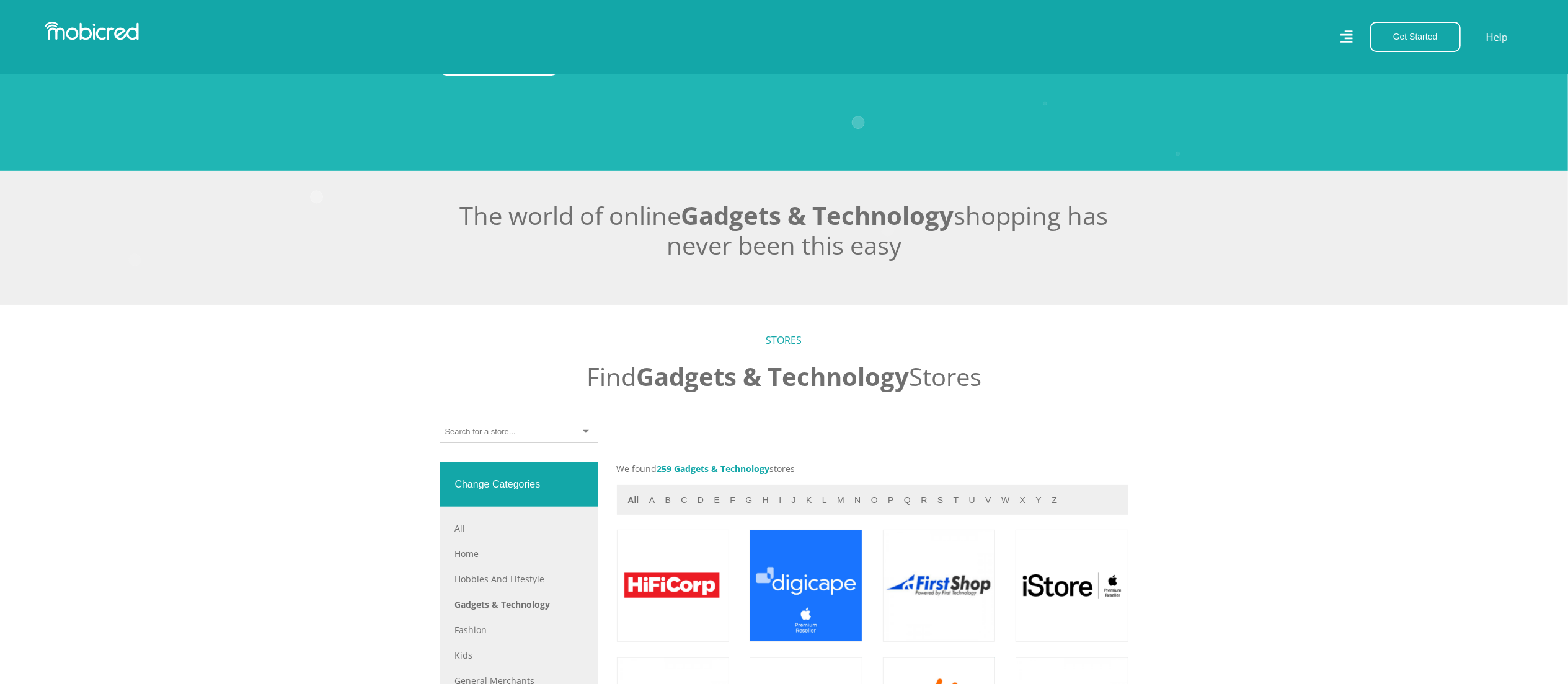
scroll to position [248, 0]
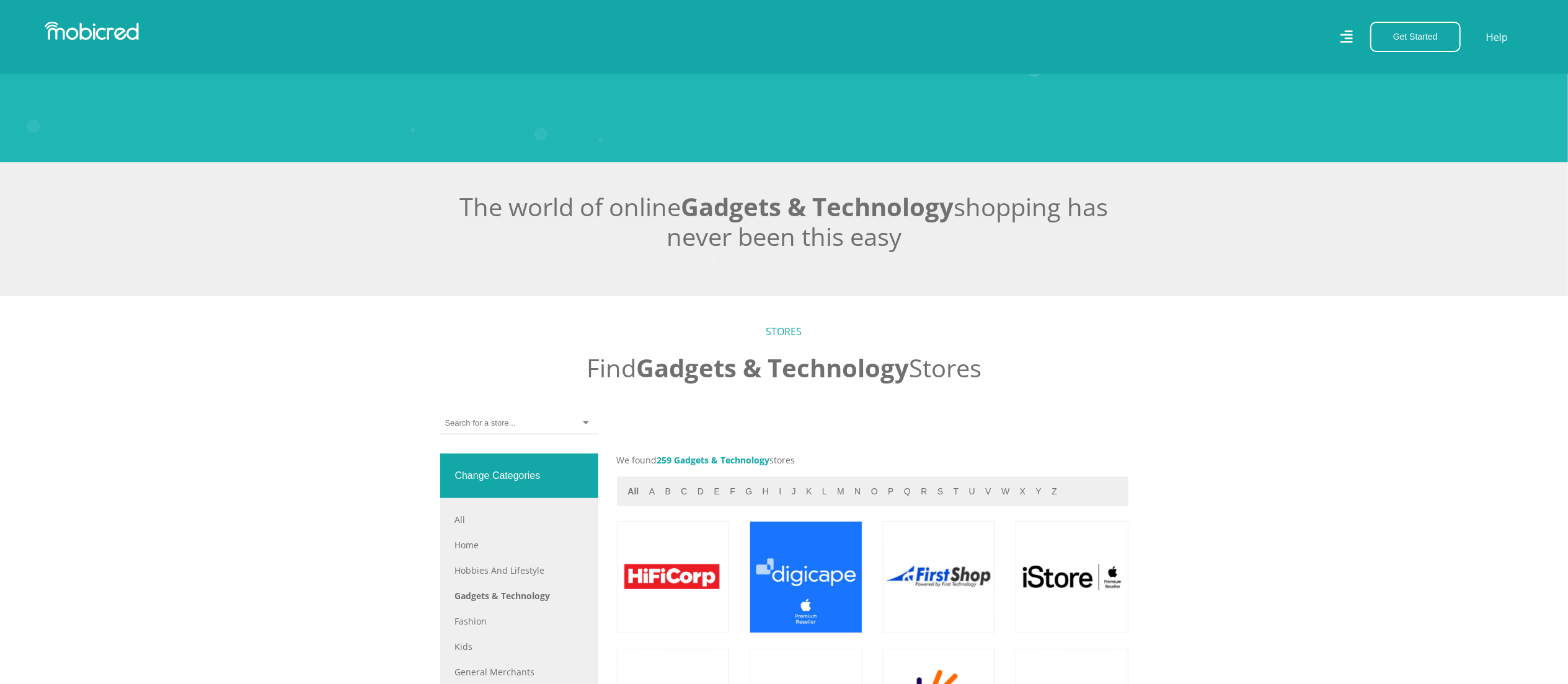
click at [110, 29] on img at bounding box center [92, 31] width 94 height 18
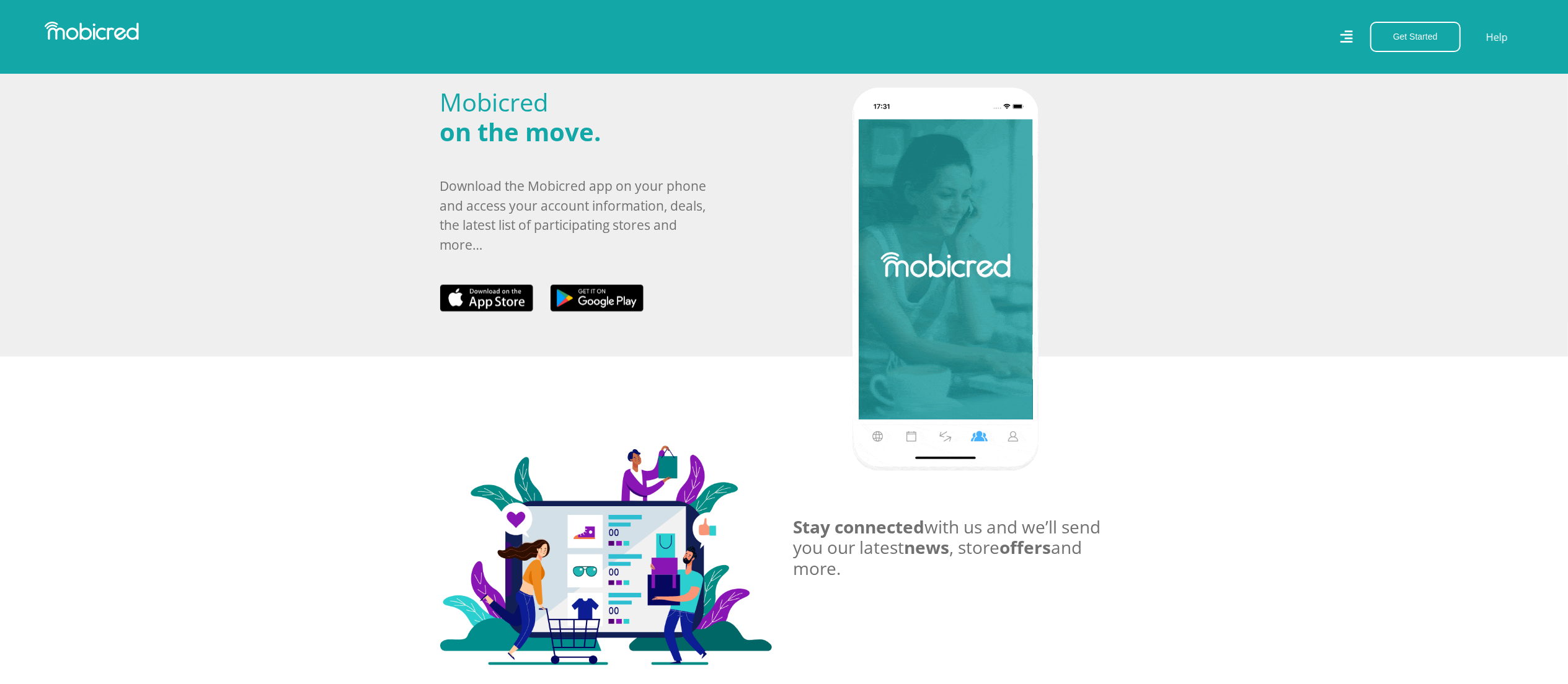
scroll to position [0, 841]
